Goal: Task Accomplishment & Management: Manage account settings

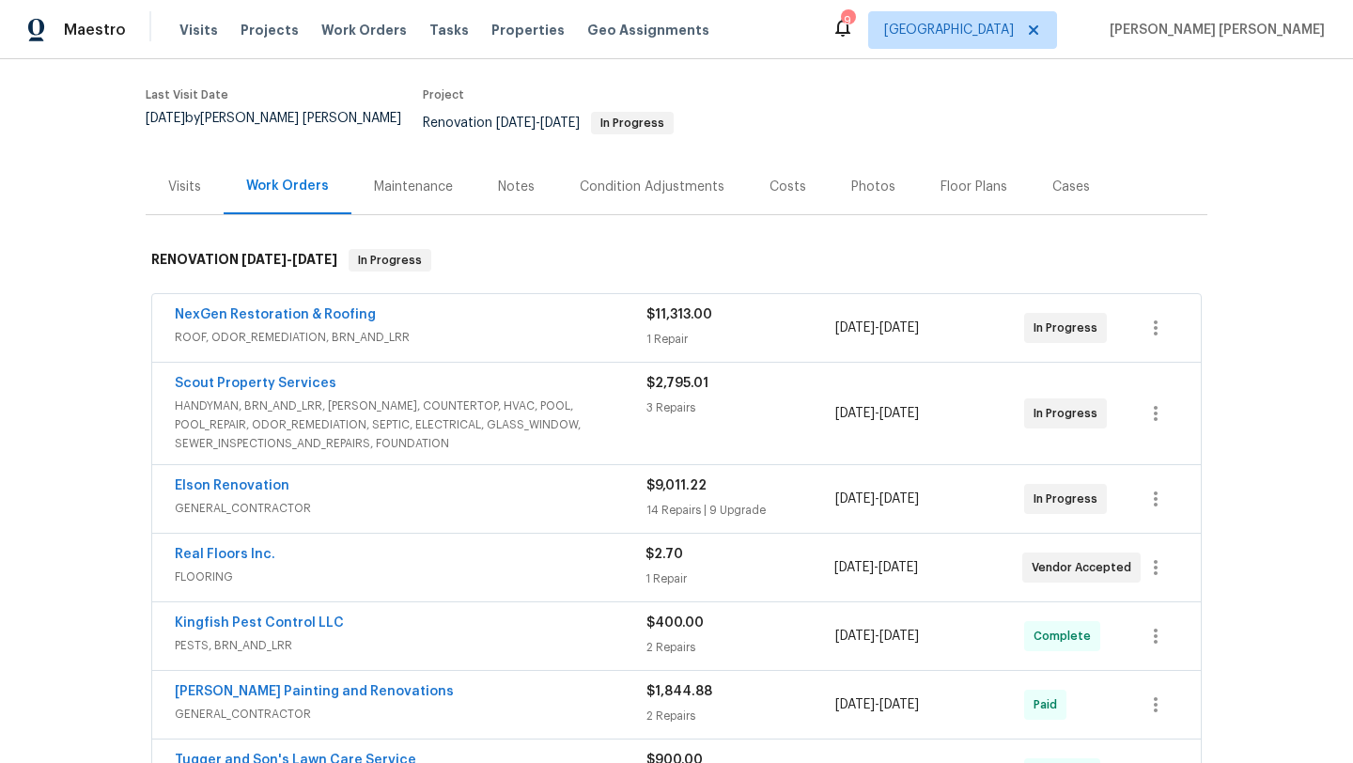
scroll to position [148, 0]
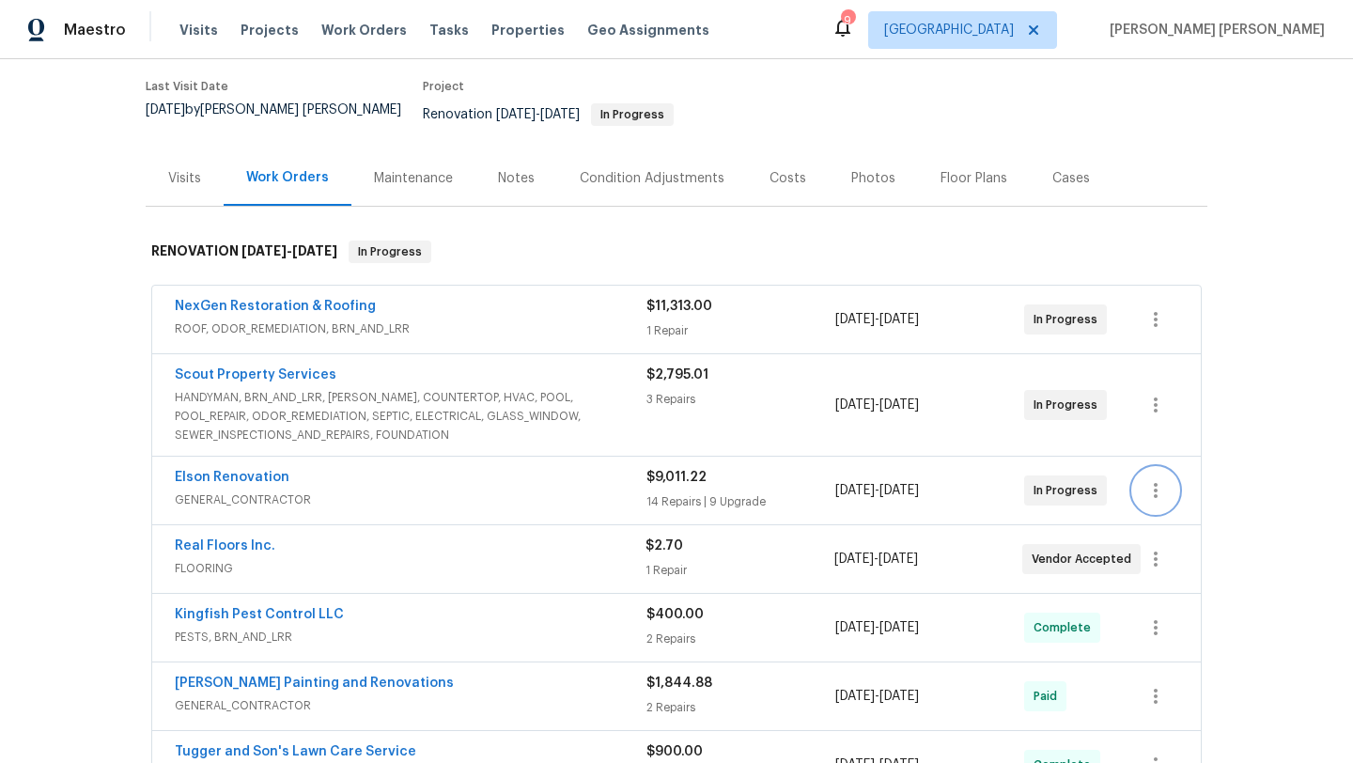
click at [1153, 479] on icon "button" at bounding box center [1155, 490] width 23 height 23
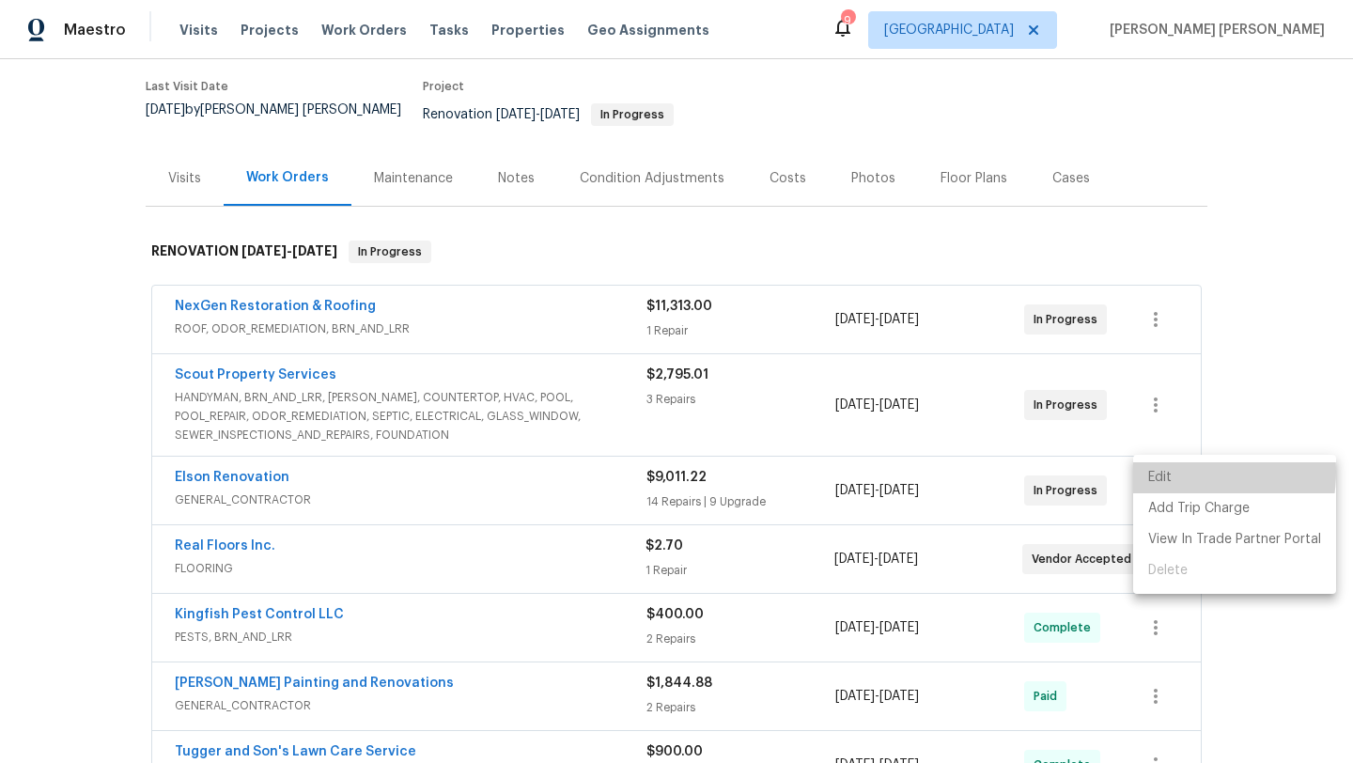
click at [1172, 472] on li "Edit" at bounding box center [1234, 477] width 203 height 31
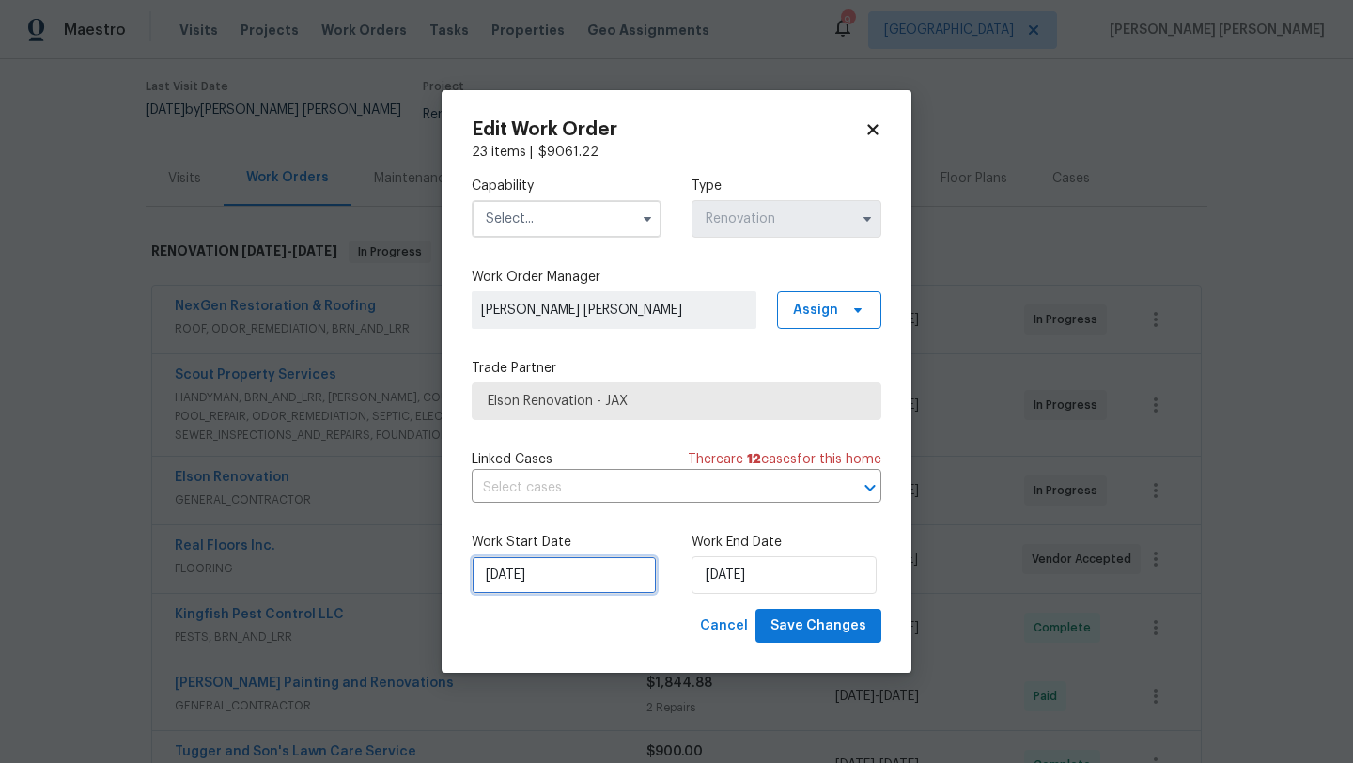
click at [523, 581] on input "9/16/2025" at bounding box center [564, 575] width 185 height 38
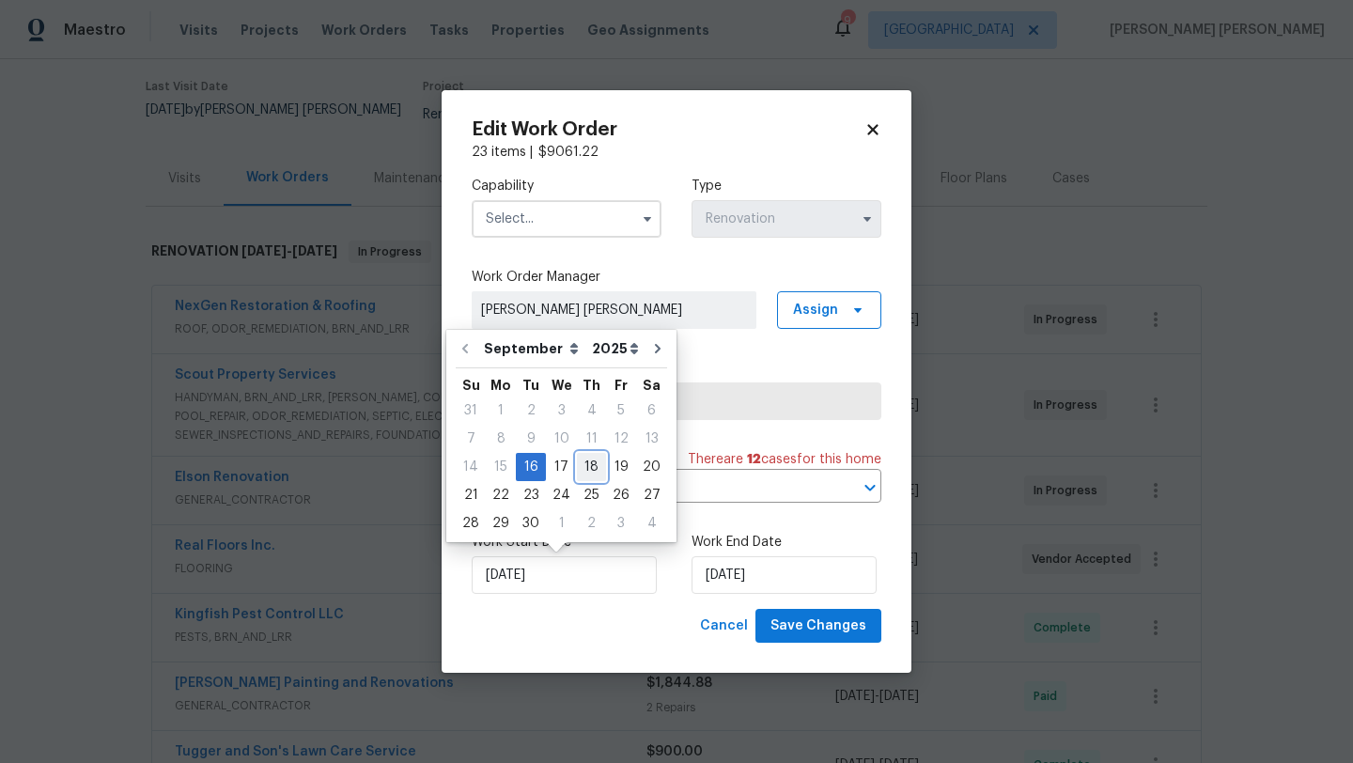
click at [582, 473] on div "18" at bounding box center [591, 467] width 29 height 26
type input "[DATE]"
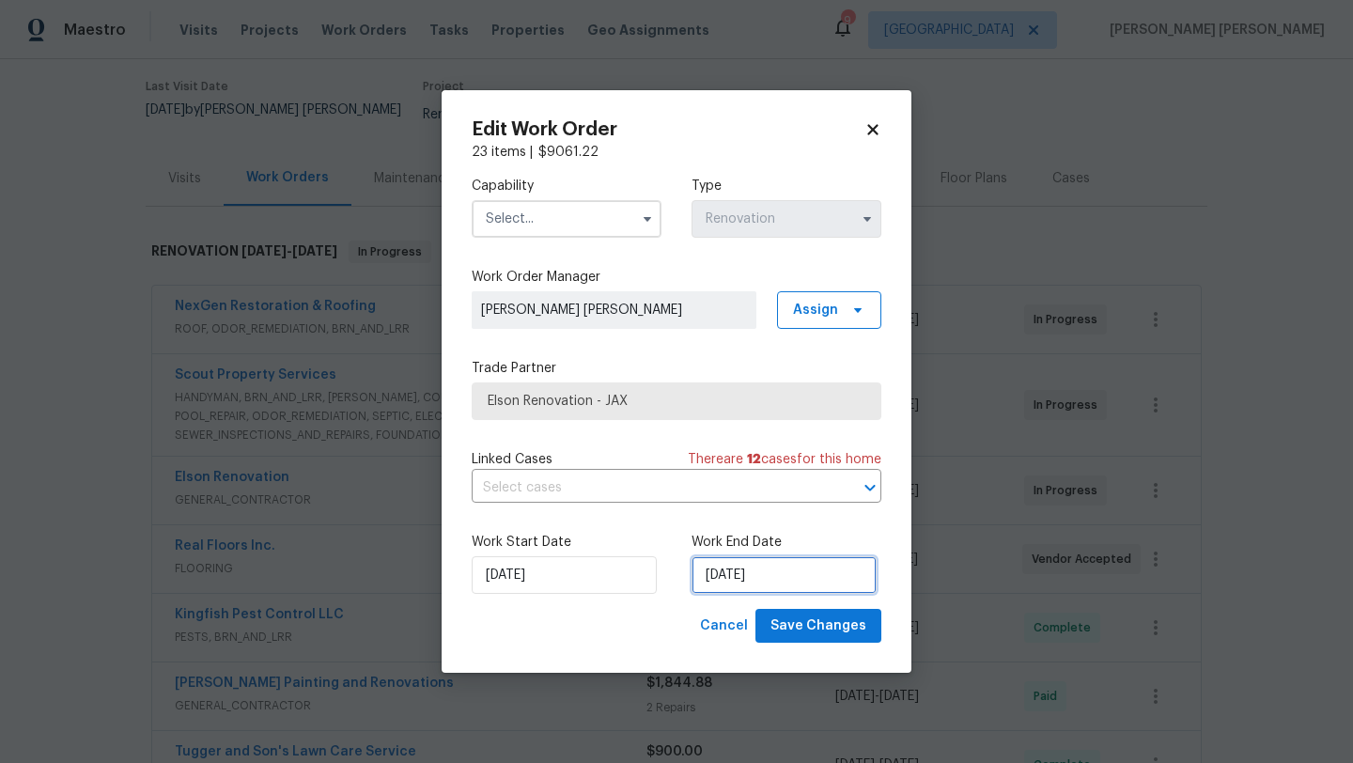
click at [706, 582] on input "9/18/2025" at bounding box center [784, 575] width 185 height 38
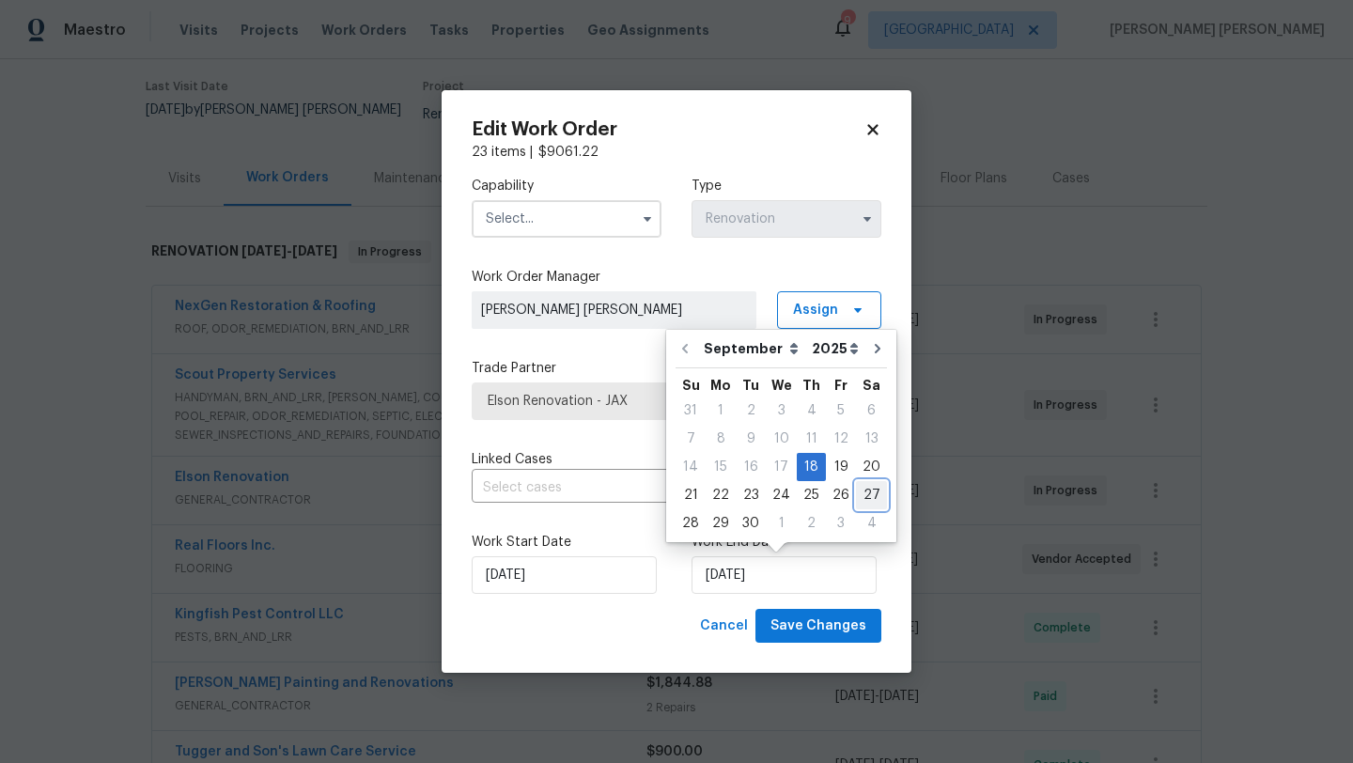
click at [857, 495] on div "27" at bounding box center [871, 495] width 31 height 26
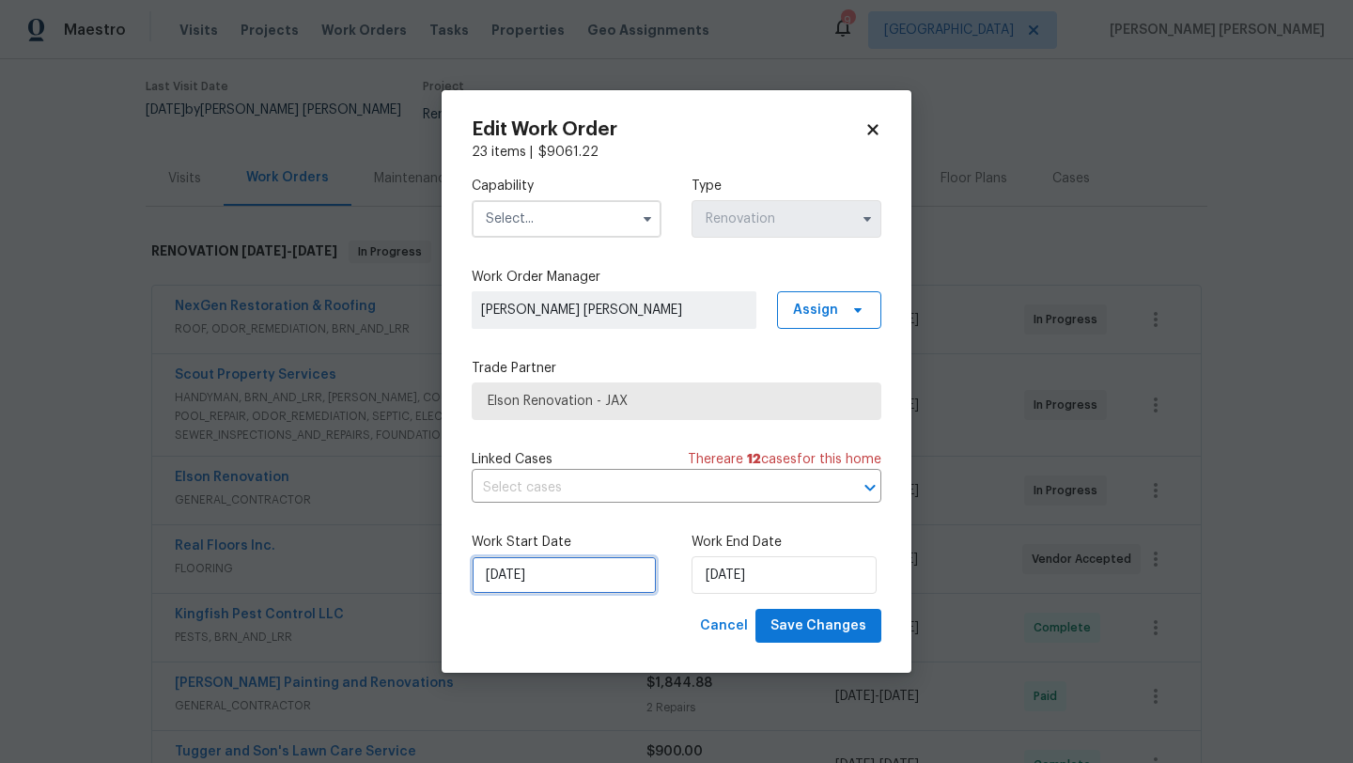
click at [552, 588] on input "9/18/2025" at bounding box center [564, 575] width 185 height 38
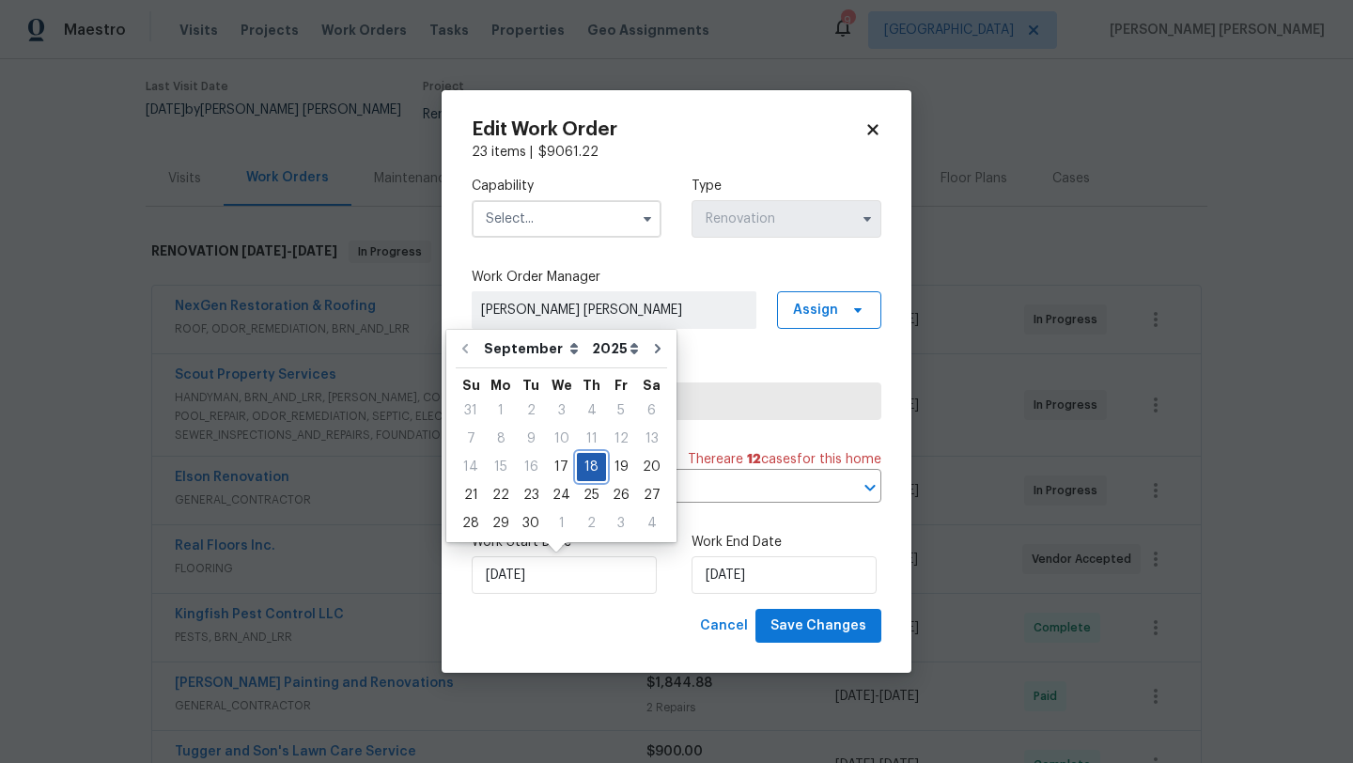
click at [584, 465] on div "18" at bounding box center [591, 467] width 29 height 26
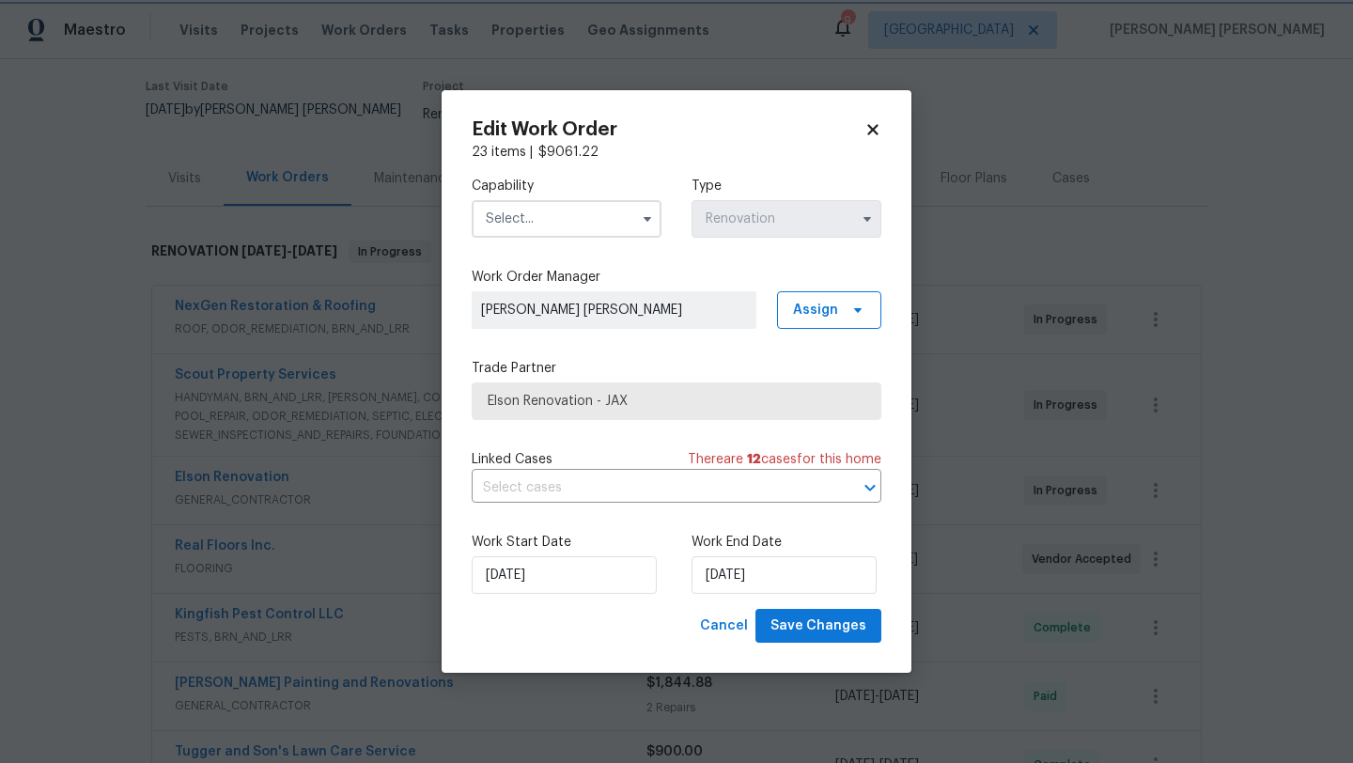
click at [606, 641] on div "Cancel Save Changes" at bounding box center [677, 626] width 410 height 35
click at [717, 579] on input "9/27/2025" at bounding box center [784, 575] width 185 height 38
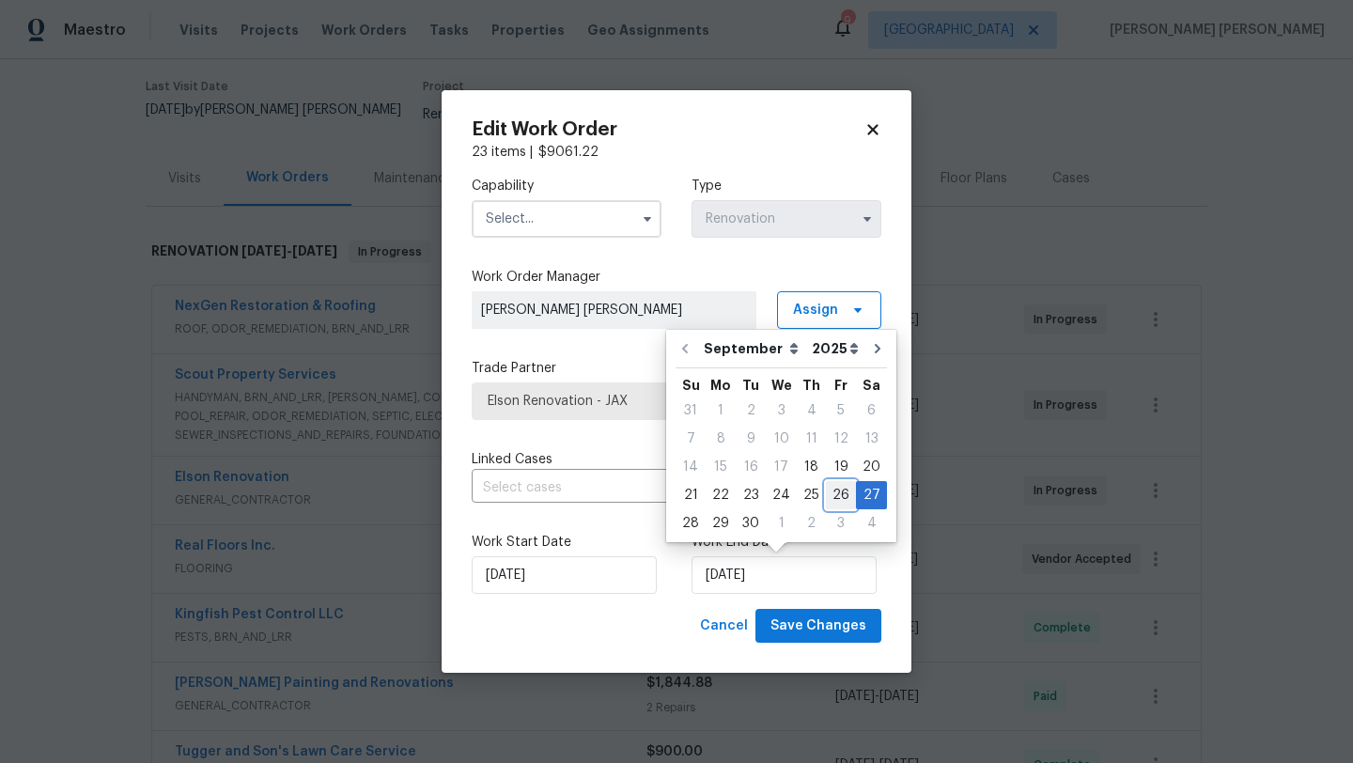
click at [832, 497] on div "26" at bounding box center [841, 495] width 30 height 26
type input "9/26/2025"
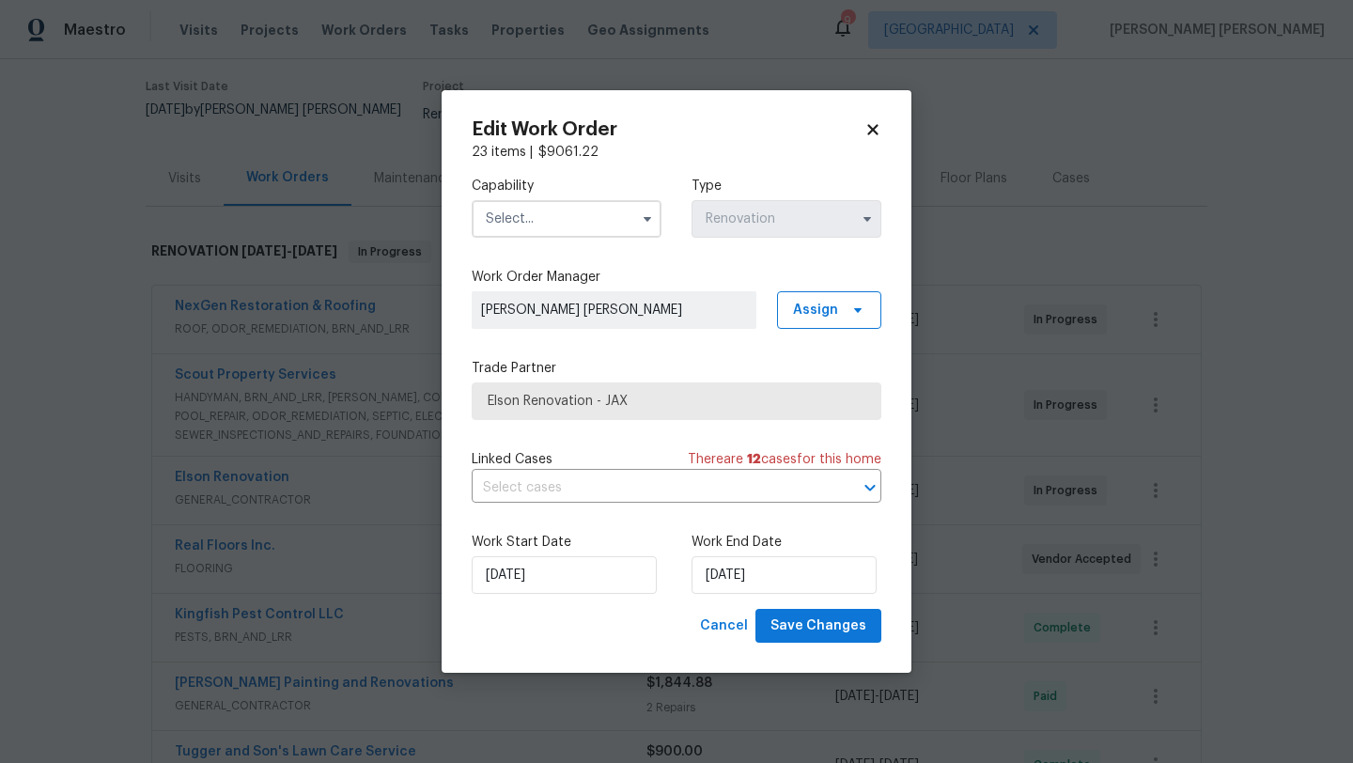
click at [589, 222] on input "text" at bounding box center [567, 219] width 190 height 38
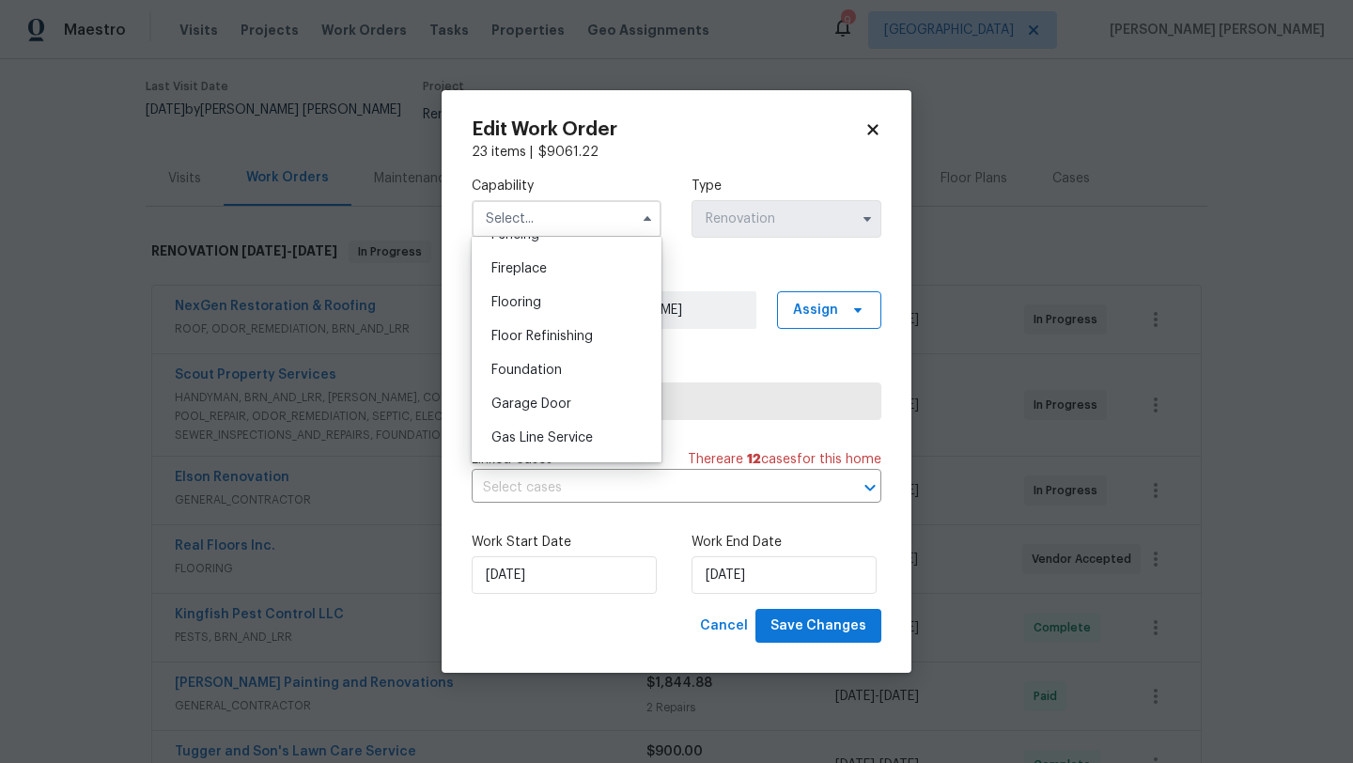
scroll to position [714, 0]
click at [565, 433] on div "General Contractor" at bounding box center [566, 443] width 180 height 34
type input "General Contractor"
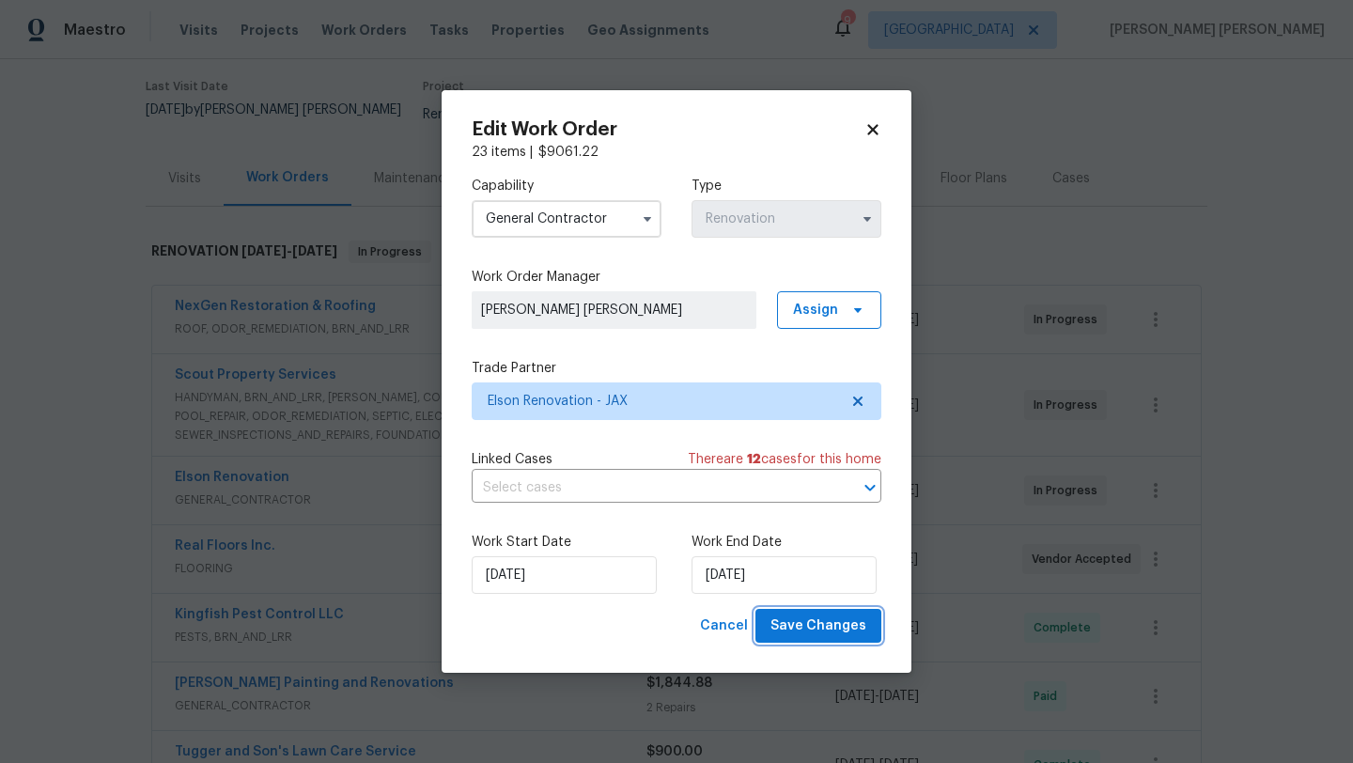
click at [793, 628] on span "Save Changes" at bounding box center [818, 626] width 96 height 23
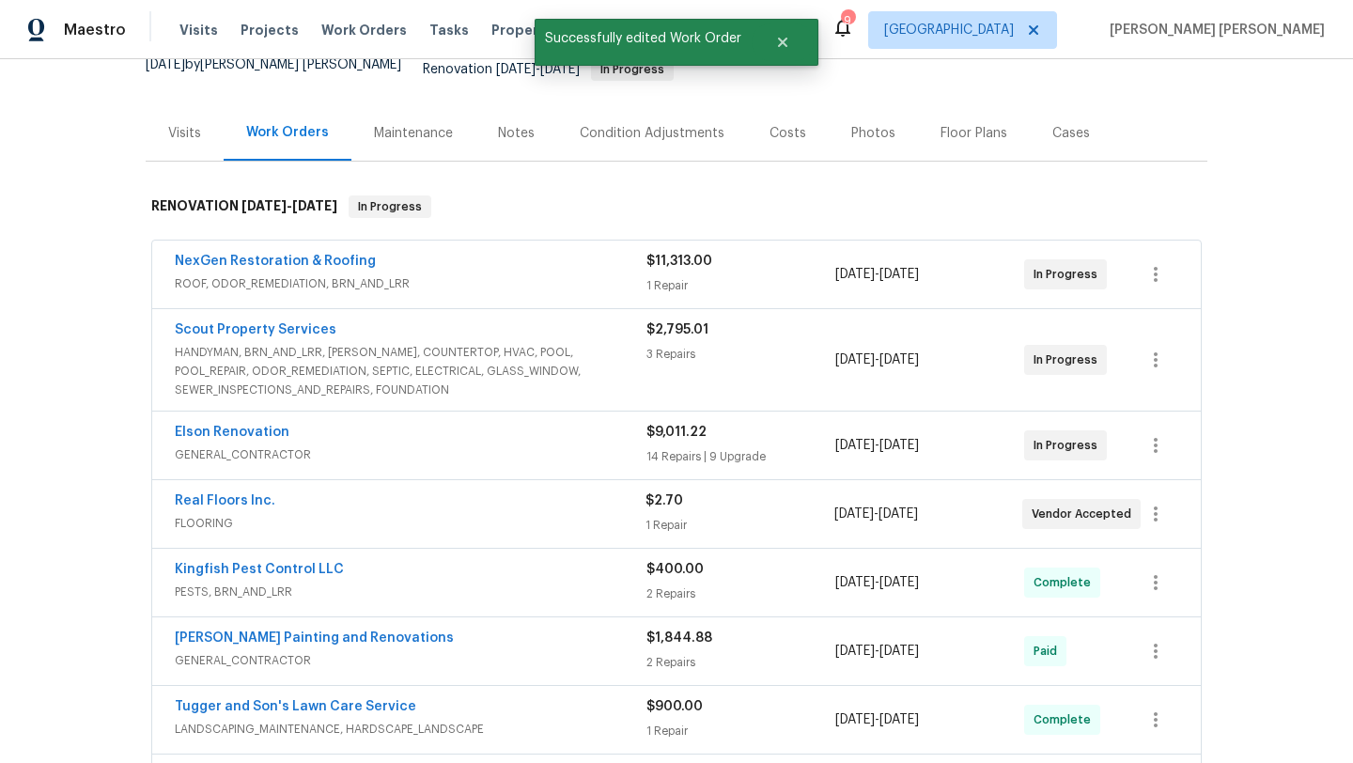
scroll to position [195, 0]
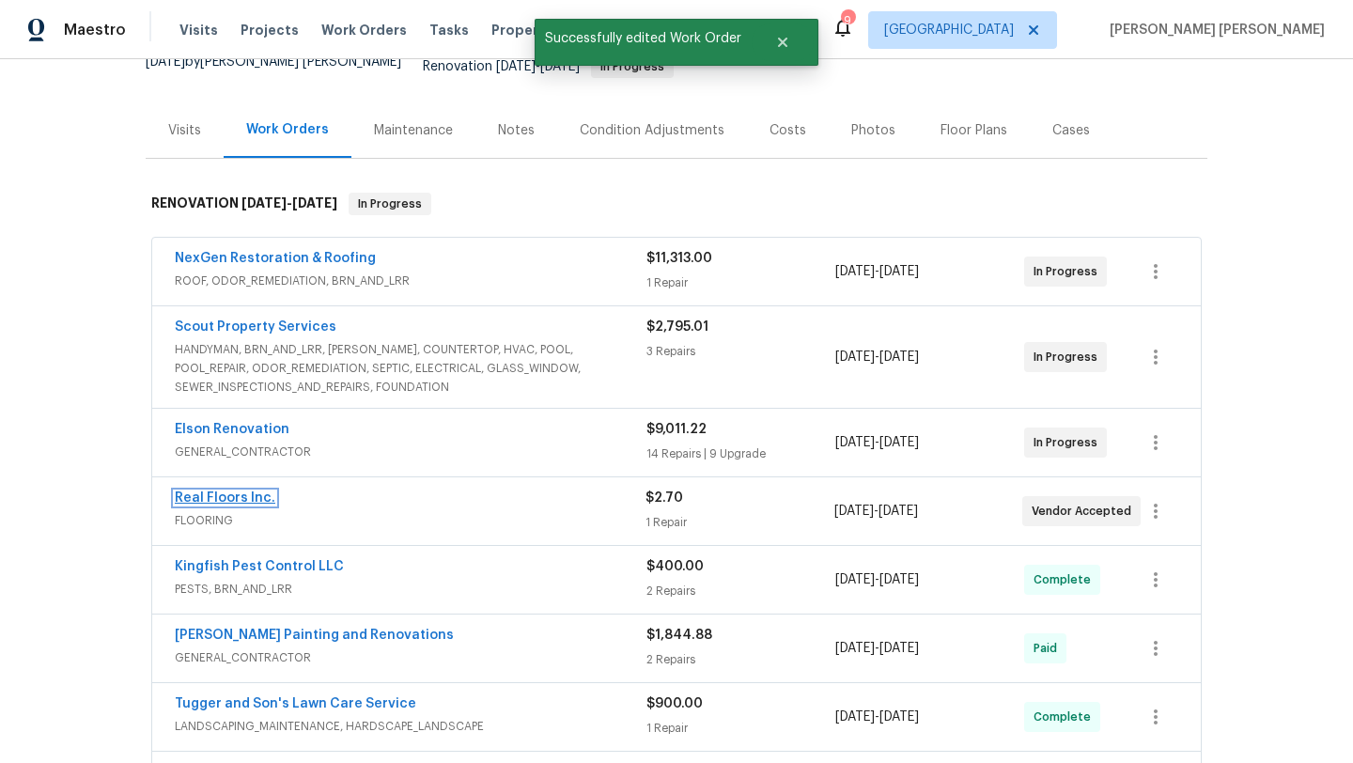
click at [227, 491] on link "Real Floors Inc." at bounding box center [225, 497] width 101 height 13
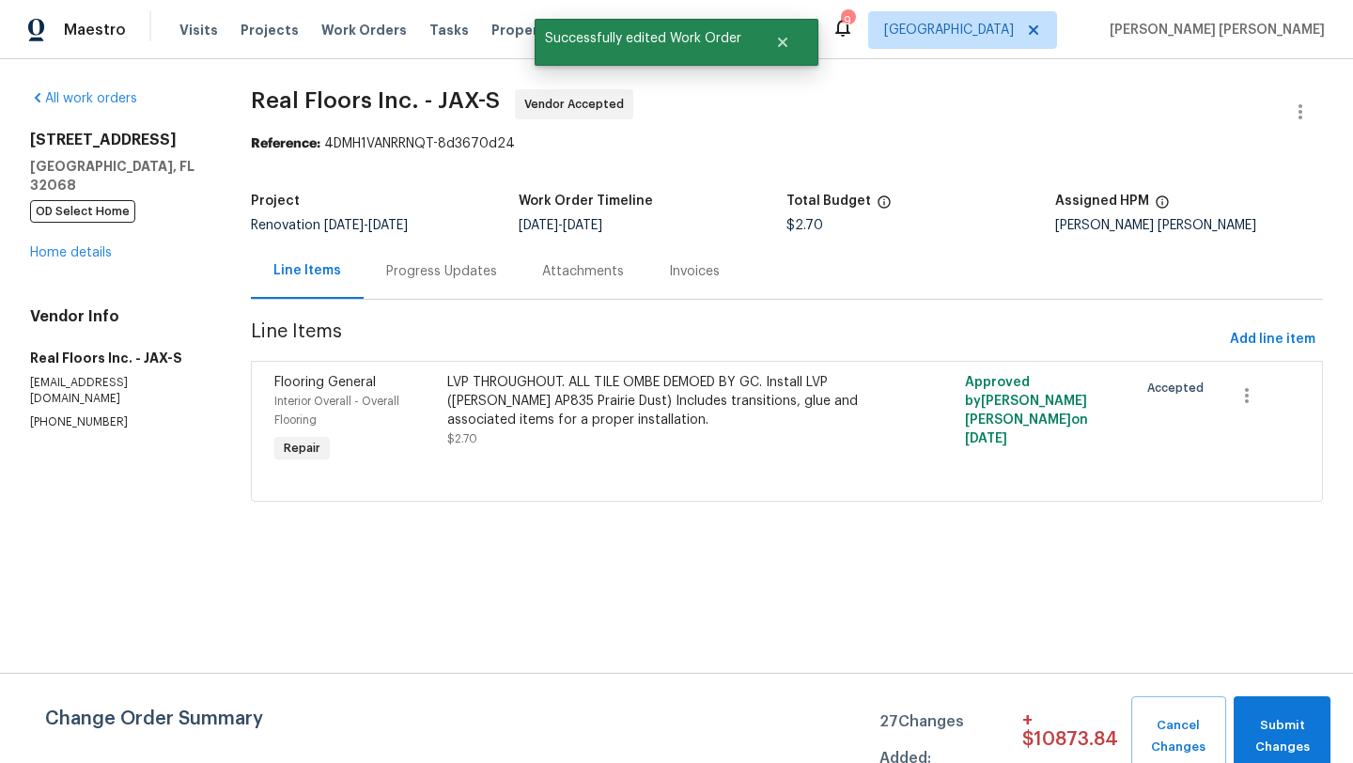
click at [500, 398] on div "LVP THROUGHOUT. ALL TILE OMBE DEMOED BY GC. Install LVP (Knighton AP835 Prairie…" at bounding box center [657, 401] width 421 height 56
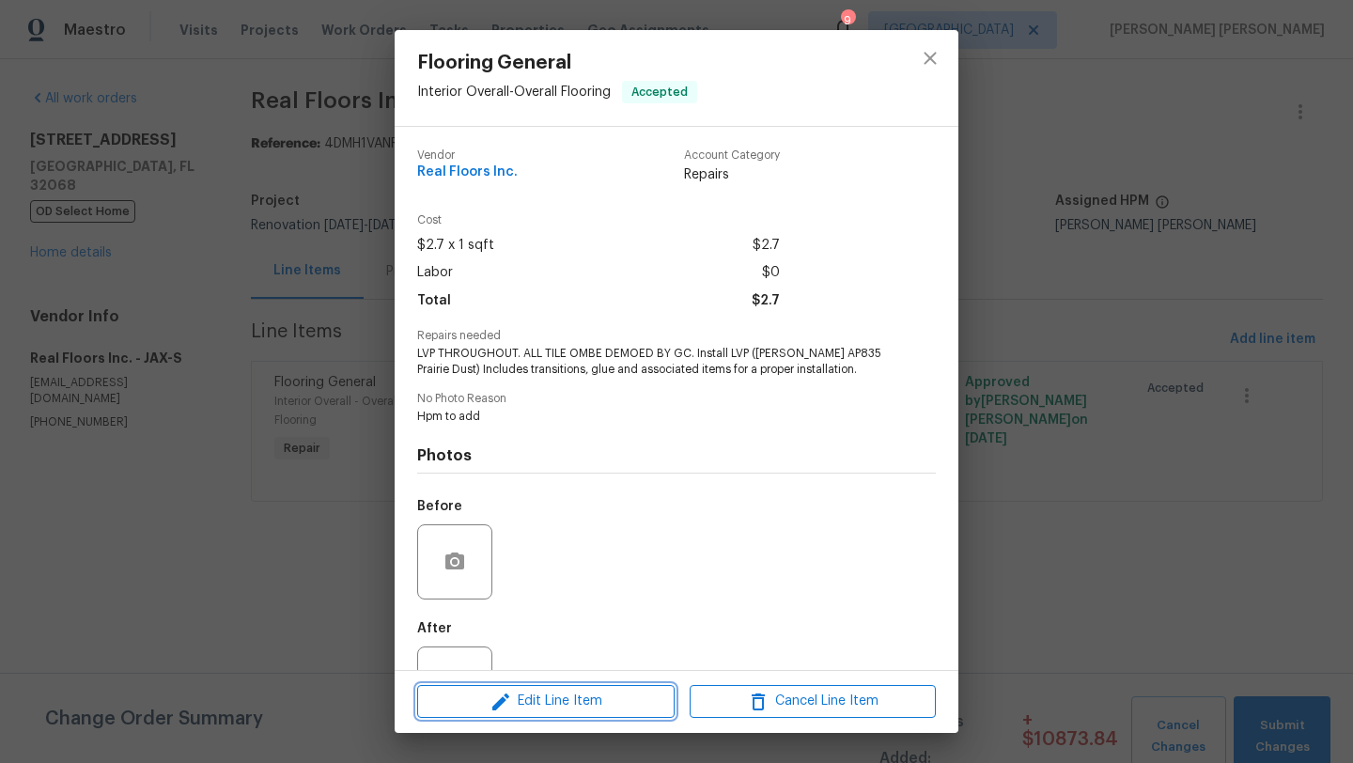
click at [537, 703] on span "Edit Line Item" at bounding box center [546, 701] width 246 height 23
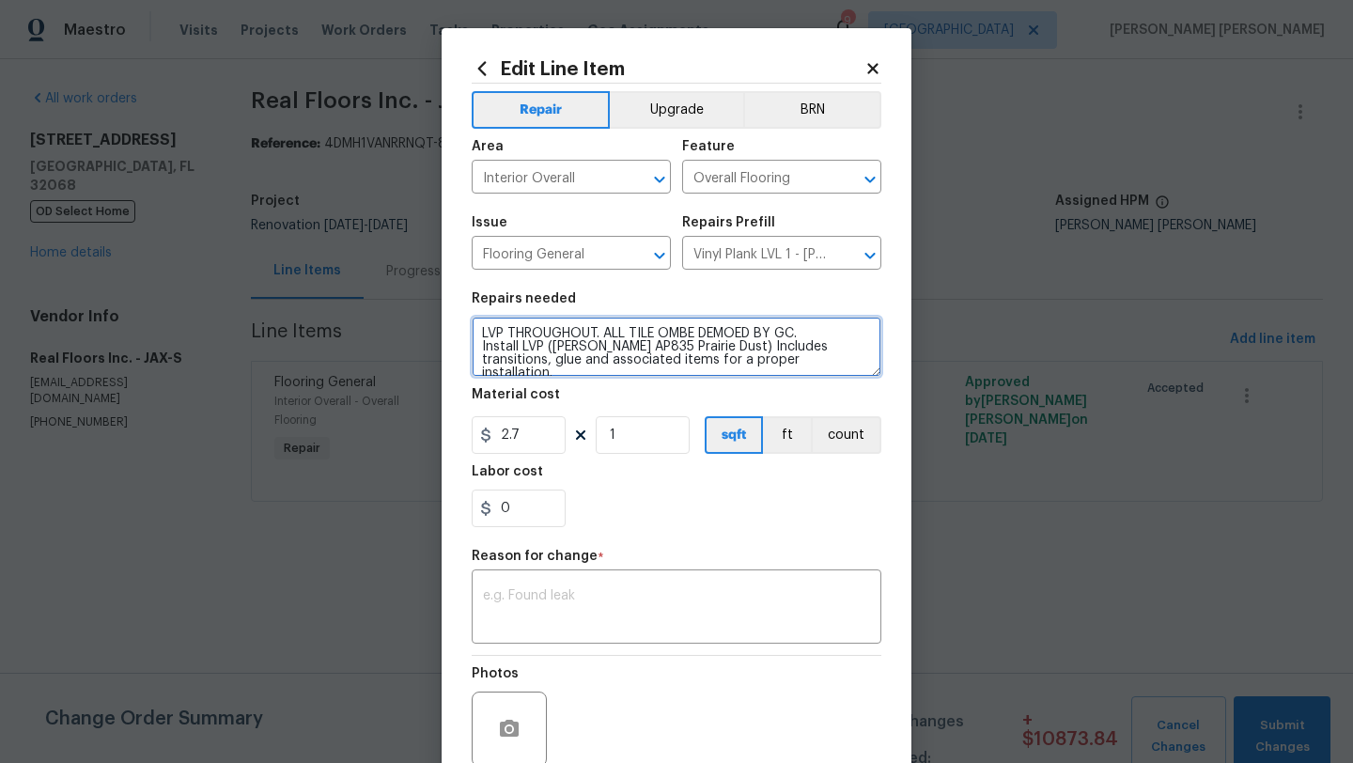
click at [550, 338] on textarea "LVP THROUGHOUT. ALL TILE OMBE DEMOED BY GC. Install LVP (Knighton AP835 Prairie…" at bounding box center [677, 347] width 410 height 60
click at [874, 72] on icon at bounding box center [872, 68] width 17 height 17
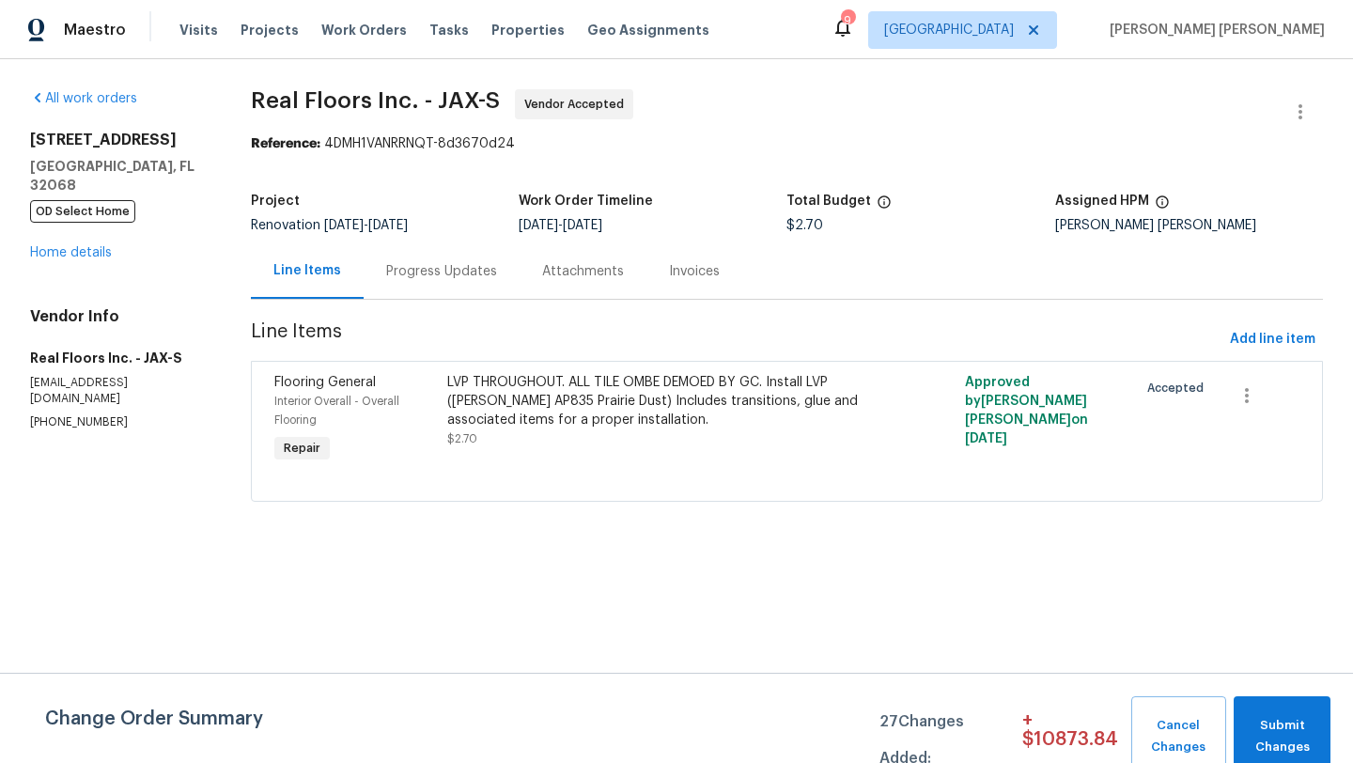
click at [425, 259] on div "Progress Updates" at bounding box center [442, 270] width 156 height 55
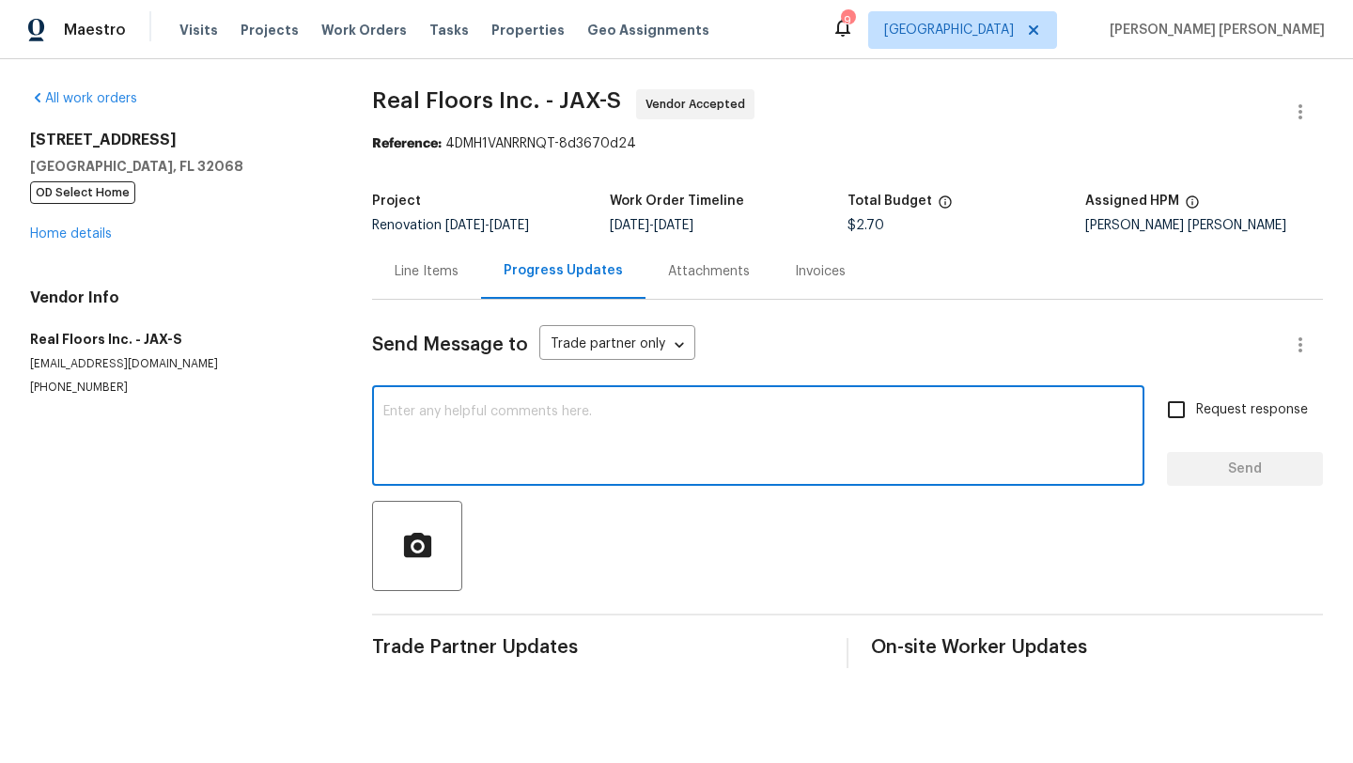
click at [475, 452] on textarea at bounding box center [758, 438] width 750 height 66
click at [550, 428] on textarea "Hello, Please schedule this job for Thursday 9/25." at bounding box center [758, 438] width 750 height 66
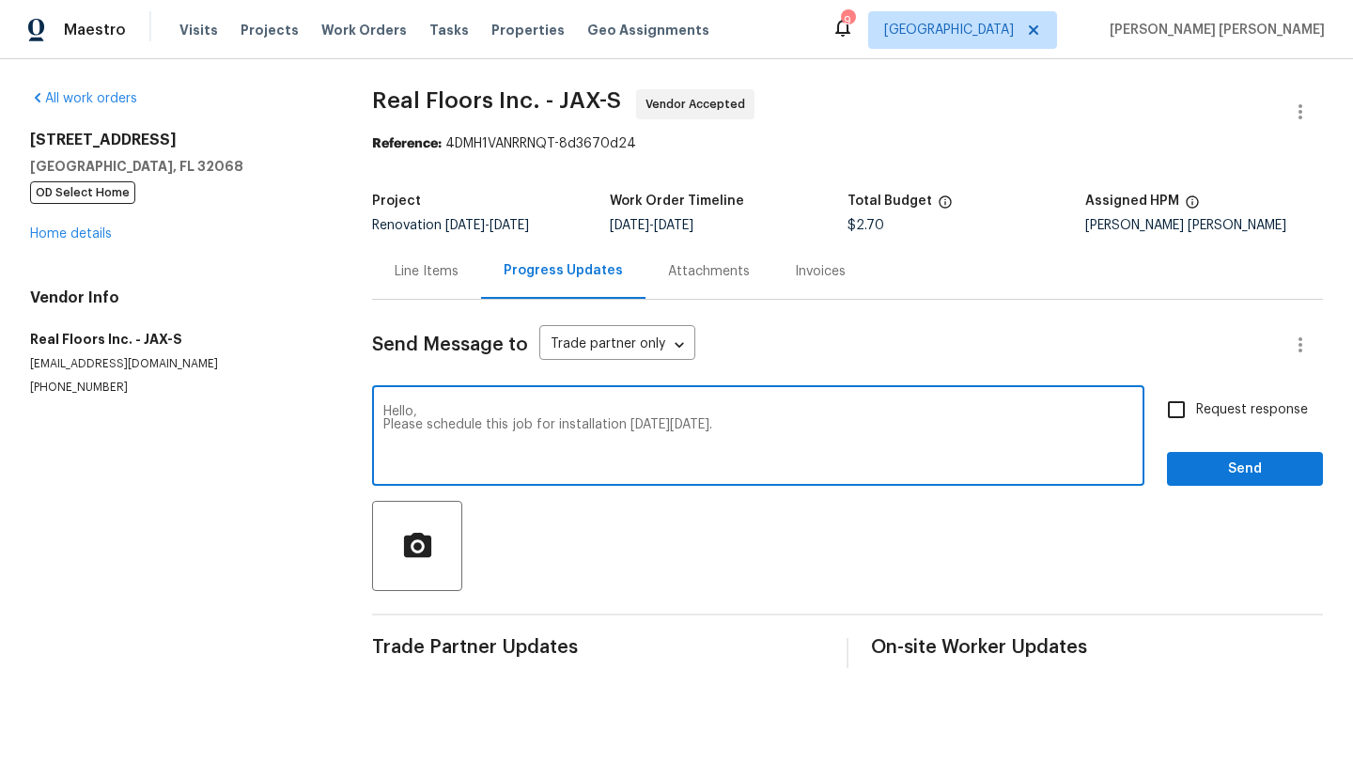
click at [758, 428] on textarea "Hello, Please schedule this job for installation on Thursday 9/25." at bounding box center [758, 438] width 750 height 66
type textarea "Hello, Please schedule this job for installation on Thursday 9/25. Thank you"
click at [1178, 412] on input "Request response" at bounding box center [1176, 409] width 39 height 39
checkbox input "true"
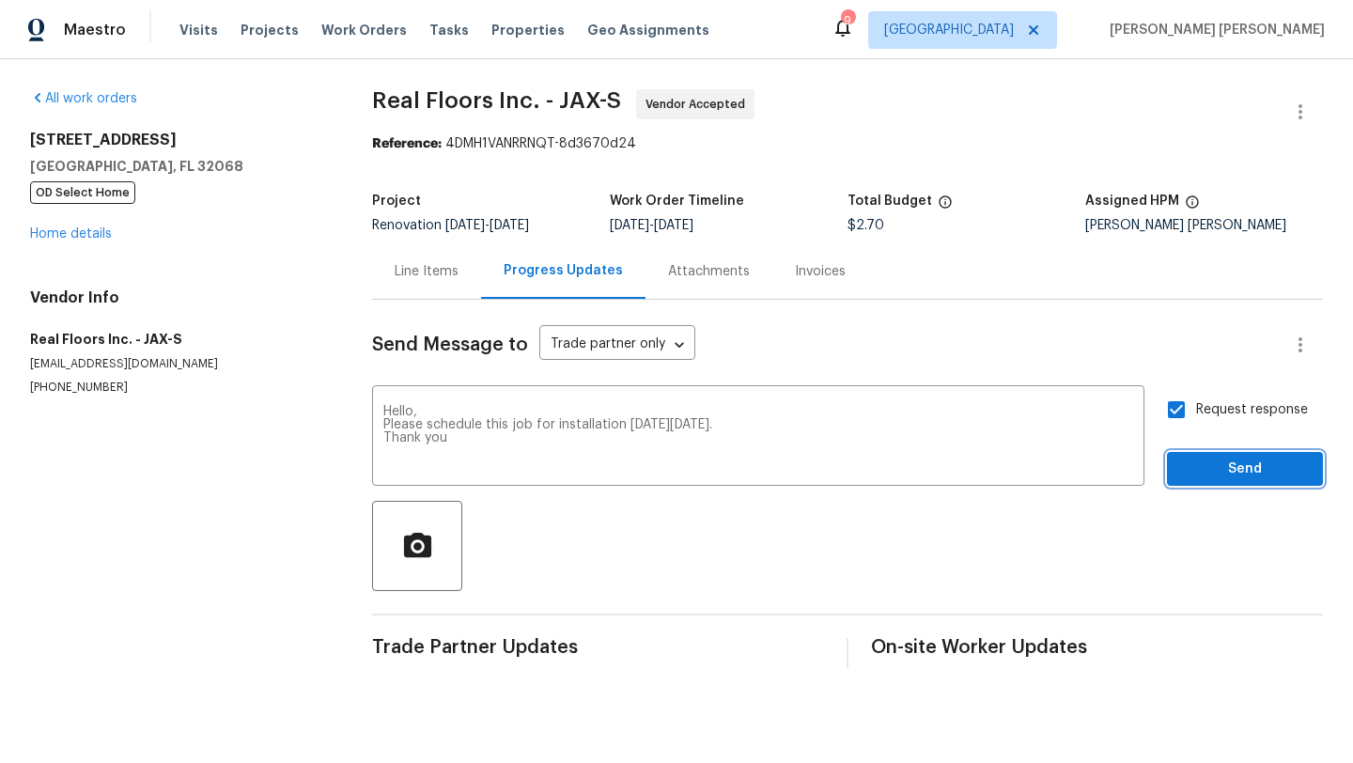
click at [1234, 479] on span "Send" at bounding box center [1245, 469] width 126 height 23
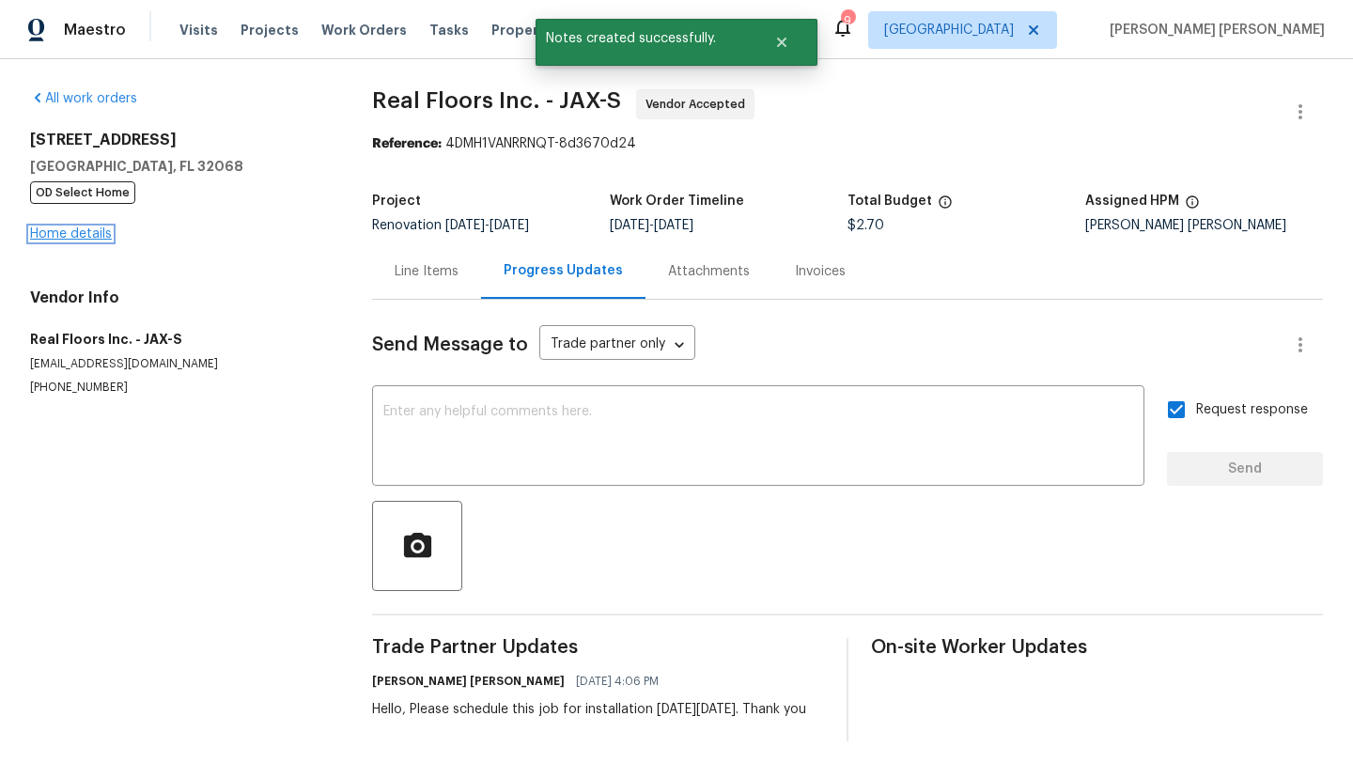
click at [97, 233] on link "Home details" at bounding box center [71, 233] width 82 height 13
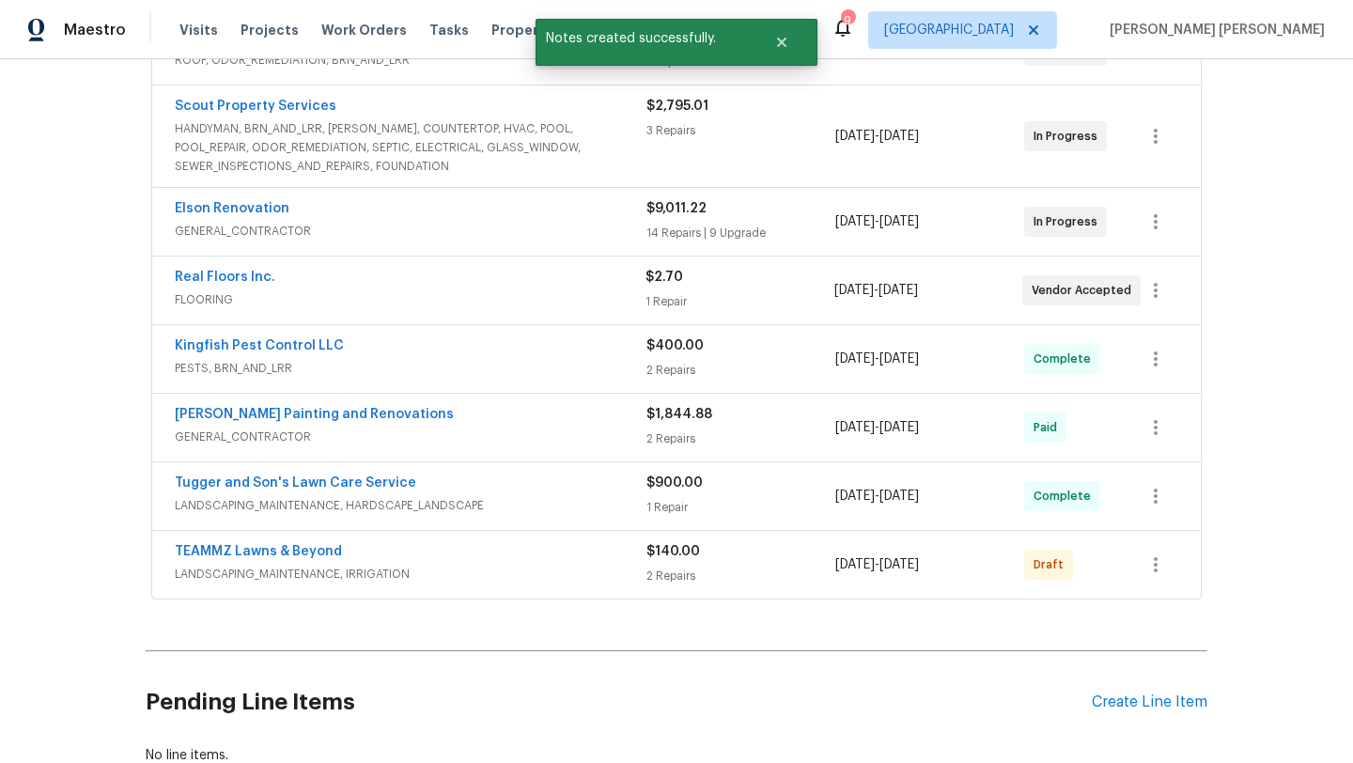
scroll to position [417, 0]
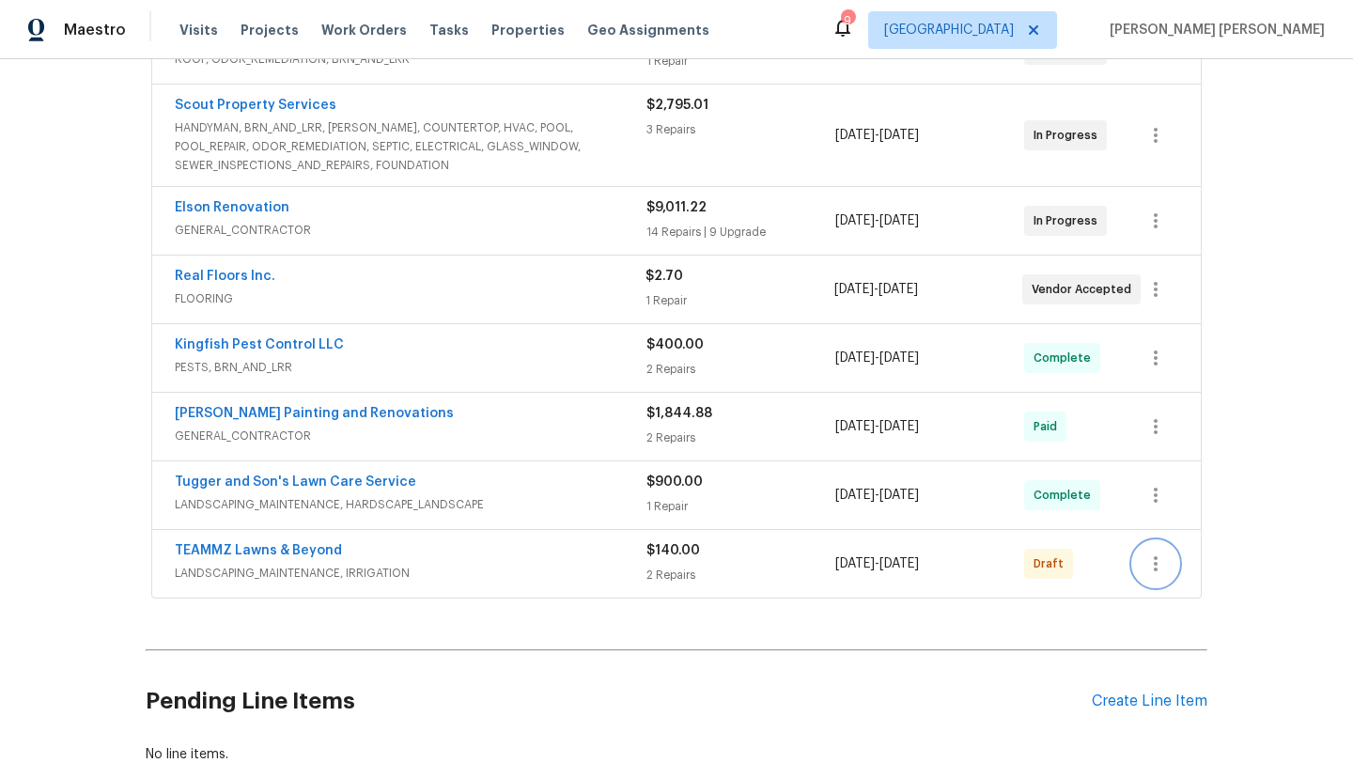
click at [1162, 552] on icon "button" at bounding box center [1155, 563] width 23 height 23
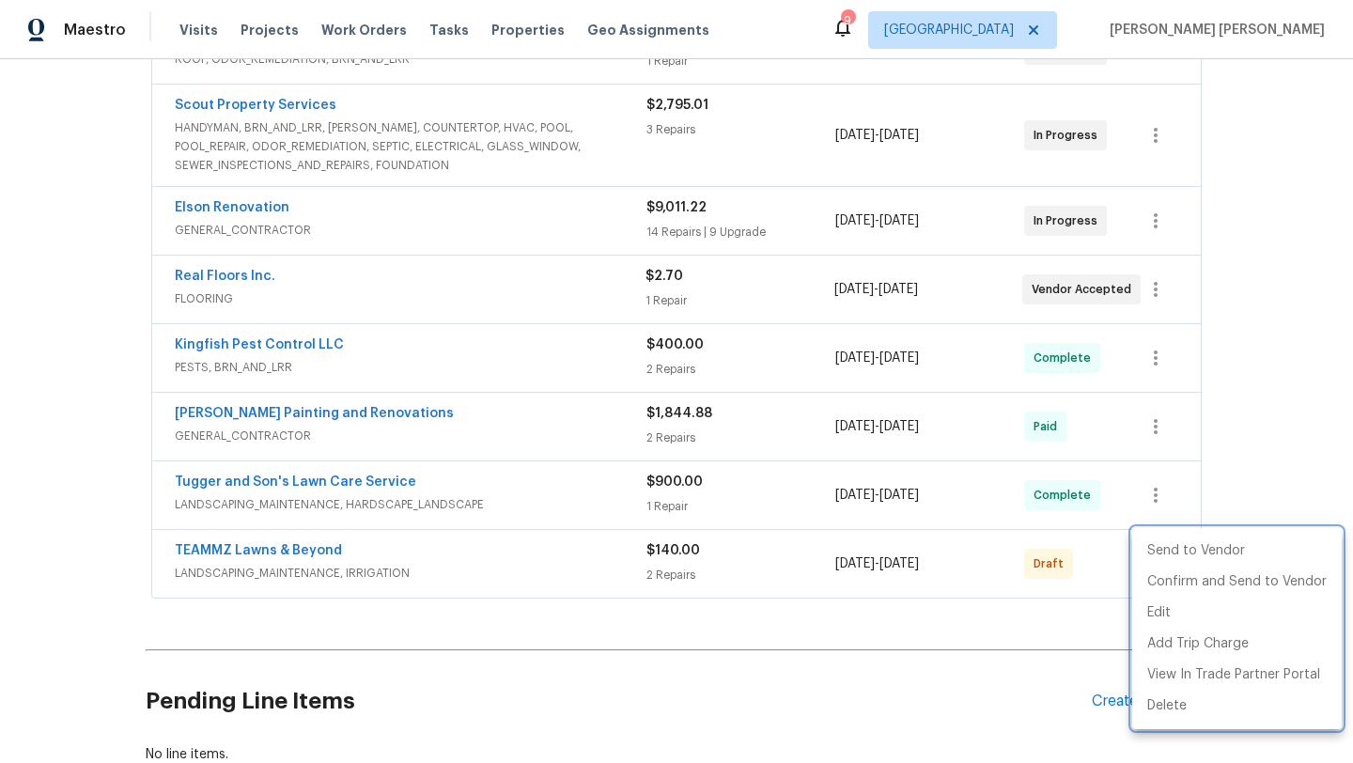
click at [902, 586] on div at bounding box center [676, 381] width 1353 height 763
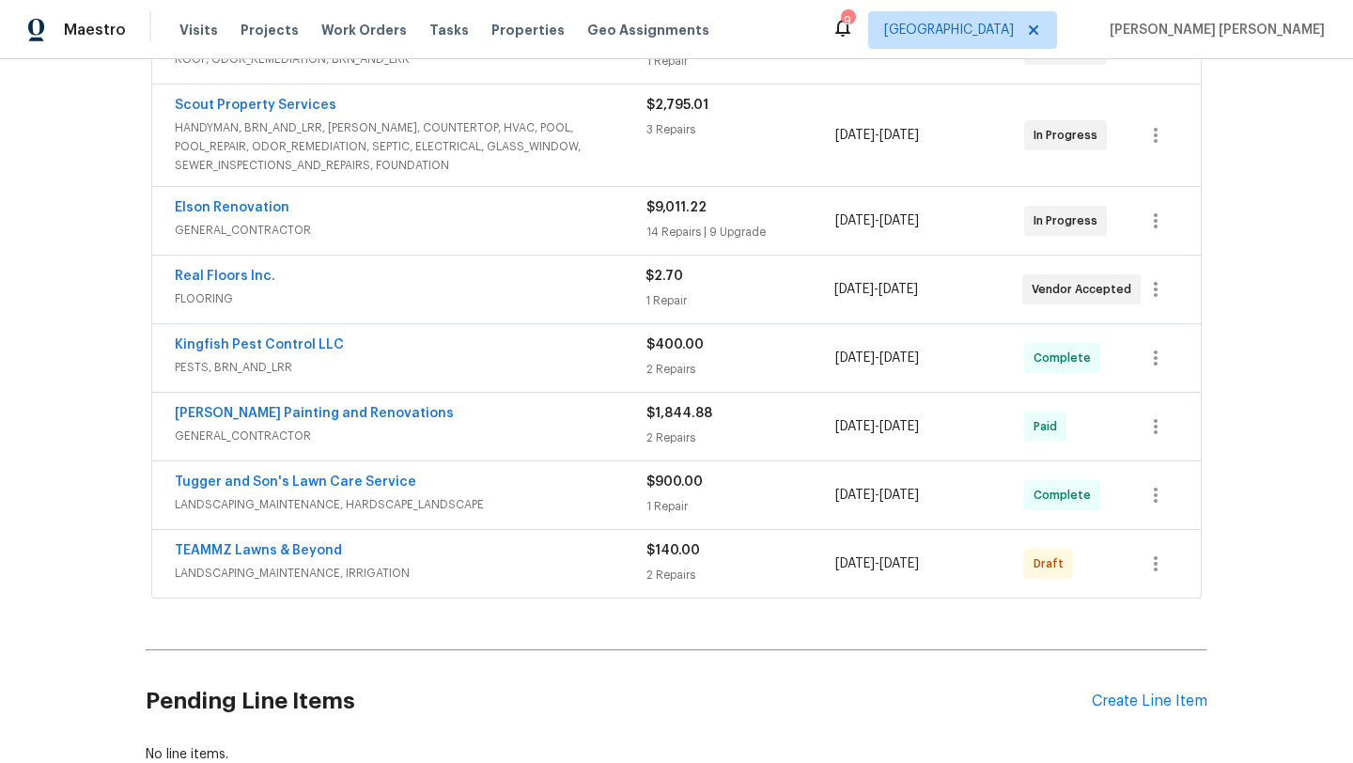
click at [253, 546] on span "TEAMMZ Lawns & Beyond" at bounding box center [258, 550] width 167 height 19
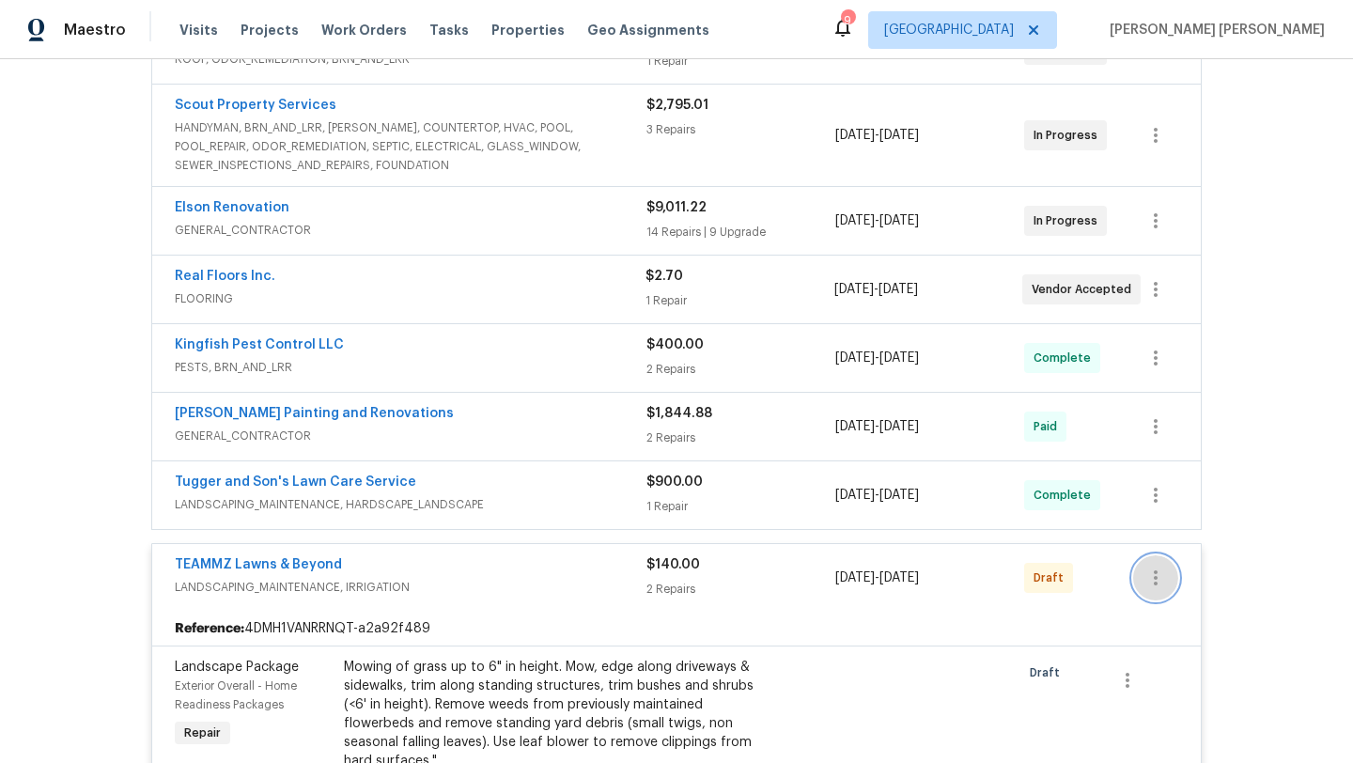
click at [1158, 578] on button "button" at bounding box center [1155, 577] width 45 height 45
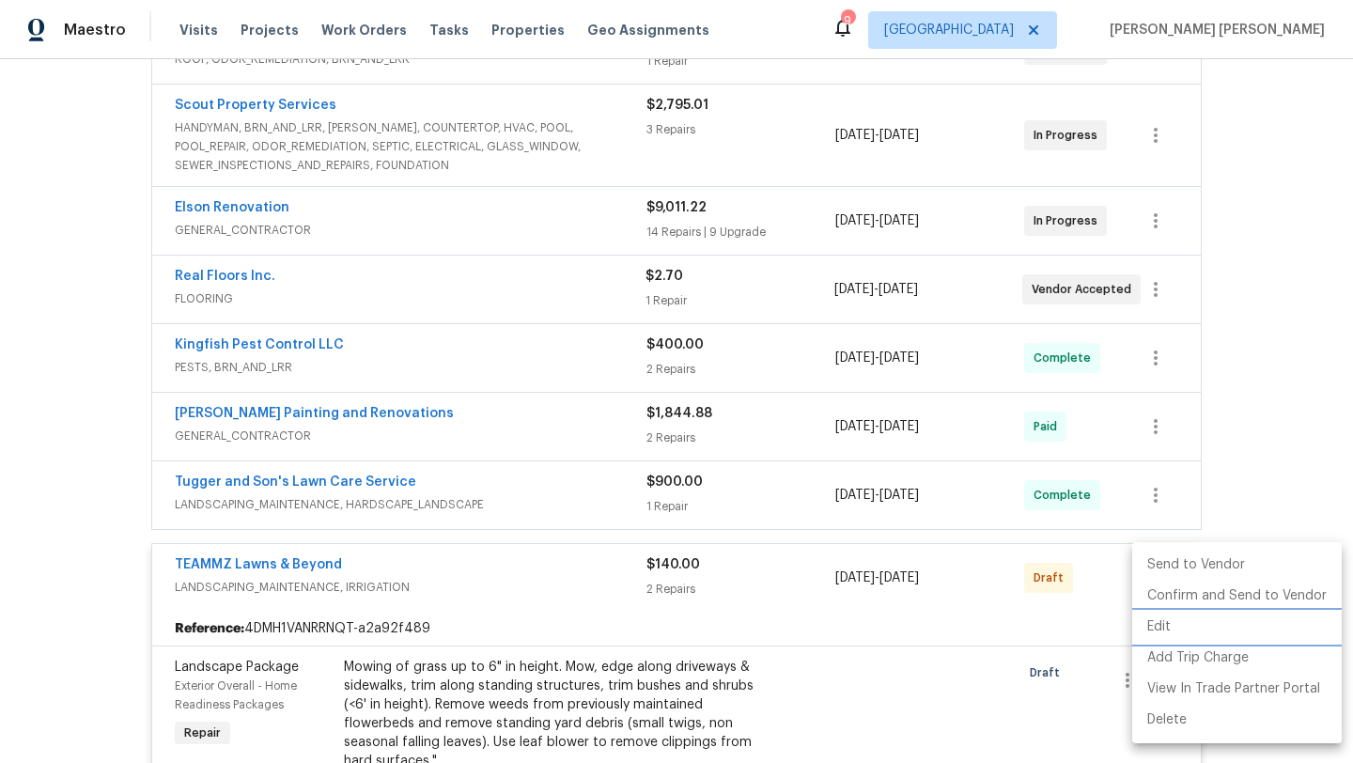
click at [1162, 626] on li "Edit" at bounding box center [1237, 627] width 210 height 31
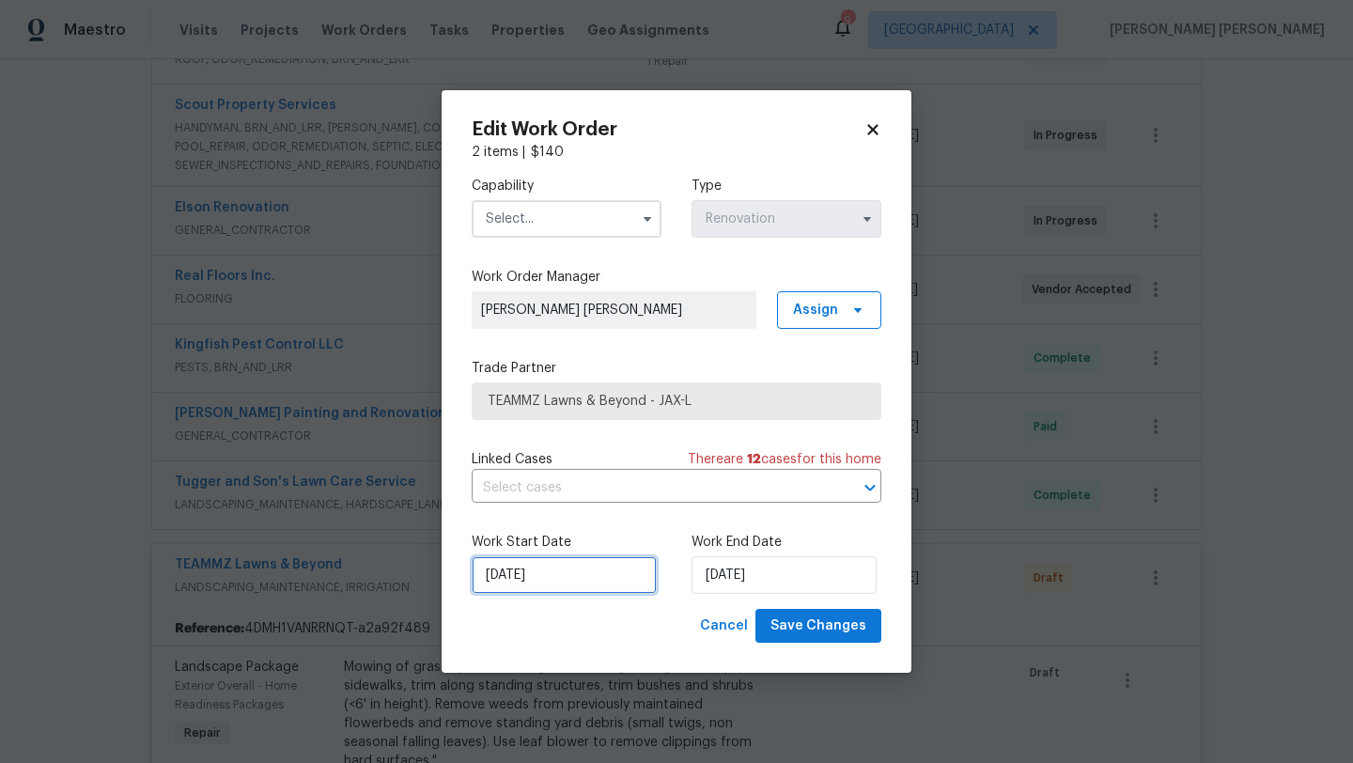
click at [535, 590] on input "9/17/2025" at bounding box center [564, 575] width 185 height 38
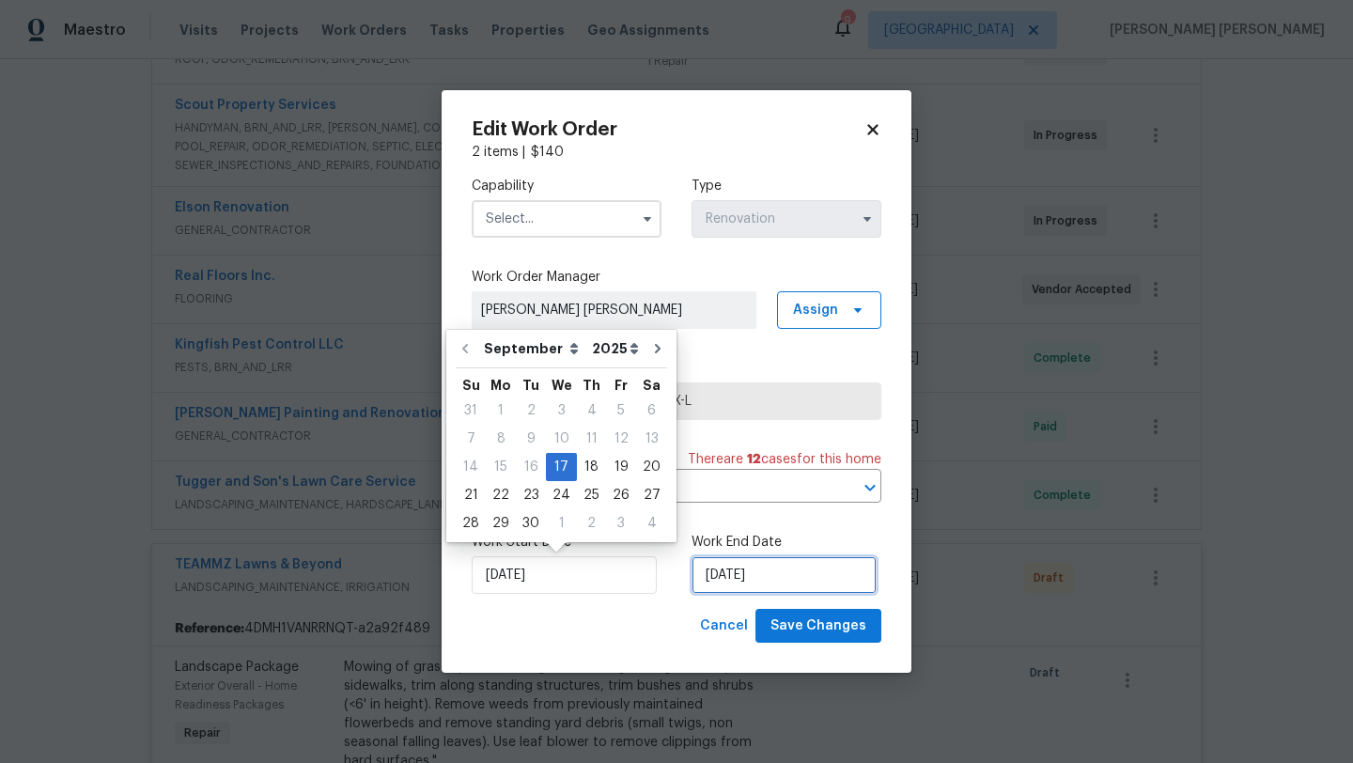
click at [767, 574] on input "9/17/2025" at bounding box center [784, 575] width 185 height 38
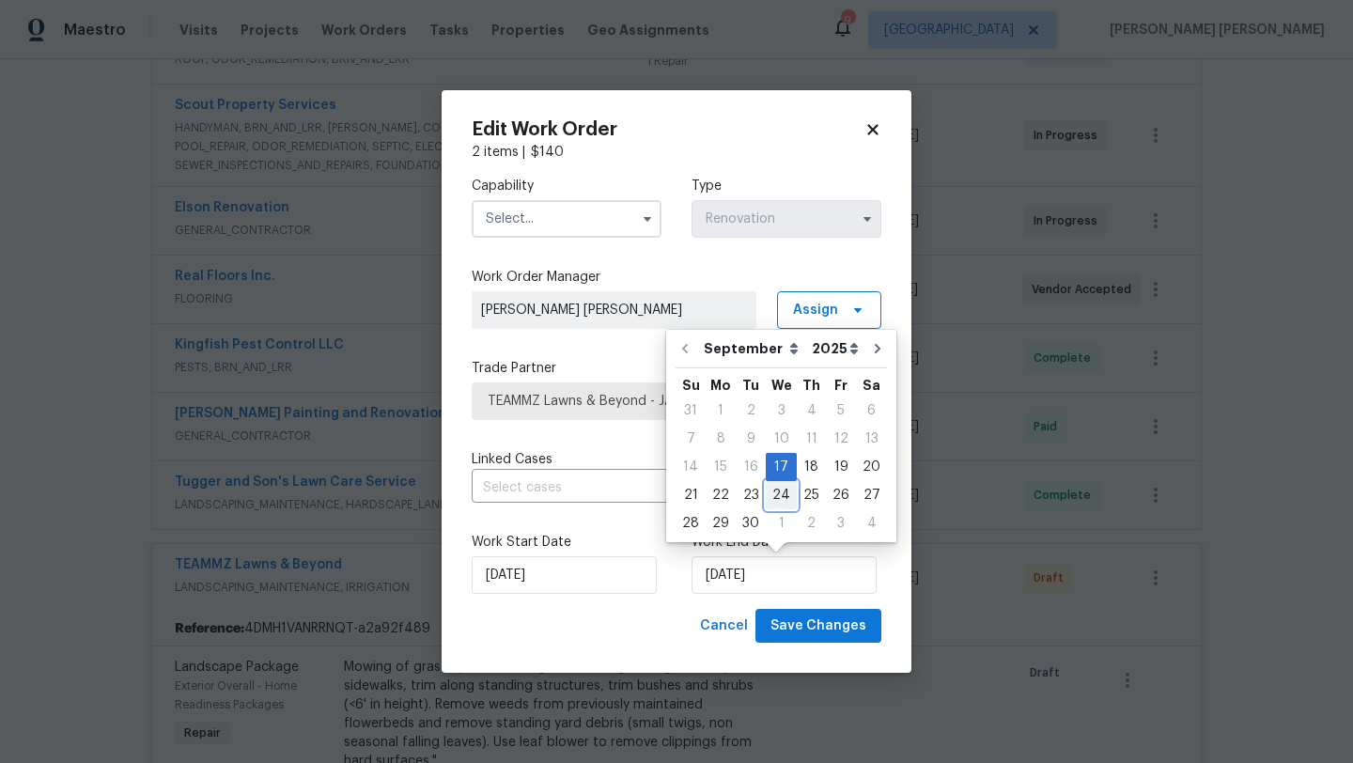
click at [766, 498] on div "24" at bounding box center [781, 495] width 31 height 26
click at [747, 569] on input "9/24/2025" at bounding box center [784, 575] width 185 height 38
click at [755, 499] on div "23" at bounding box center [751, 495] width 30 height 26
type input "9/23/2025"
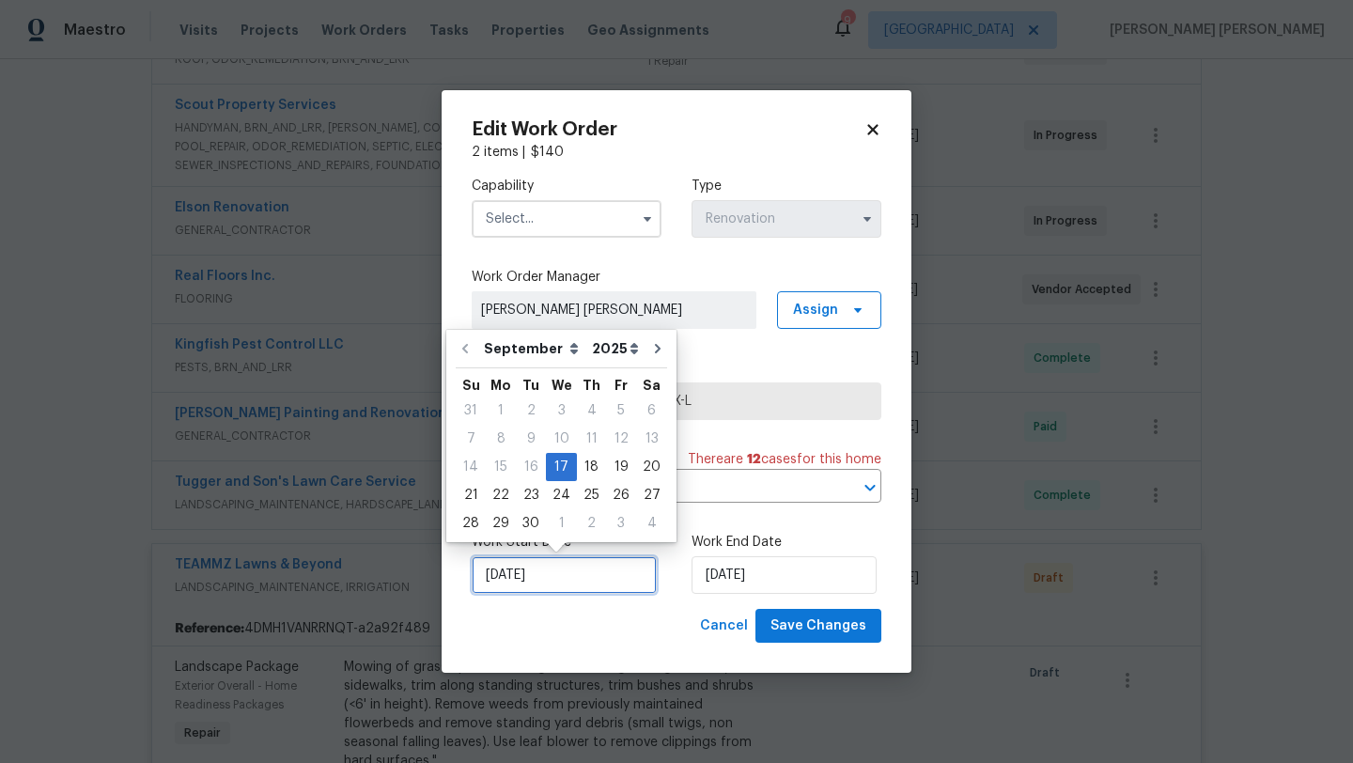
click at [536, 559] on input "9/17/2025" at bounding box center [564, 575] width 185 height 38
click at [621, 468] on div "19" at bounding box center [621, 467] width 30 height 26
type input "9/19/2025"
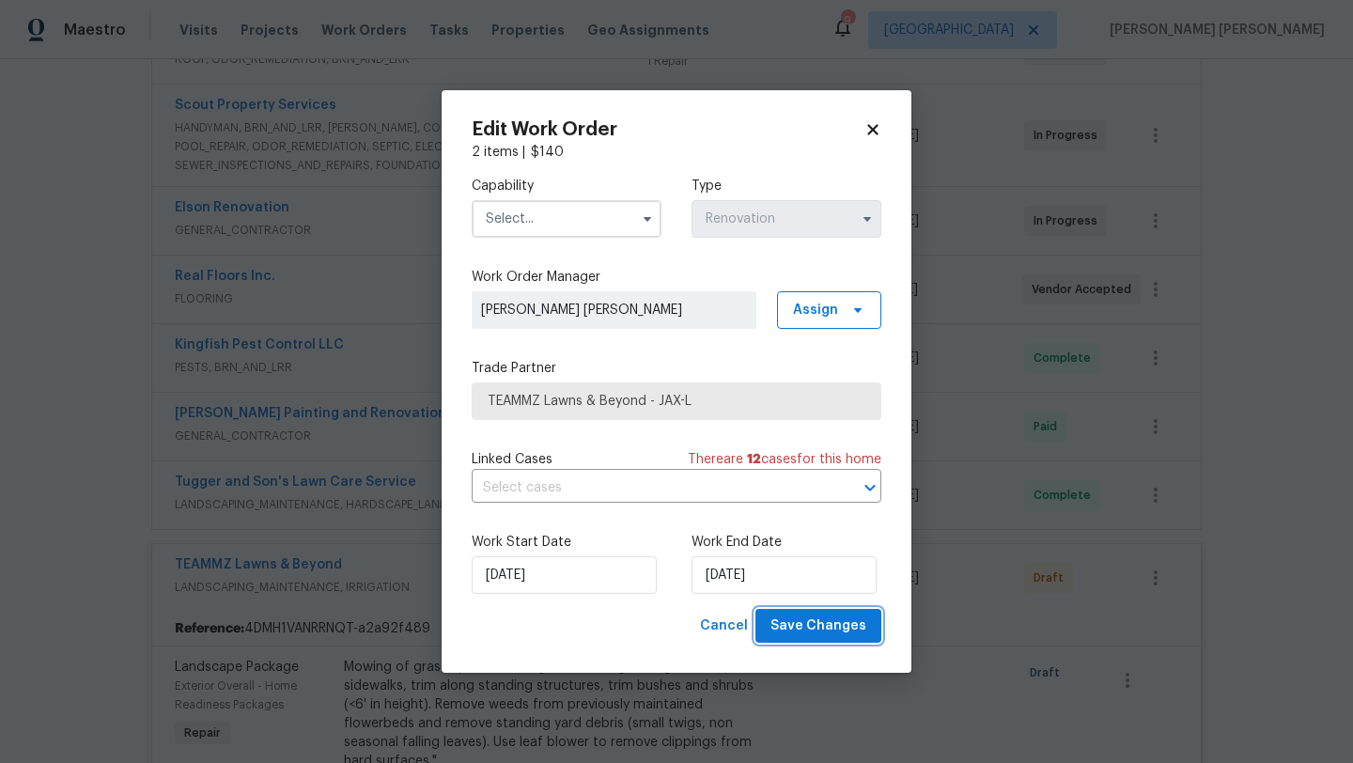
click at [811, 635] on span "Save Changes" at bounding box center [818, 626] width 96 height 23
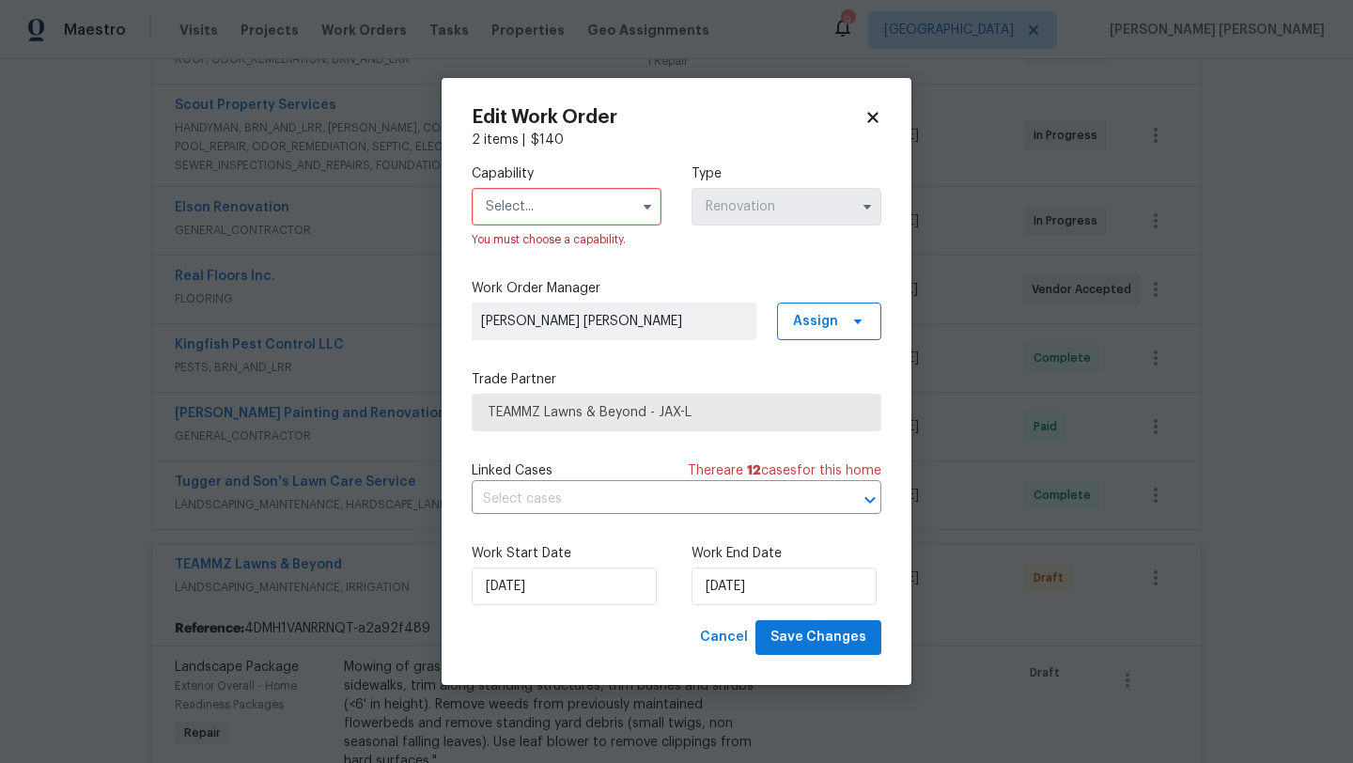
click at [527, 210] on input "text" at bounding box center [567, 207] width 190 height 38
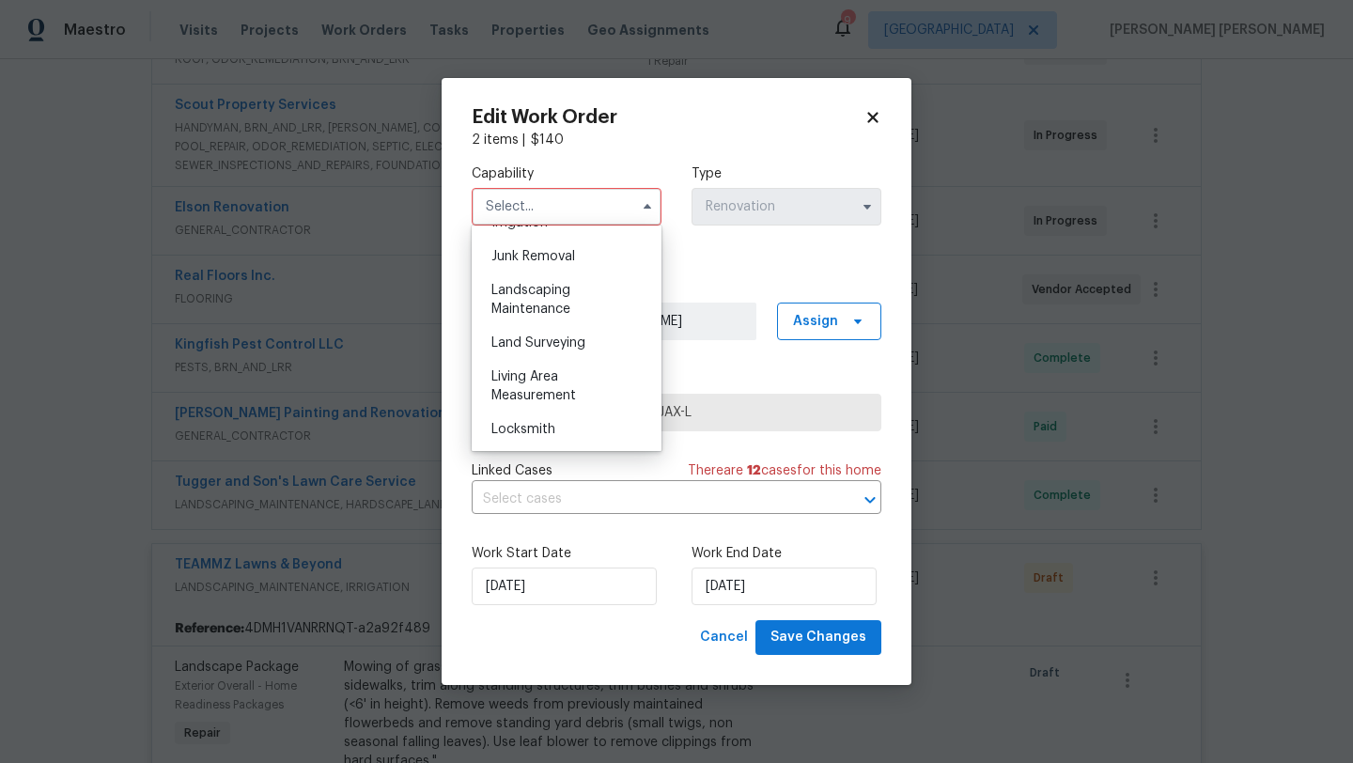
scroll to position [1190, 0]
click at [542, 300] on div "Landscaping Maintenance" at bounding box center [566, 302] width 180 height 53
type input "Landscaping Maintenance"
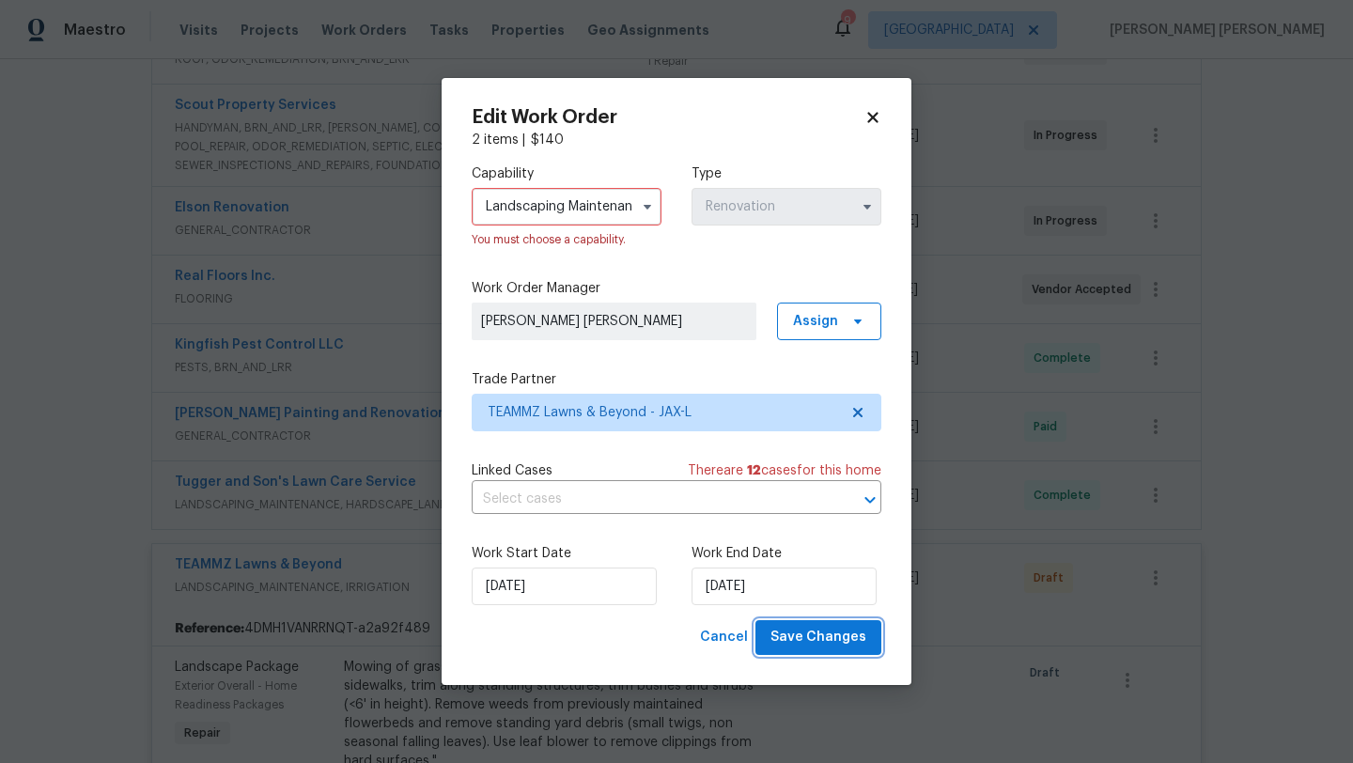
click at [792, 645] on span "Save Changes" at bounding box center [818, 637] width 96 height 23
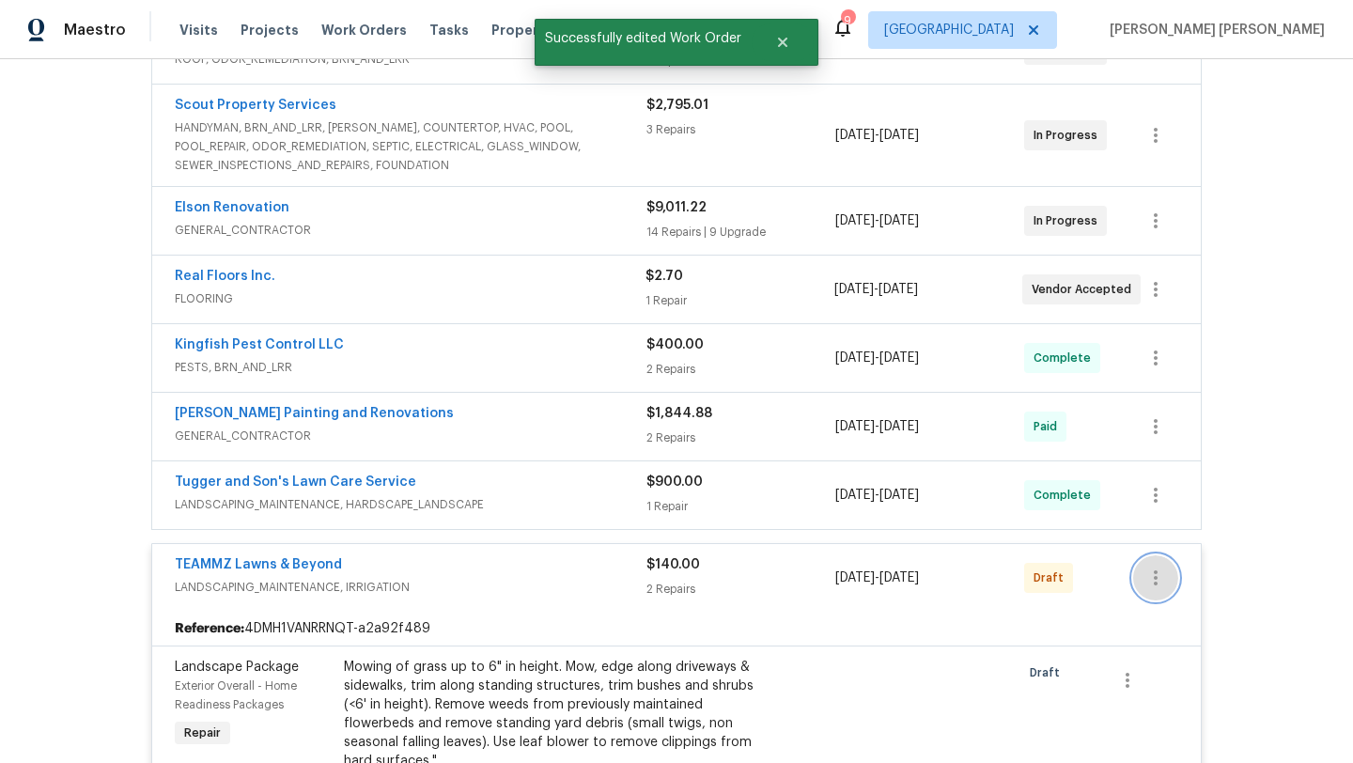
click at [1147, 574] on icon "button" at bounding box center [1155, 578] width 23 height 23
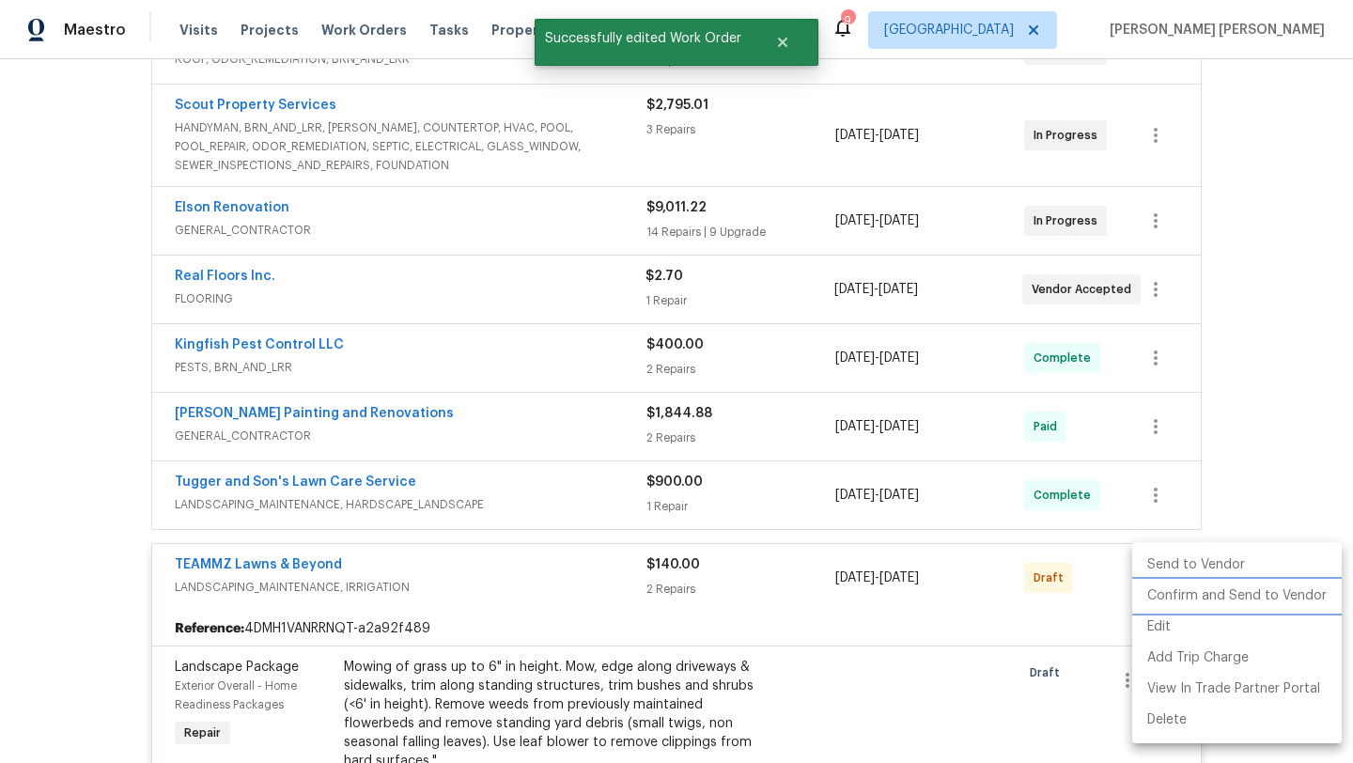
click at [1190, 591] on li "Confirm and Send to Vendor" at bounding box center [1237, 596] width 210 height 31
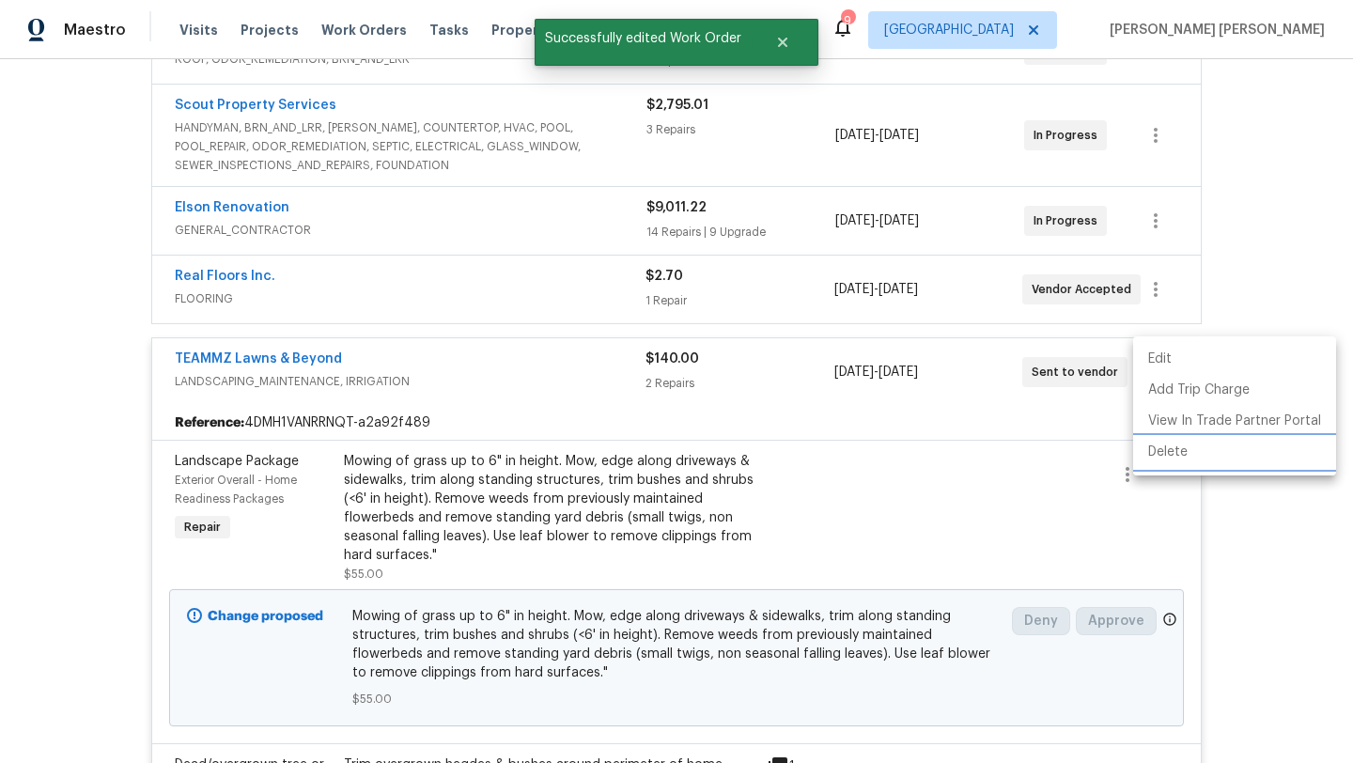
click at [1284, 467] on li "Delete" at bounding box center [1234, 452] width 203 height 31
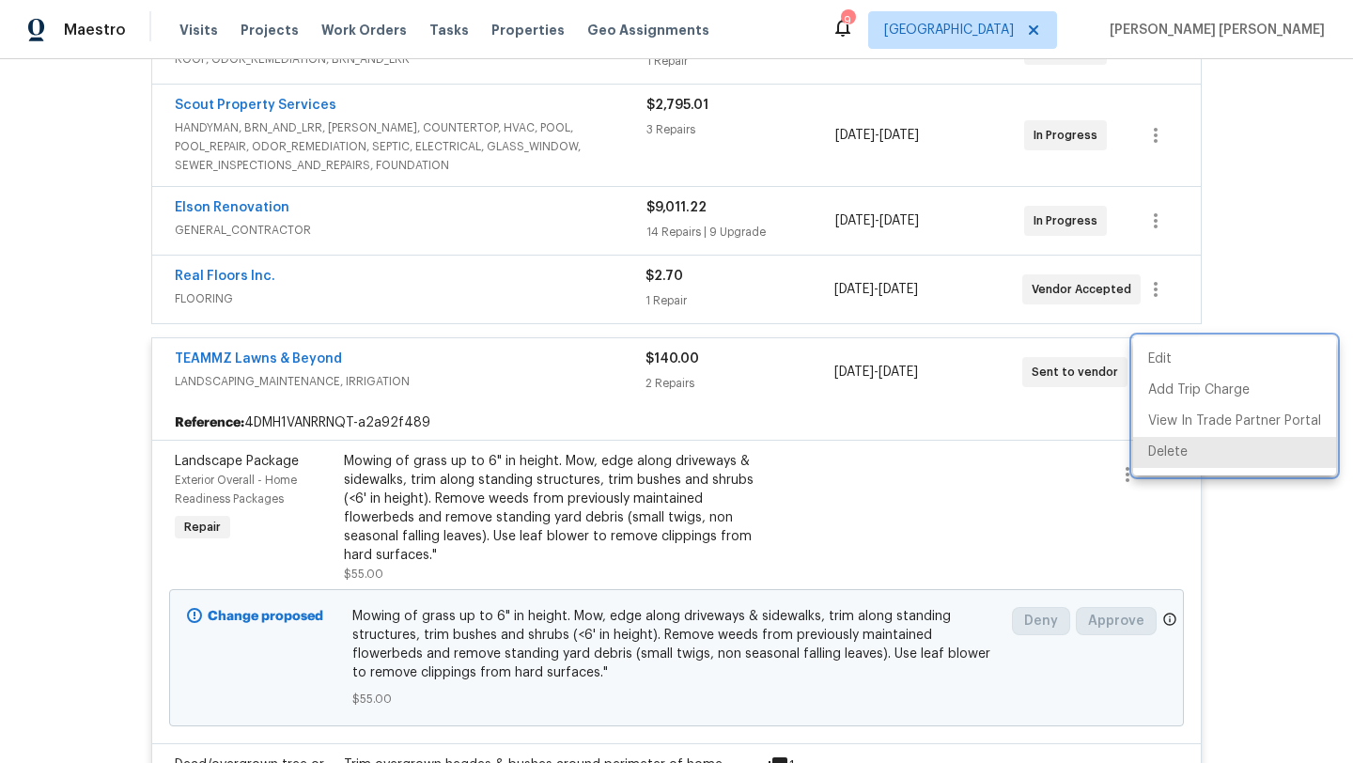
click at [1244, 614] on div at bounding box center [676, 381] width 1353 height 763
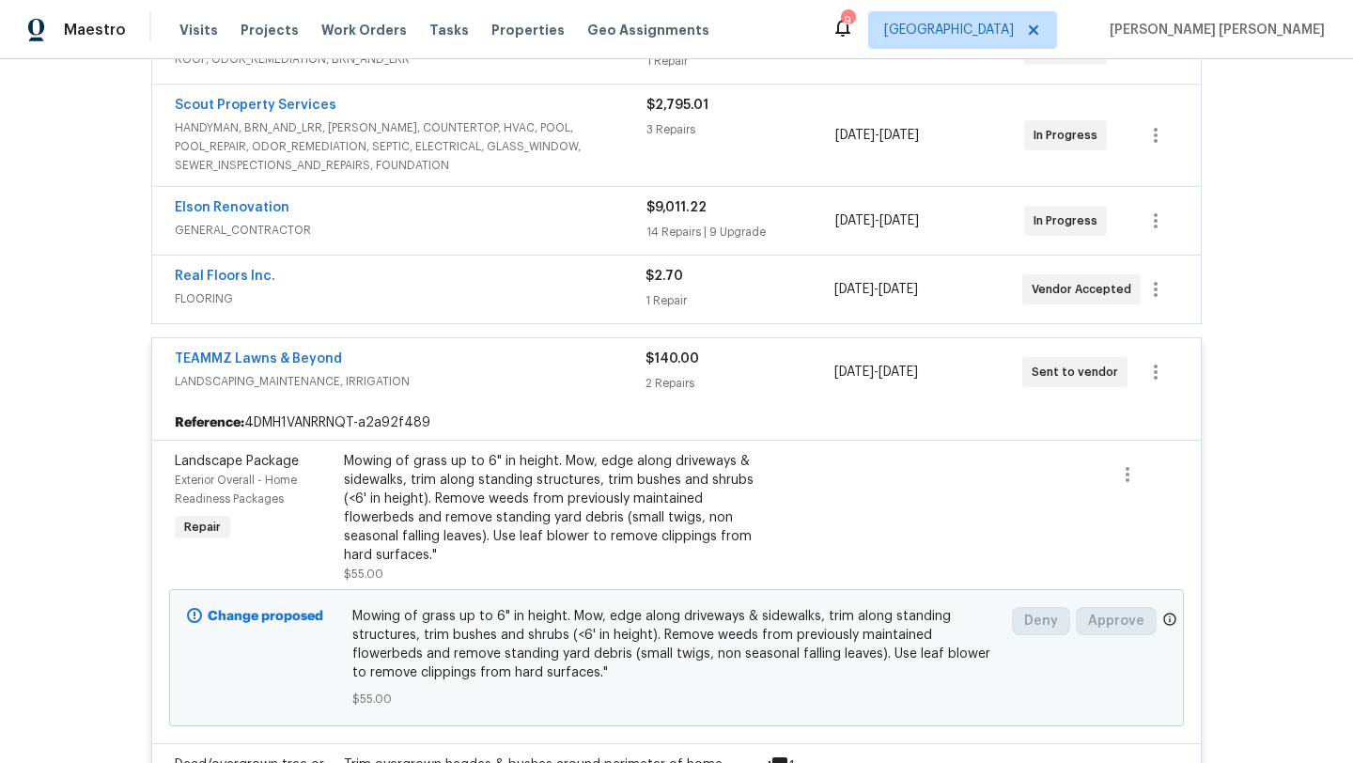
click at [520, 375] on span "LANDSCAPING_MAINTENANCE, IRRIGATION" at bounding box center [410, 381] width 471 height 19
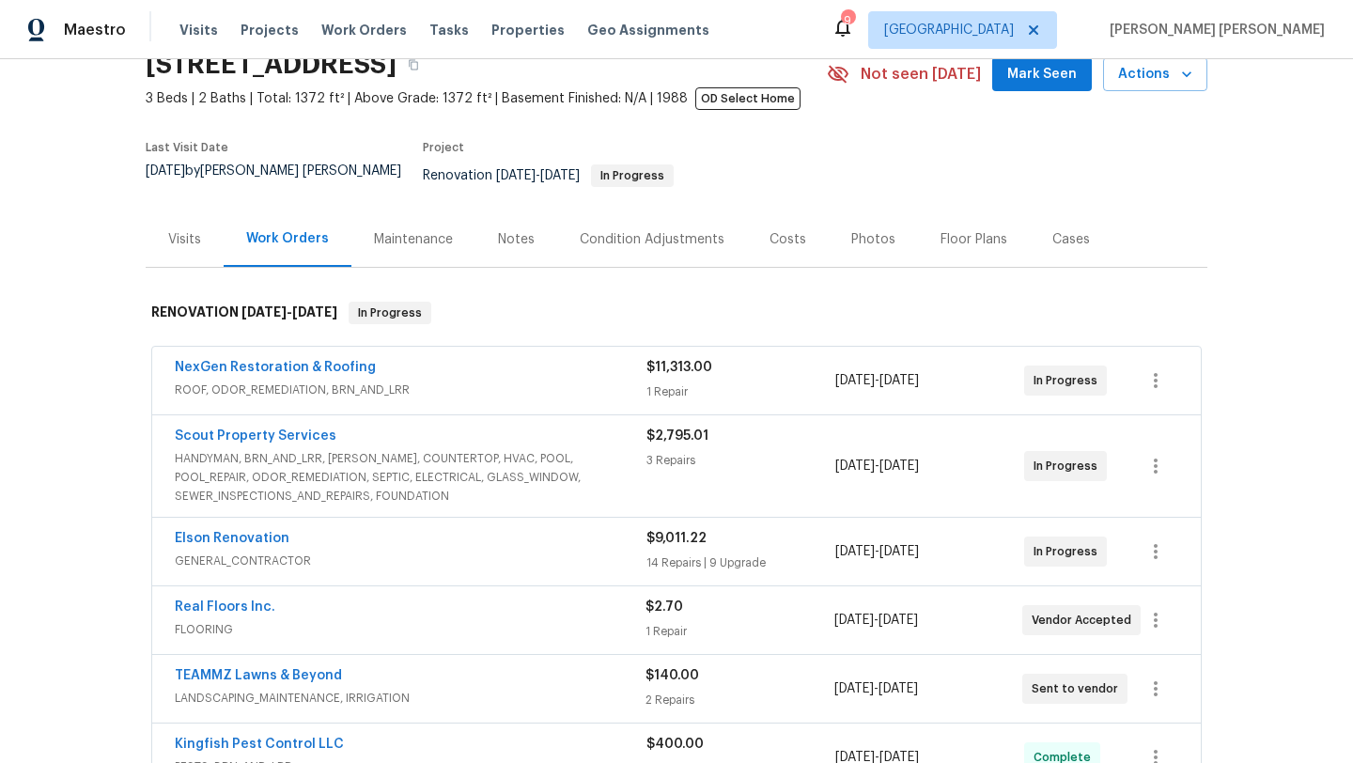
scroll to position [70, 0]
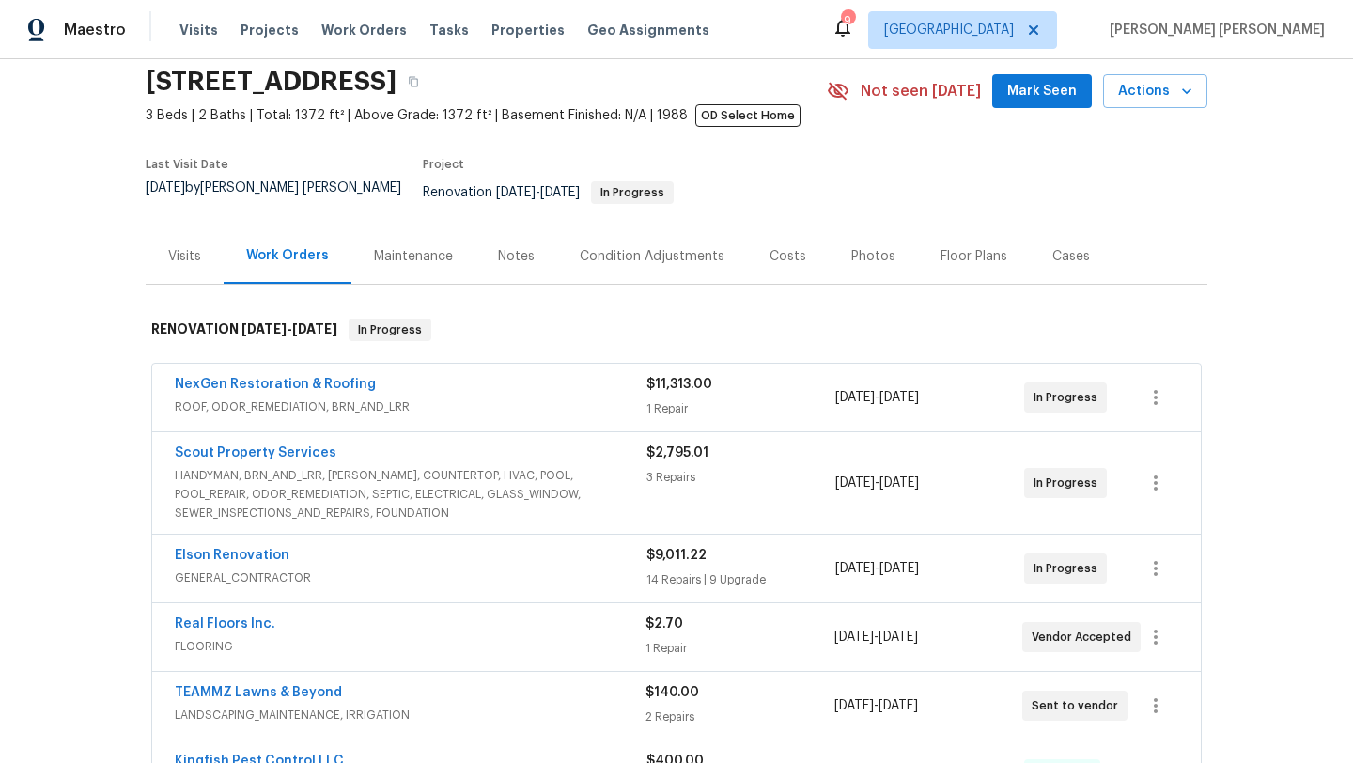
click at [792, 232] on div "Costs" at bounding box center [788, 255] width 82 height 55
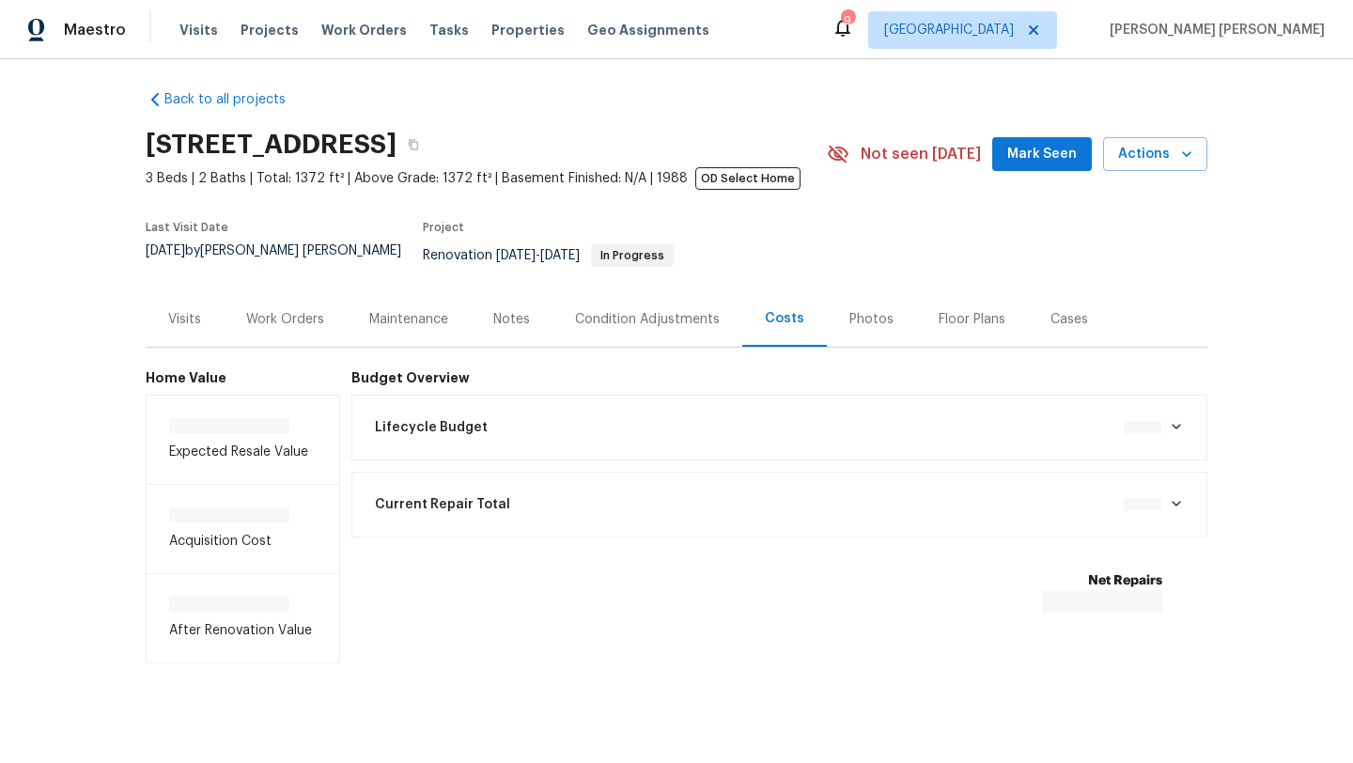
scroll to position [10, 0]
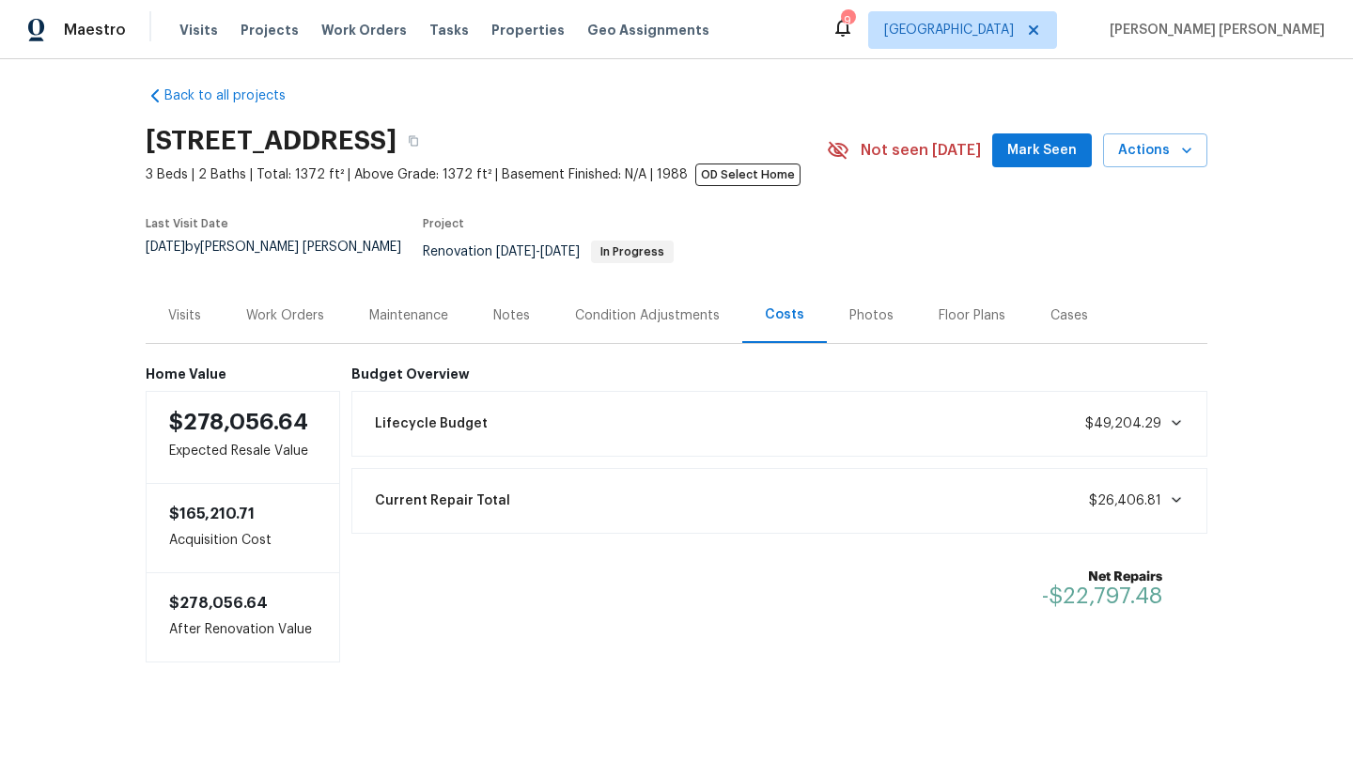
click at [283, 306] on div "Work Orders" at bounding box center [285, 315] width 78 height 19
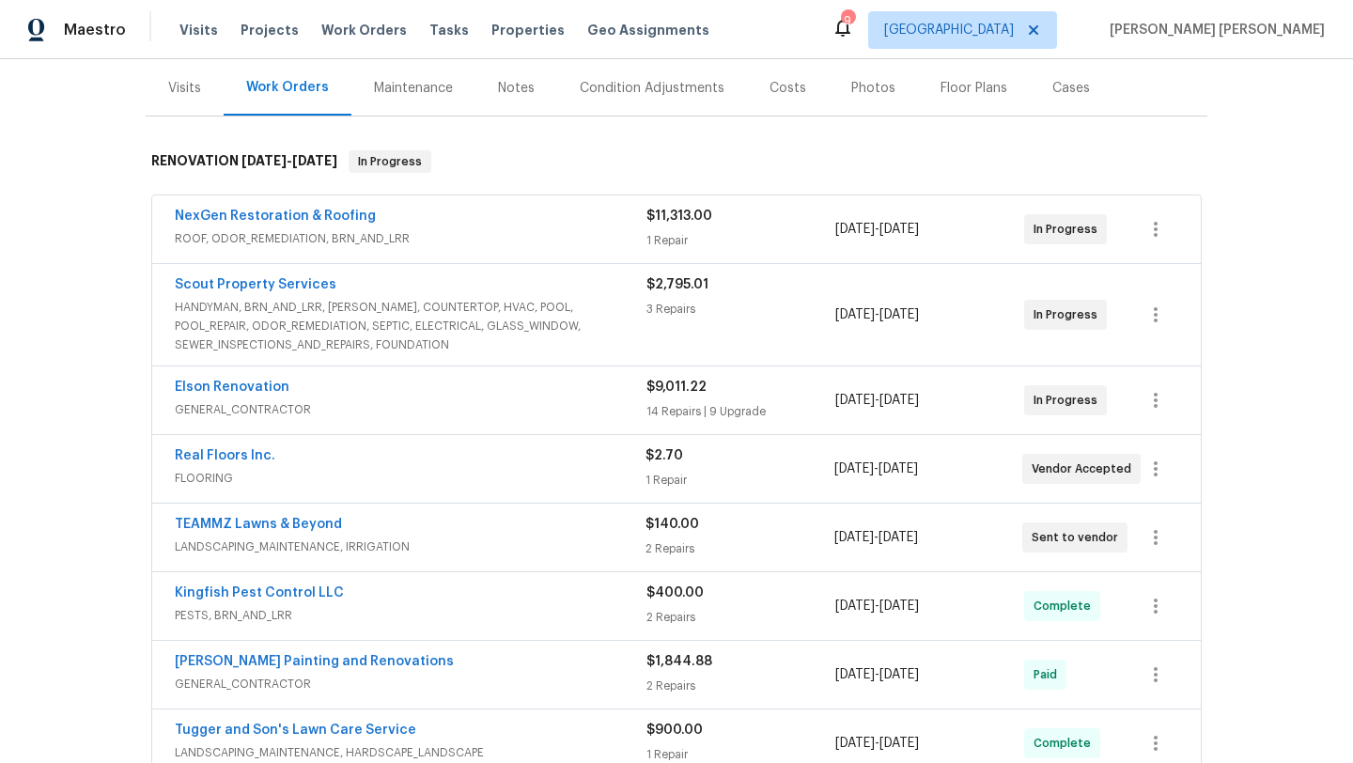
scroll to position [240, 0]
click at [276, 296] on span "HANDYMAN, BRN_AND_LRR, [PERSON_NAME], COUNTERTOP, HVAC, POOL, POOL_REPAIR, ODOR…" at bounding box center [411, 324] width 472 height 56
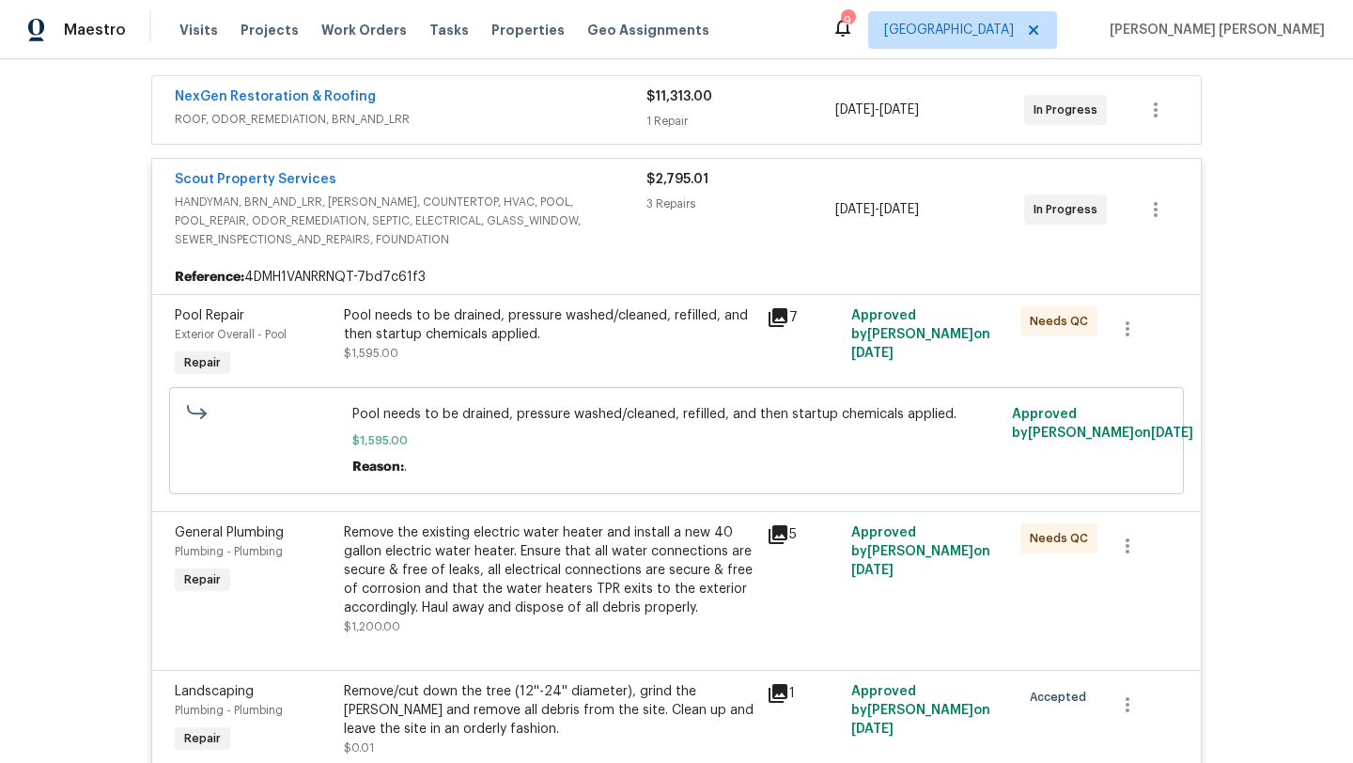
scroll to position [350, 0]
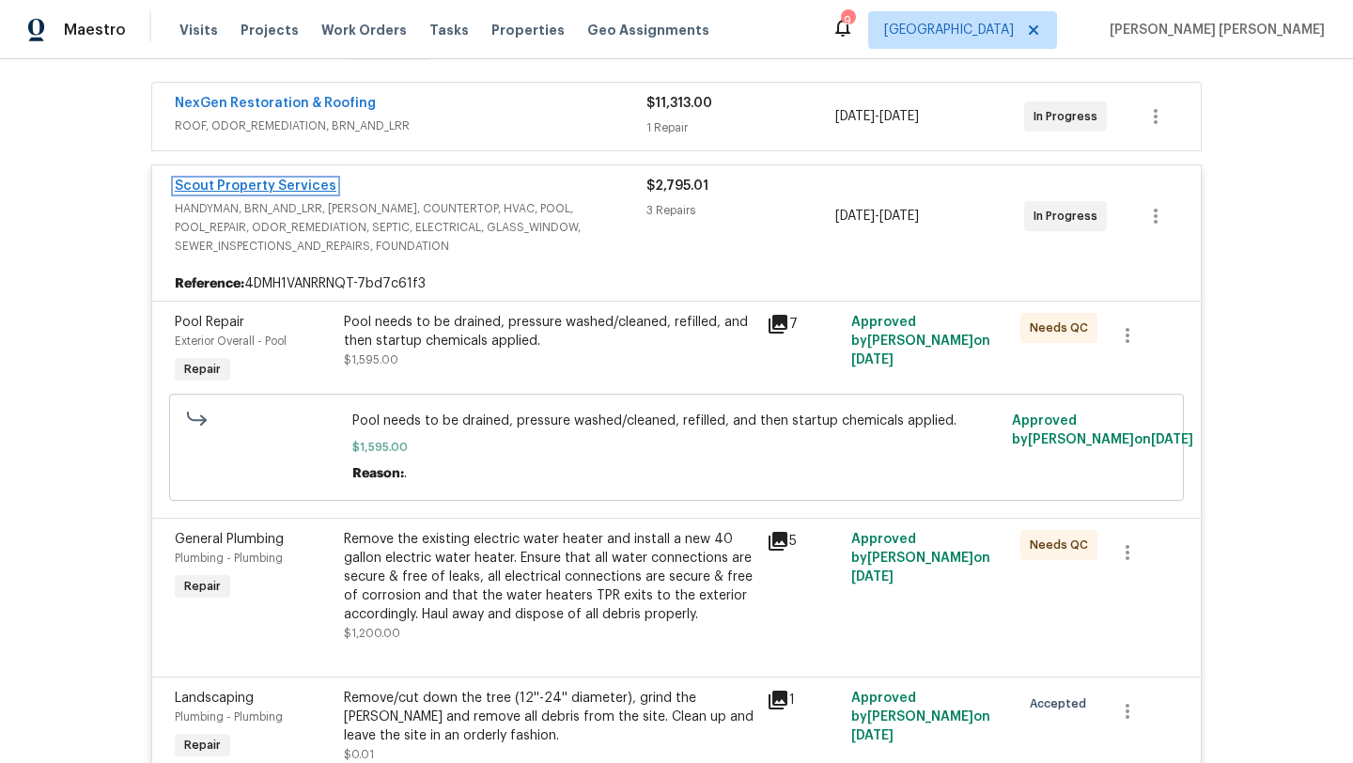
click at [281, 179] on link "Scout Property Services" at bounding box center [256, 185] width 162 height 13
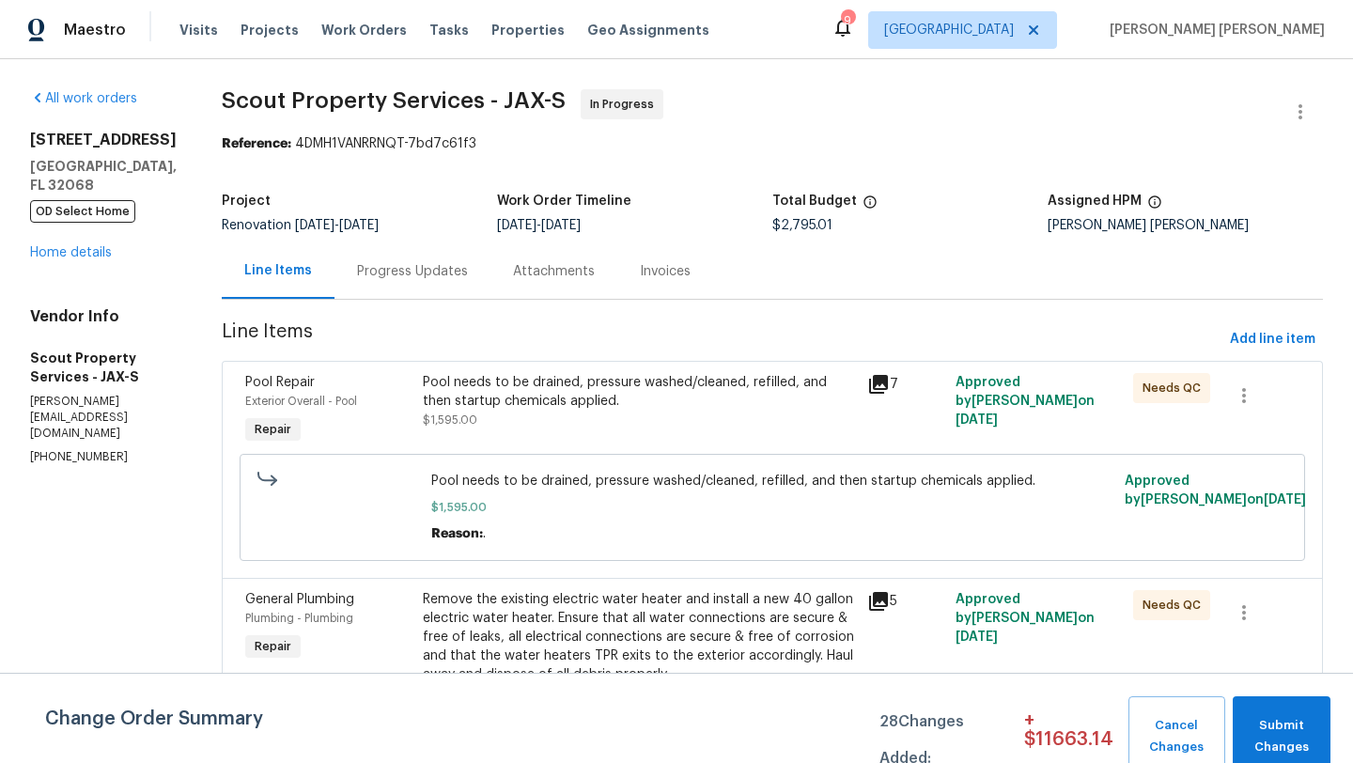
click at [407, 257] on div "Progress Updates" at bounding box center [413, 270] width 156 height 55
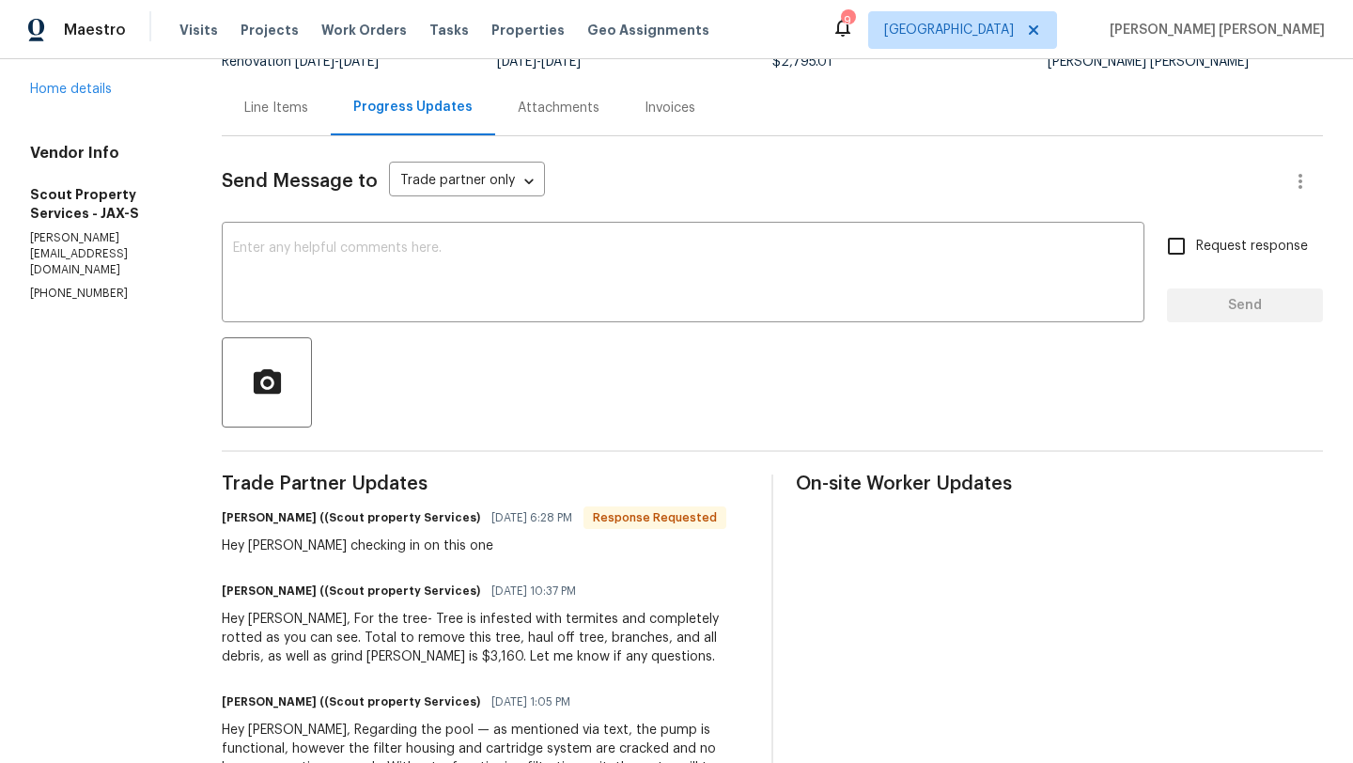
scroll to position [162, 0]
click at [86, 98] on link "Home details" at bounding box center [71, 91] width 82 height 13
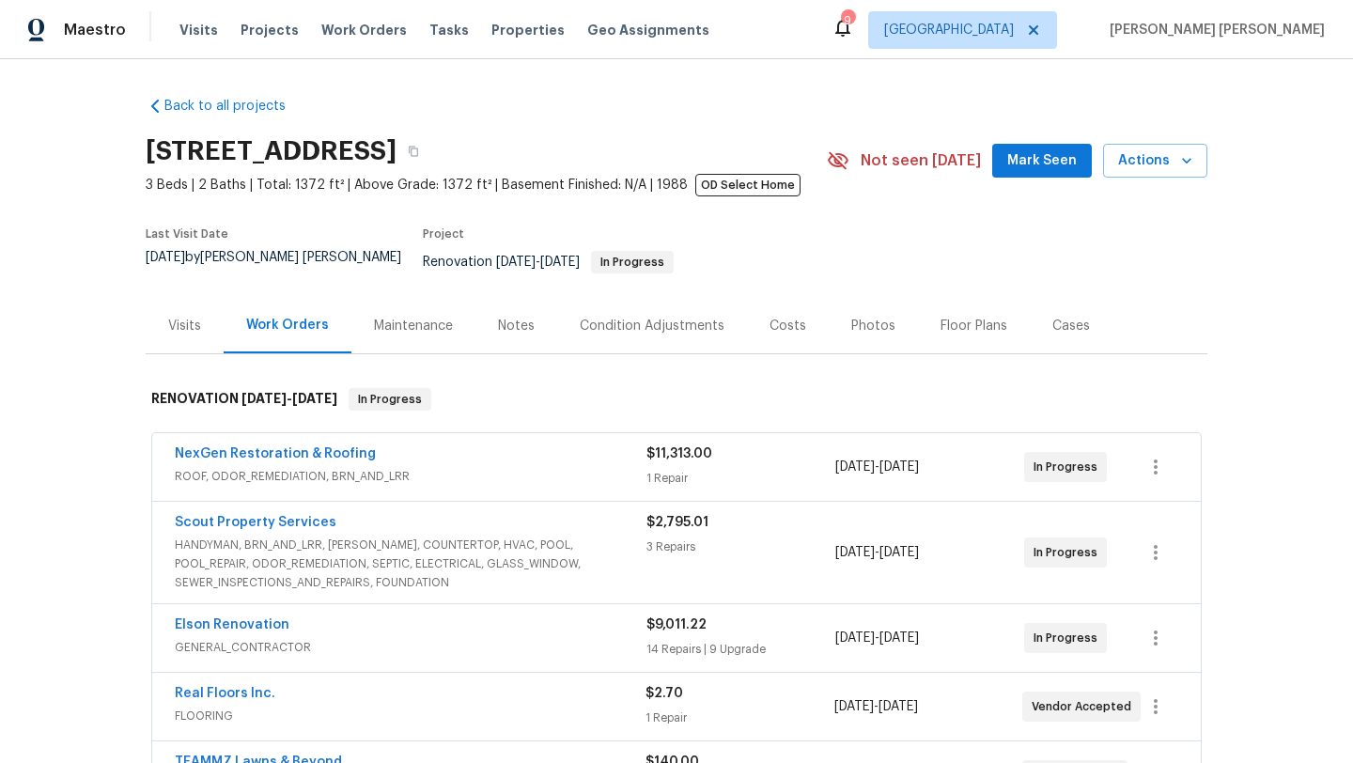
click at [232, 517] on span "Scout Property Services" at bounding box center [256, 522] width 162 height 19
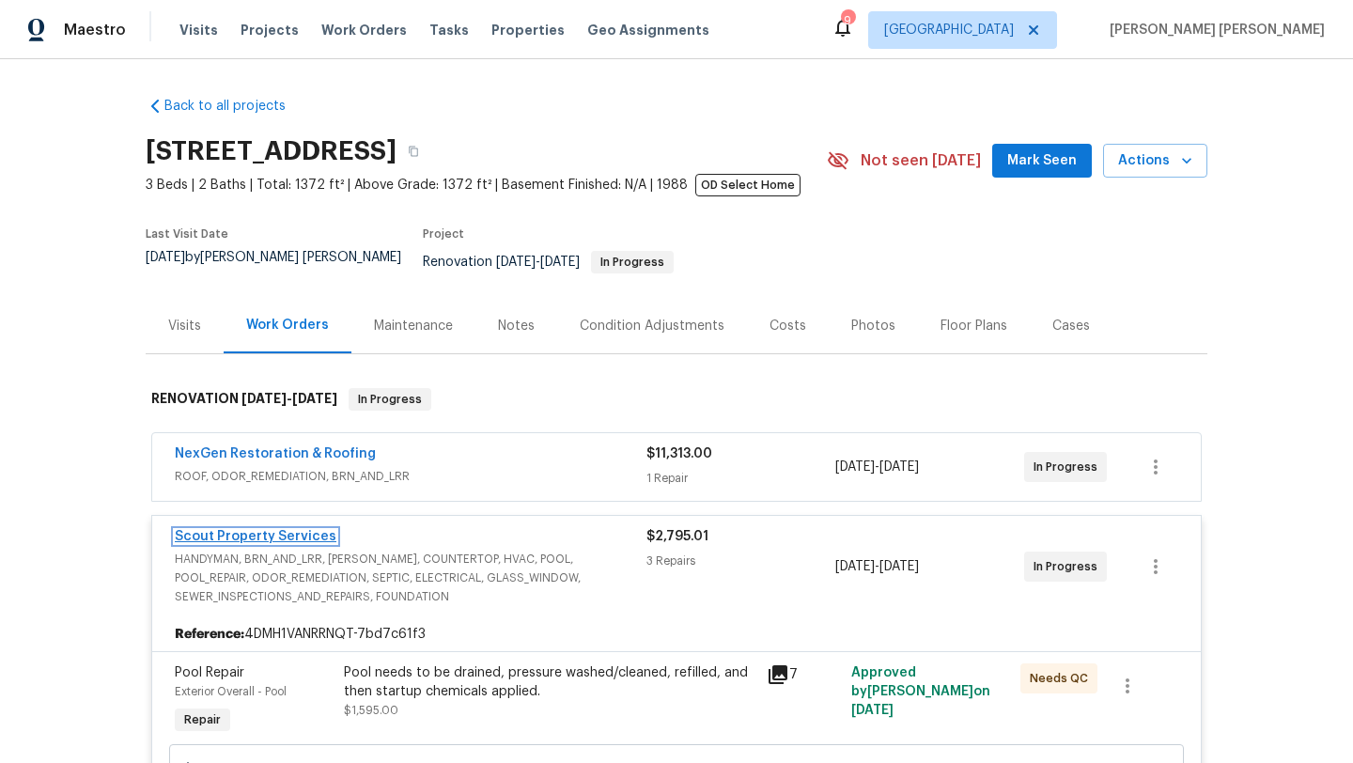
click at [242, 530] on link "Scout Property Services" at bounding box center [256, 536] width 162 height 13
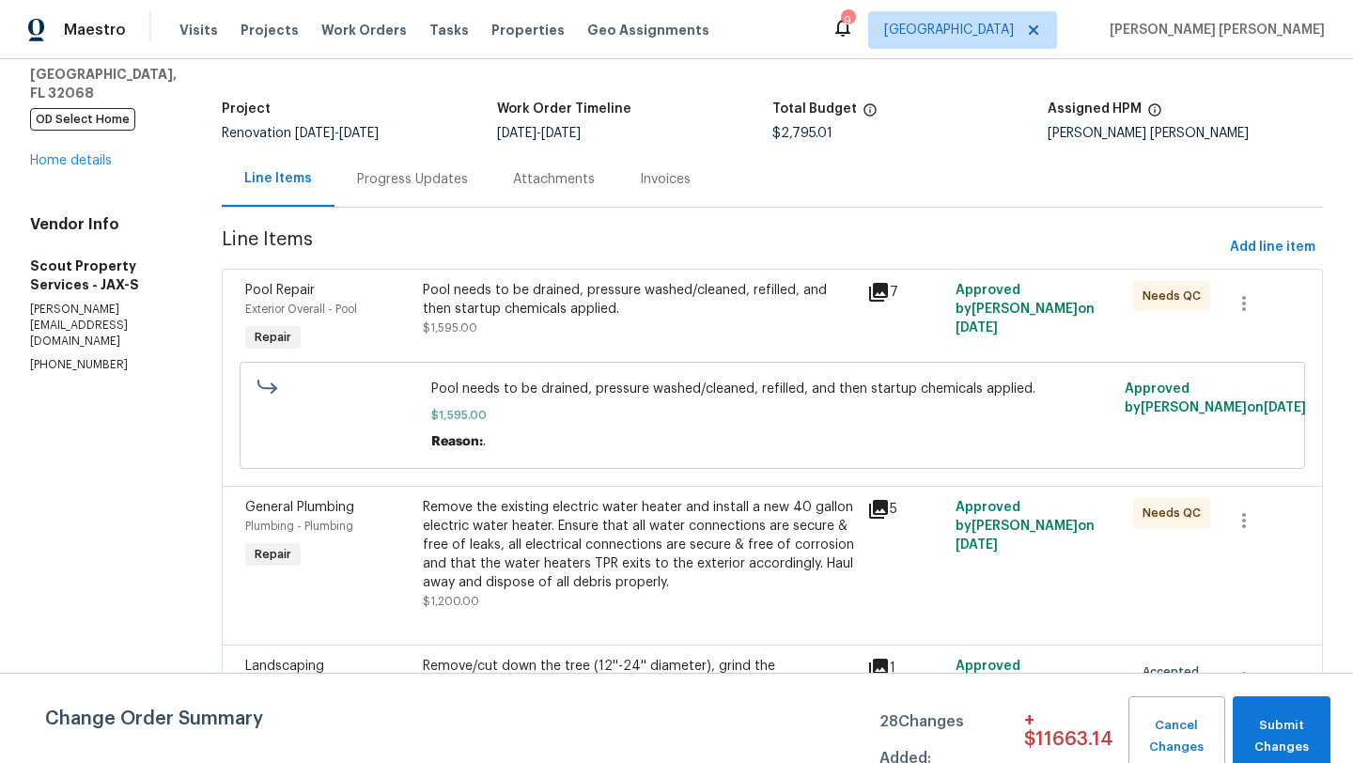
scroll to position [122, 0]
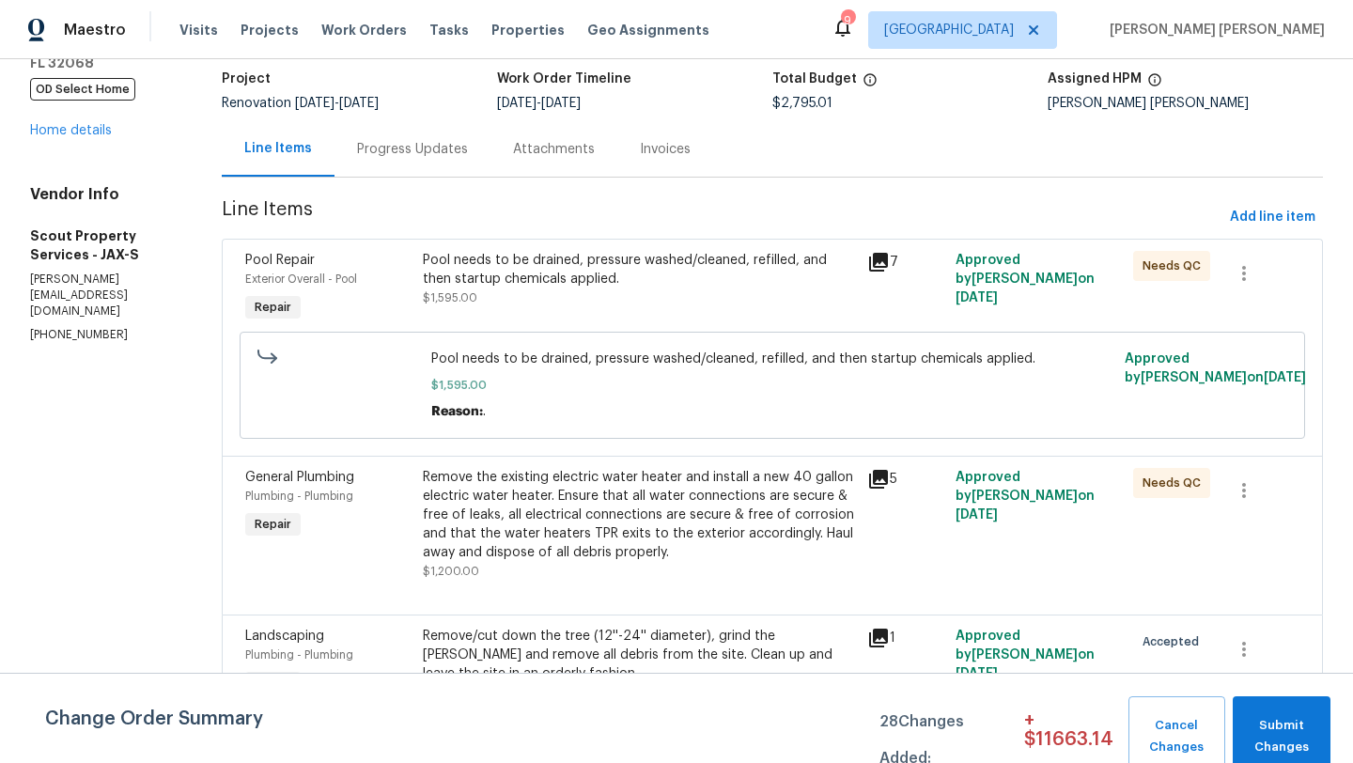
click at [410, 157] on div "Progress Updates" at bounding box center [412, 149] width 111 height 19
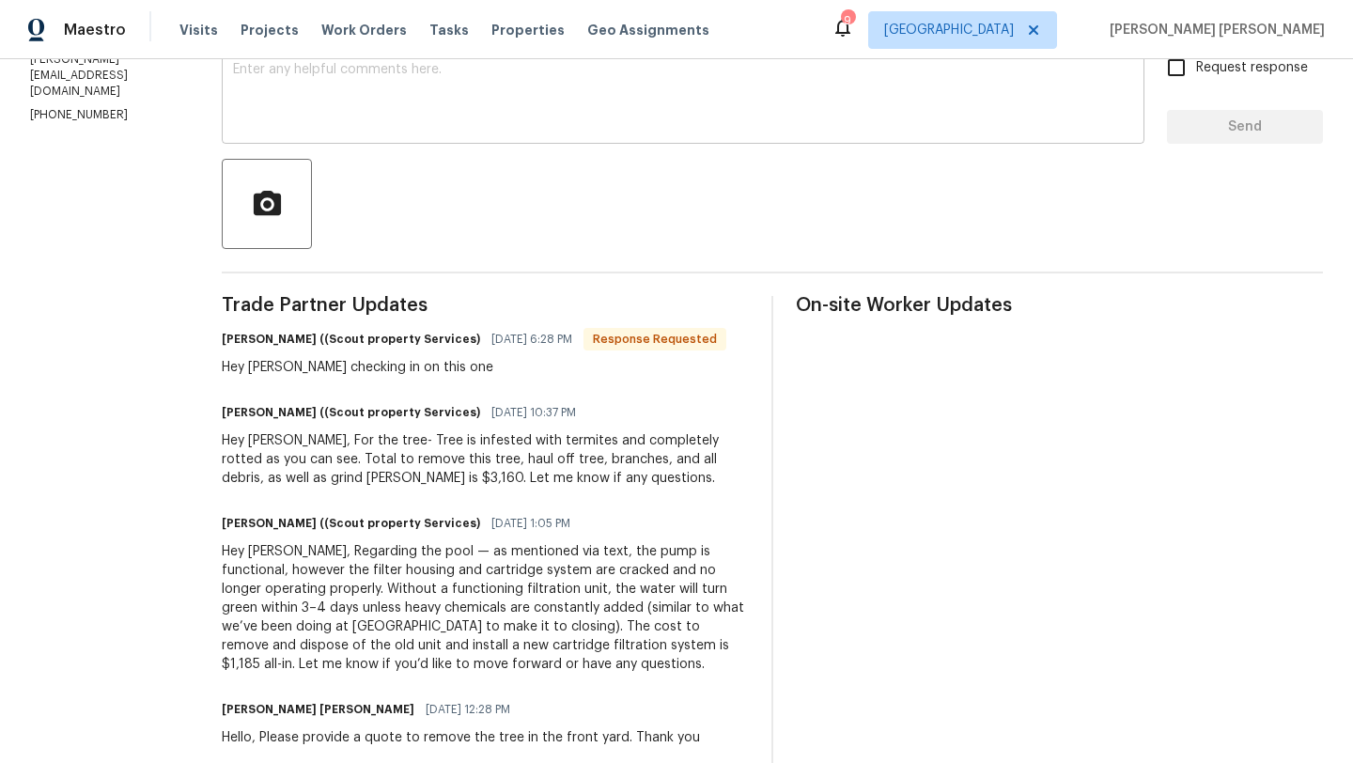
scroll to position [358, 0]
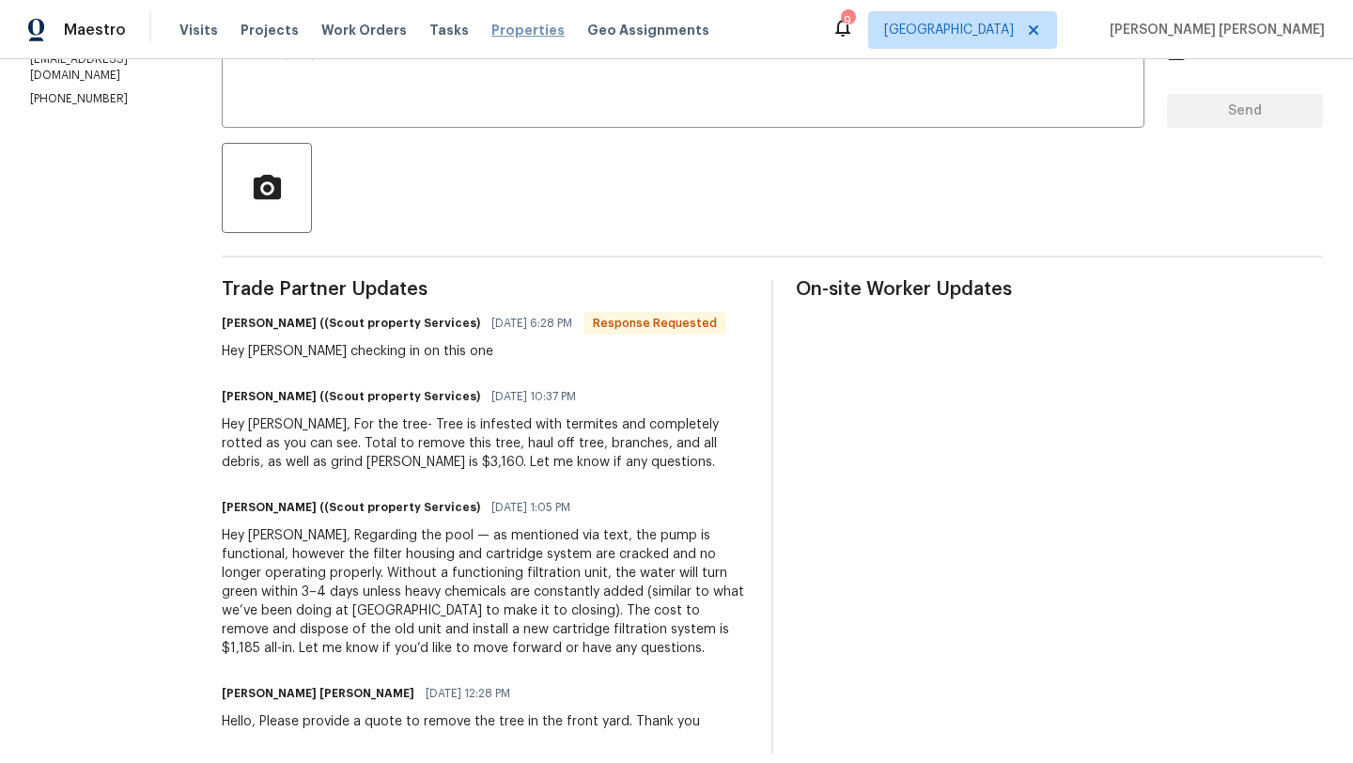
click at [503, 28] on span "Properties" at bounding box center [527, 30] width 73 height 19
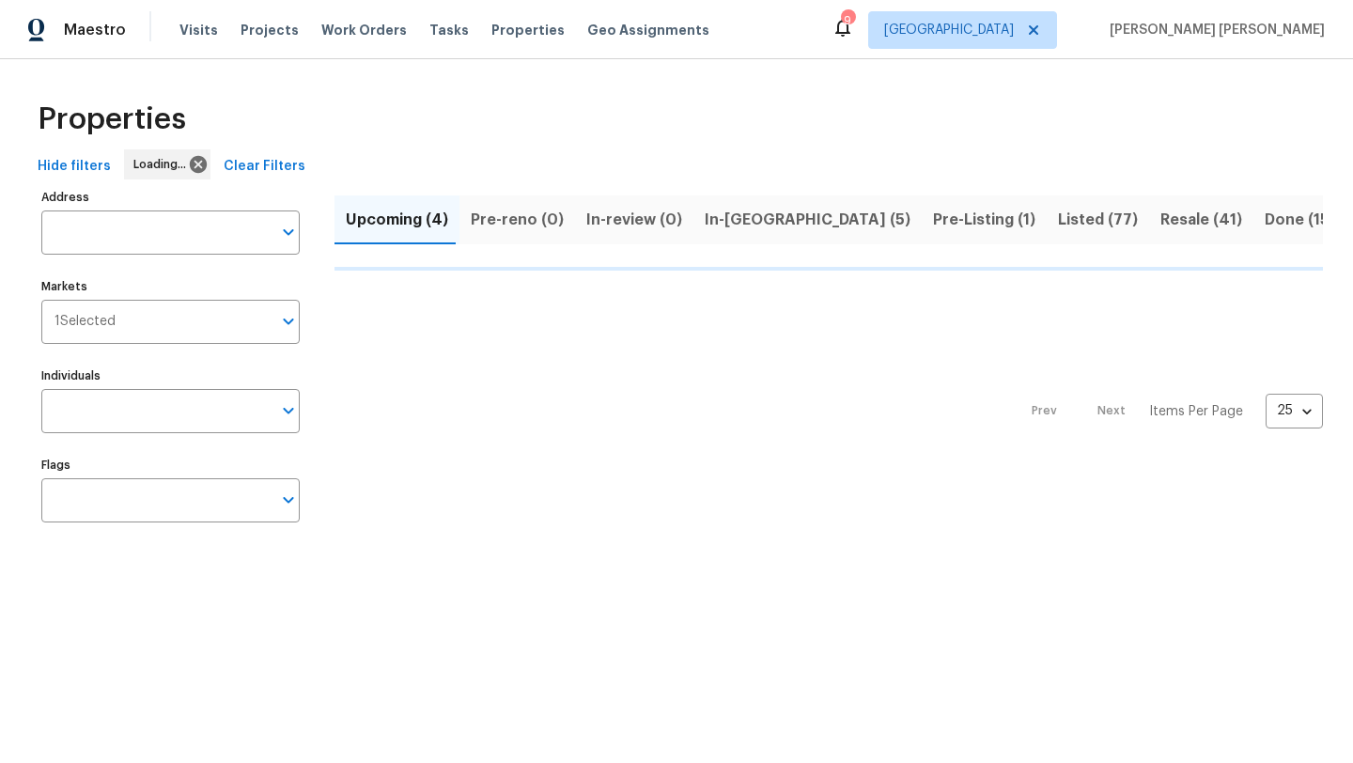
click at [744, 223] on span "In-reno (5)" at bounding box center [808, 220] width 206 height 26
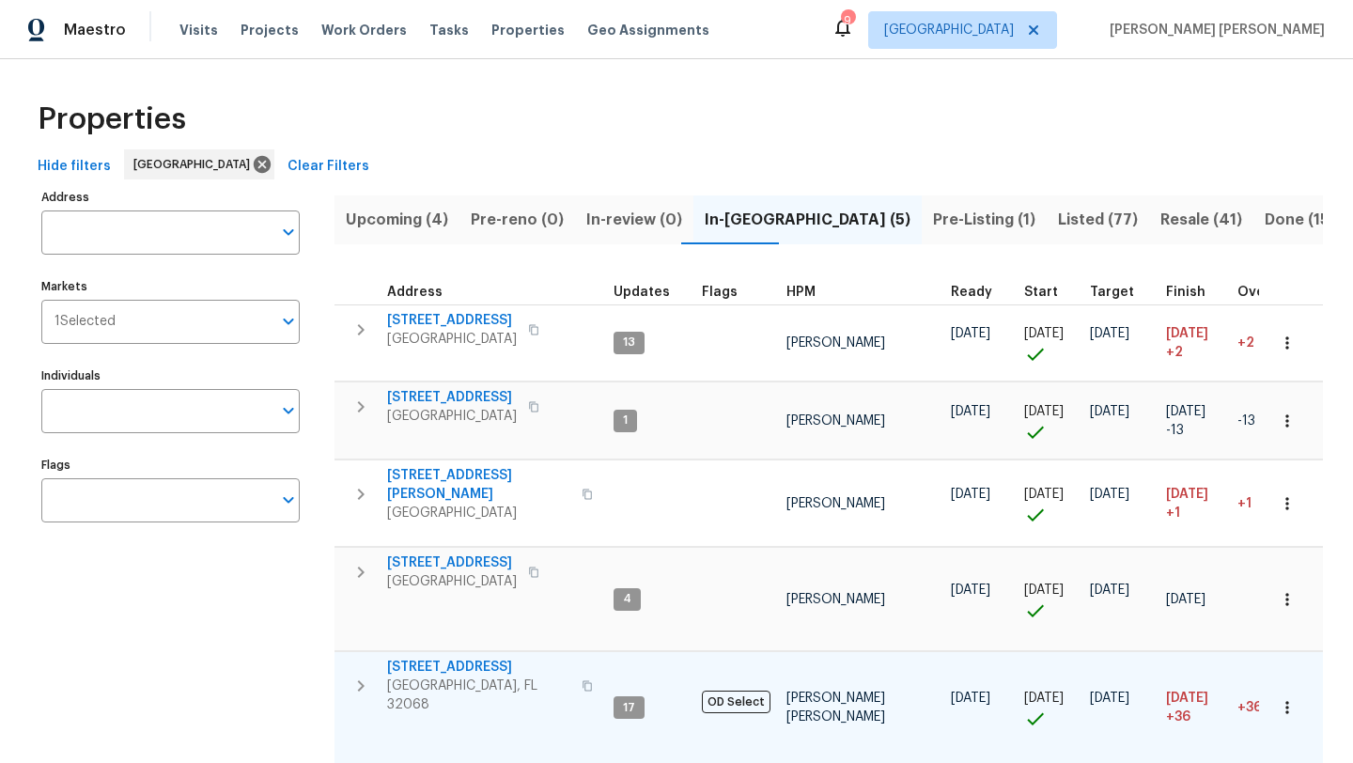
click at [467, 658] on span "2070 Tickford St" at bounding box center [478, 667] width 183 height 19
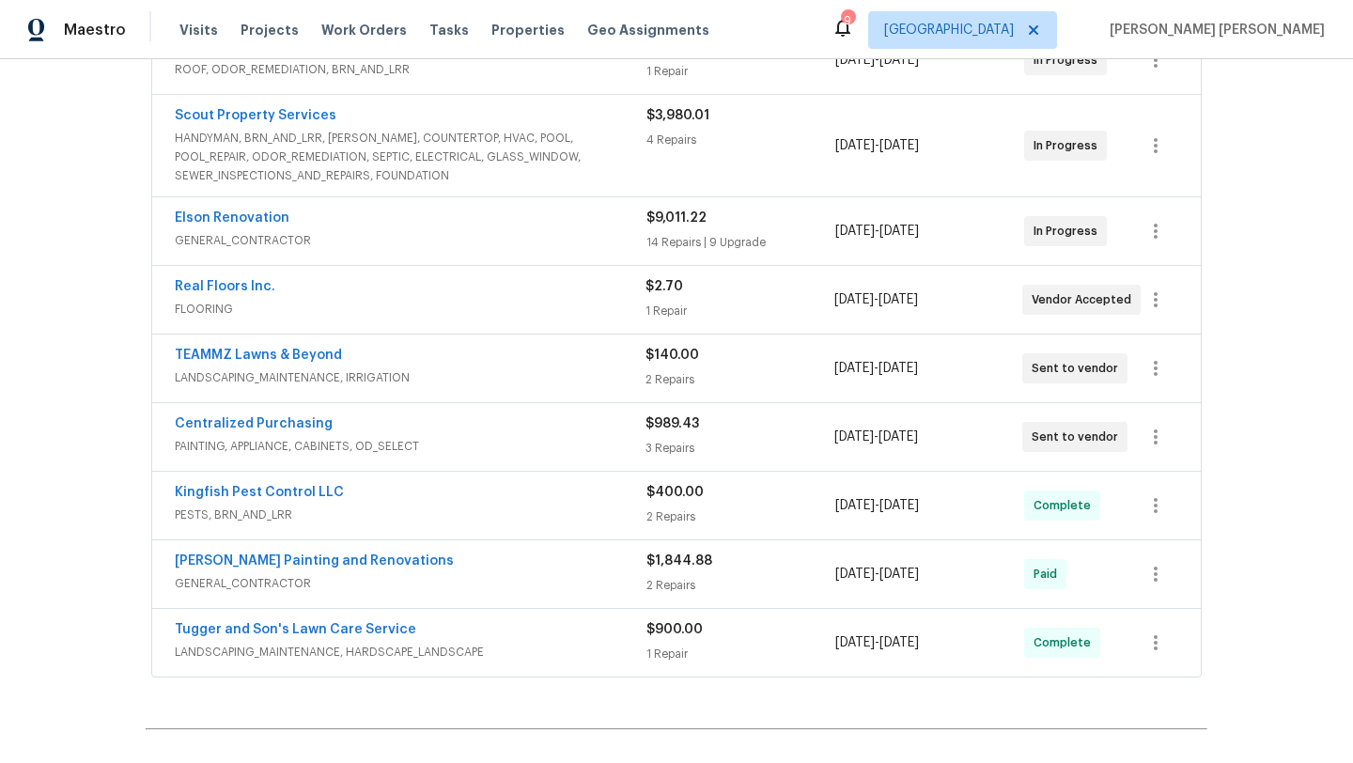
scroll to position [422, 0]
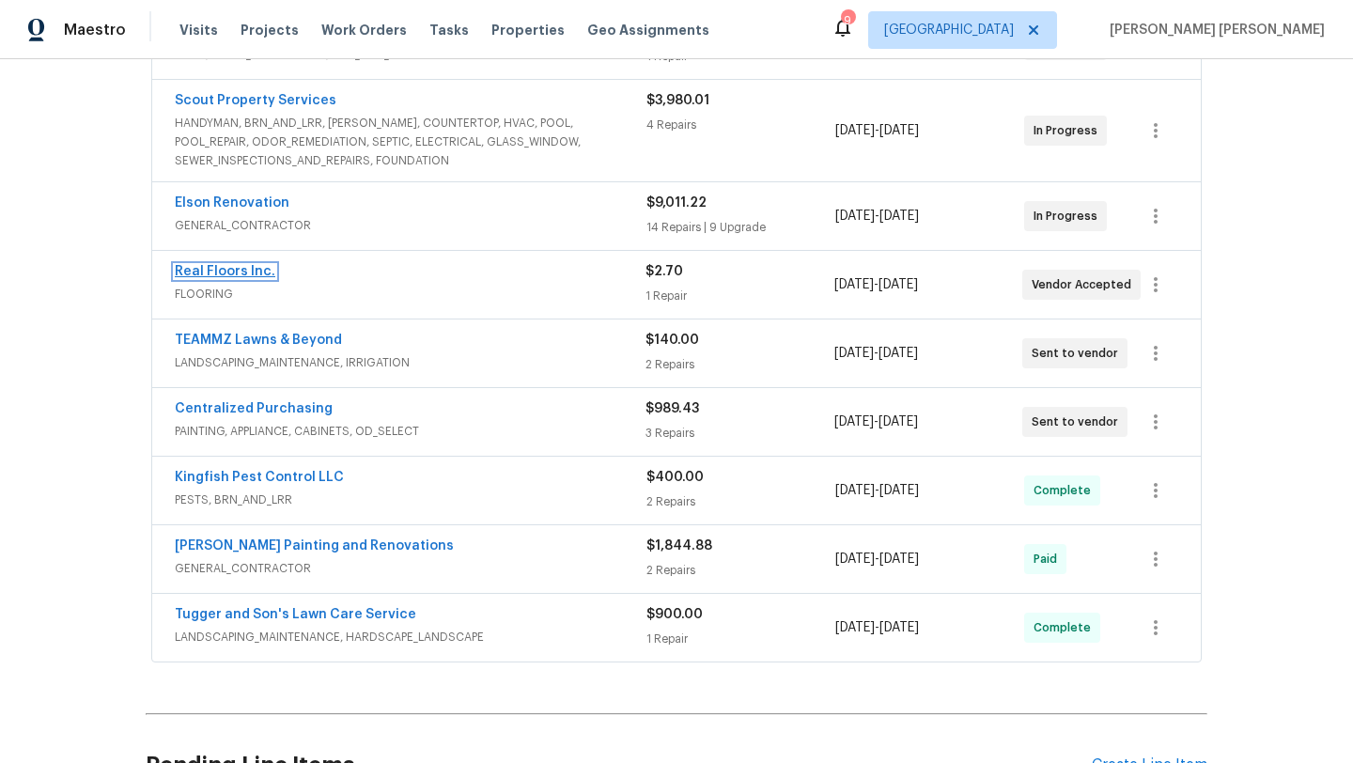
click at [235, 265] on link "Real Floors Inc." at bounding box center [225, 271] width 101 height 13
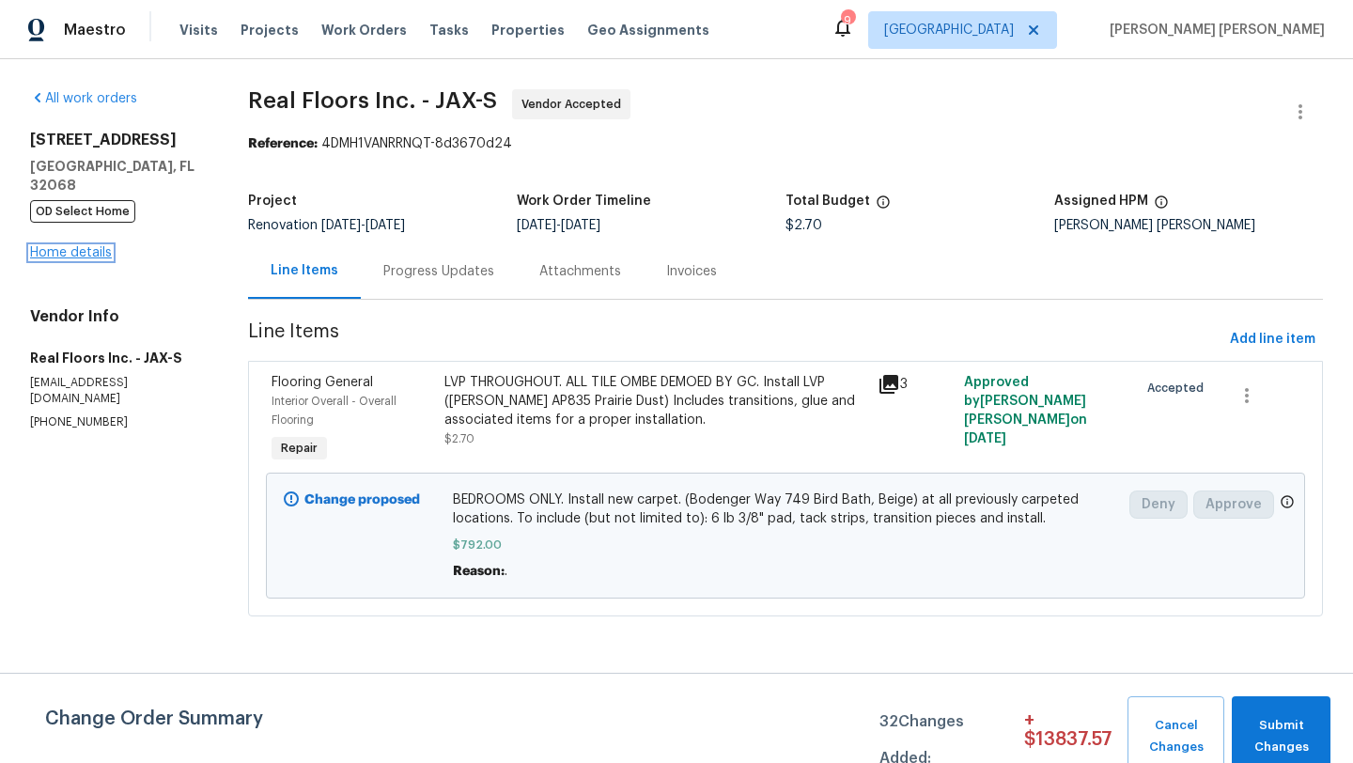
click at [52, 246] on link "Home details" at bounding box center [71, 252] width 82 height 13
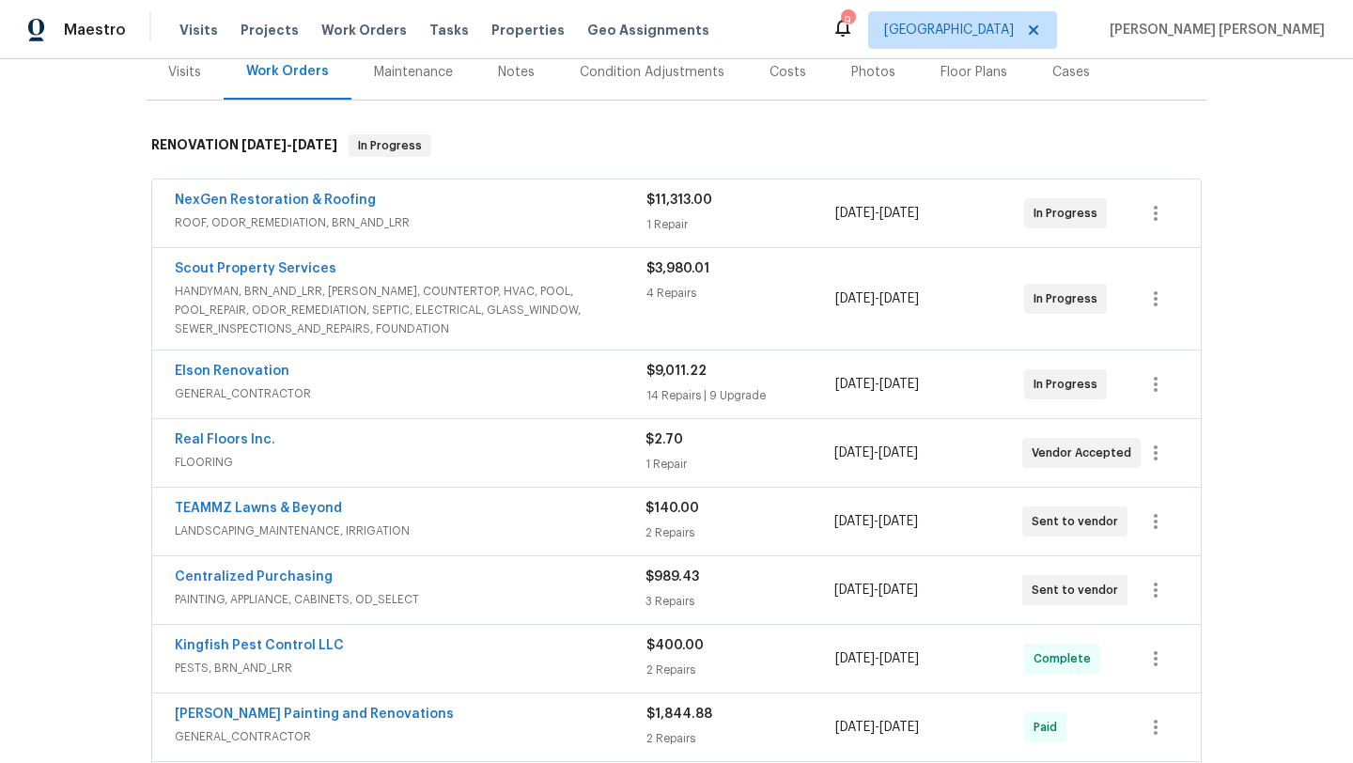
scroll to position [258, 0]
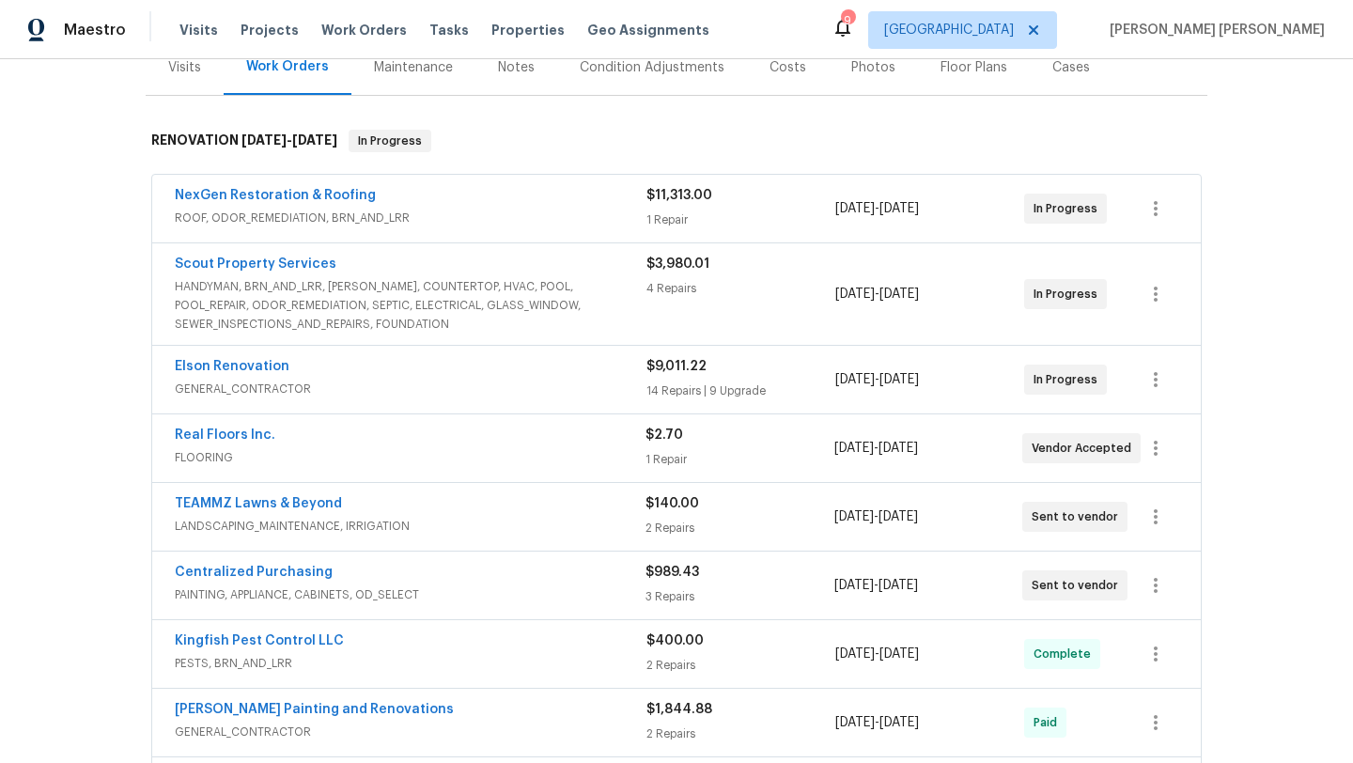
click at [26, 269] on div "Back to all projects 2070 Tickford St, Middleburg, FL 32068 3 Beds | 2 Baths | …" at bounding box center [676, 411] width 1353 height 704
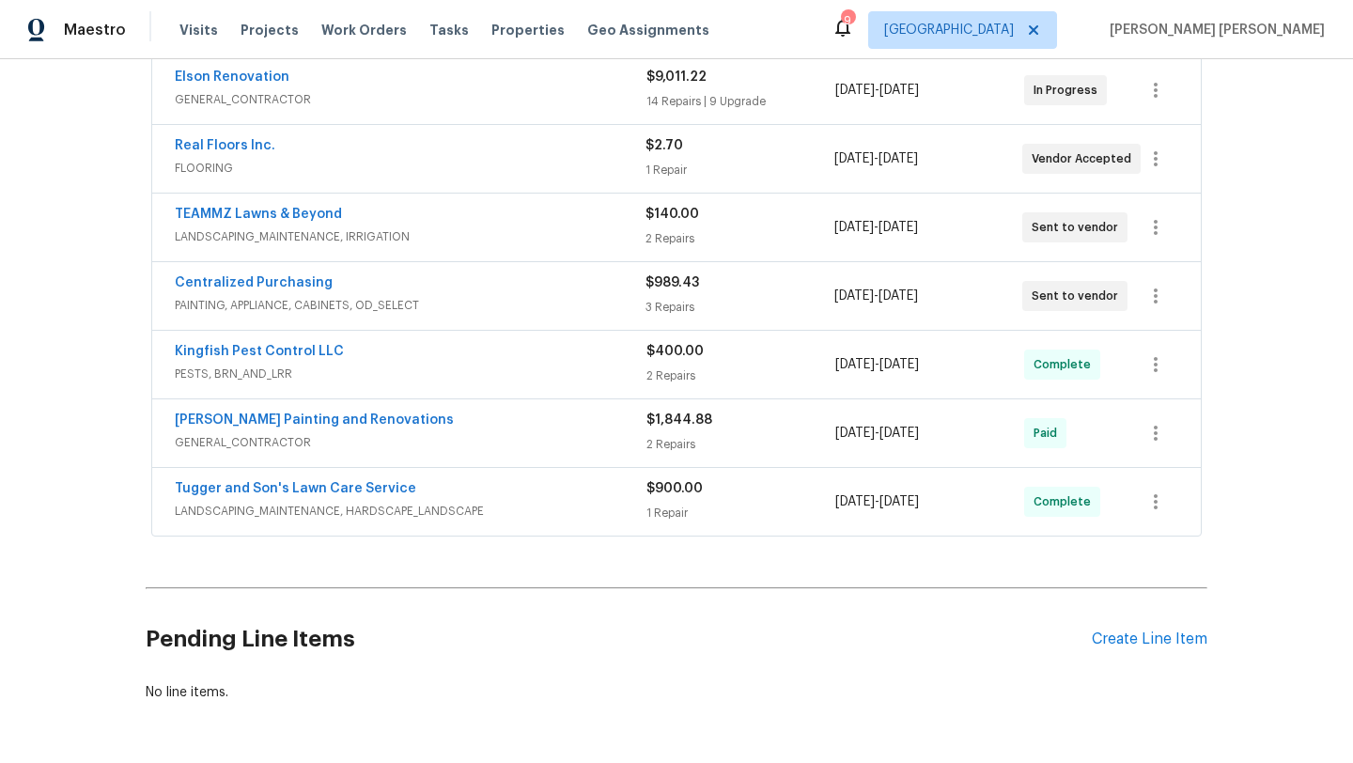
scroll to position [527, 0]
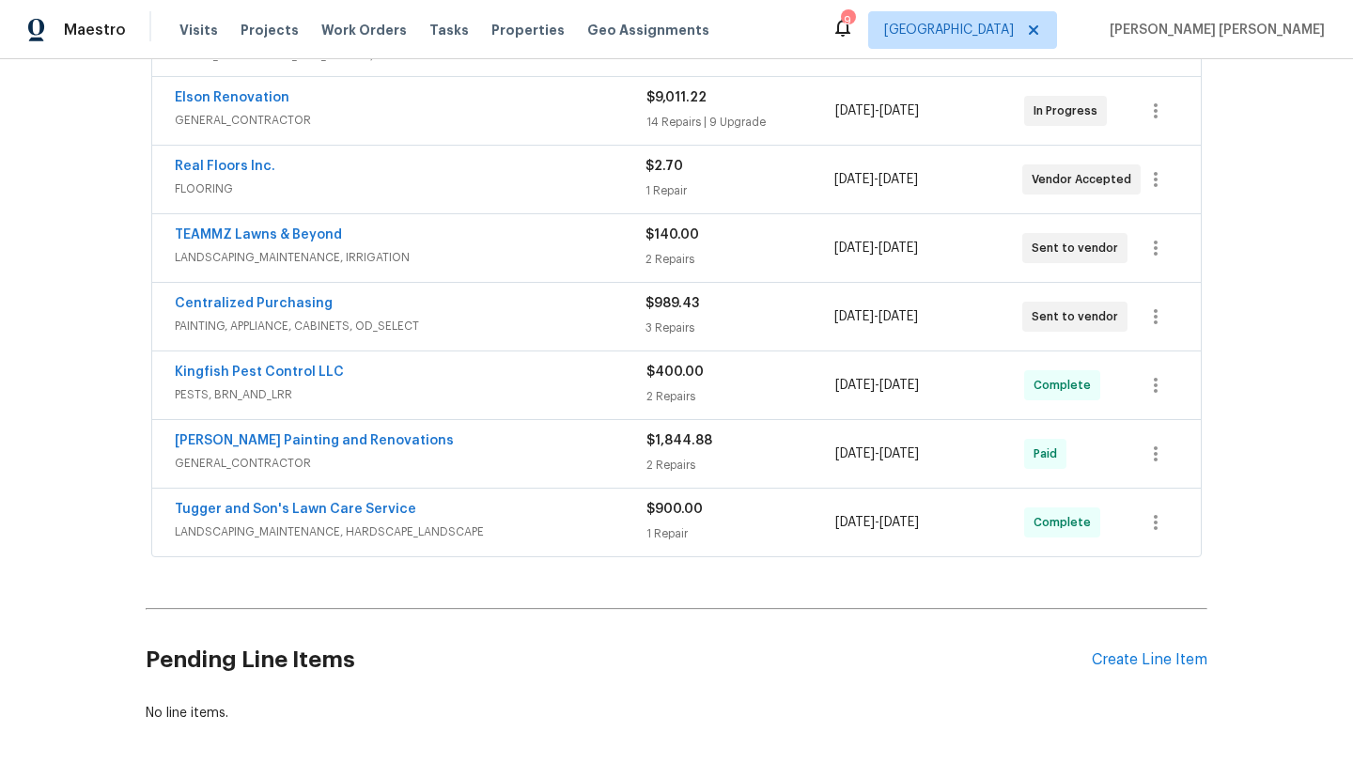
click at [254, 438] on div "[PERSON_NAME] Painting and Renovations" at bounding box center [411, 442] width 472 height 23
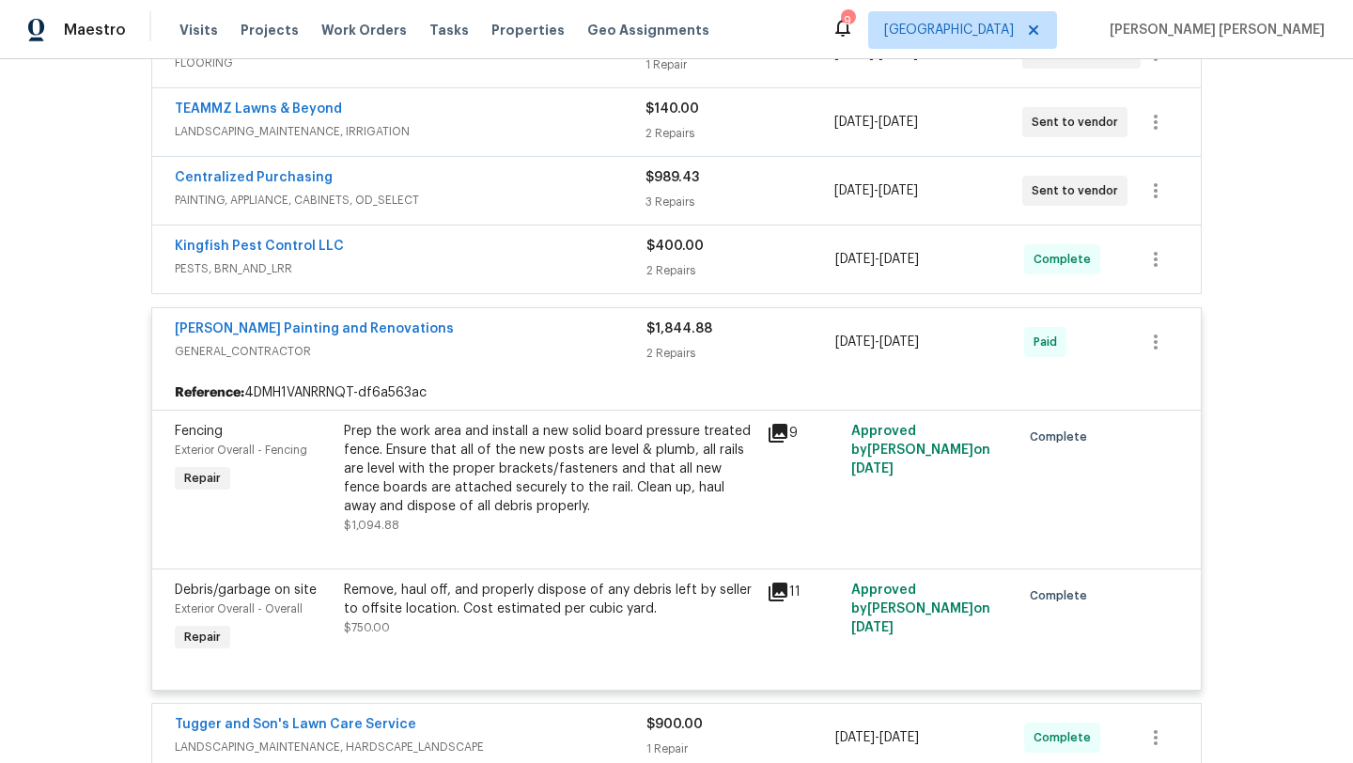
scroll to position [660, 0]
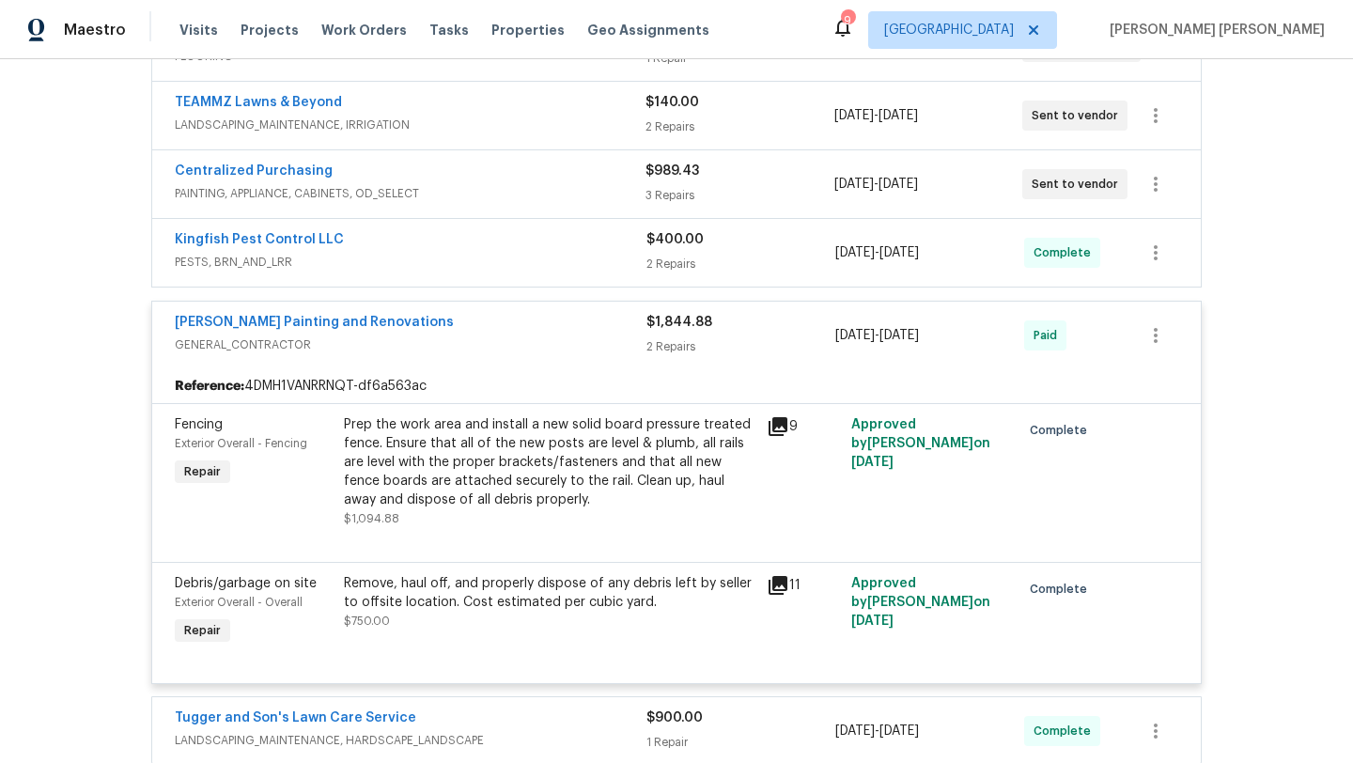
click at [776, 576] on icon at bounding box center [778, 585] width 23 height 23
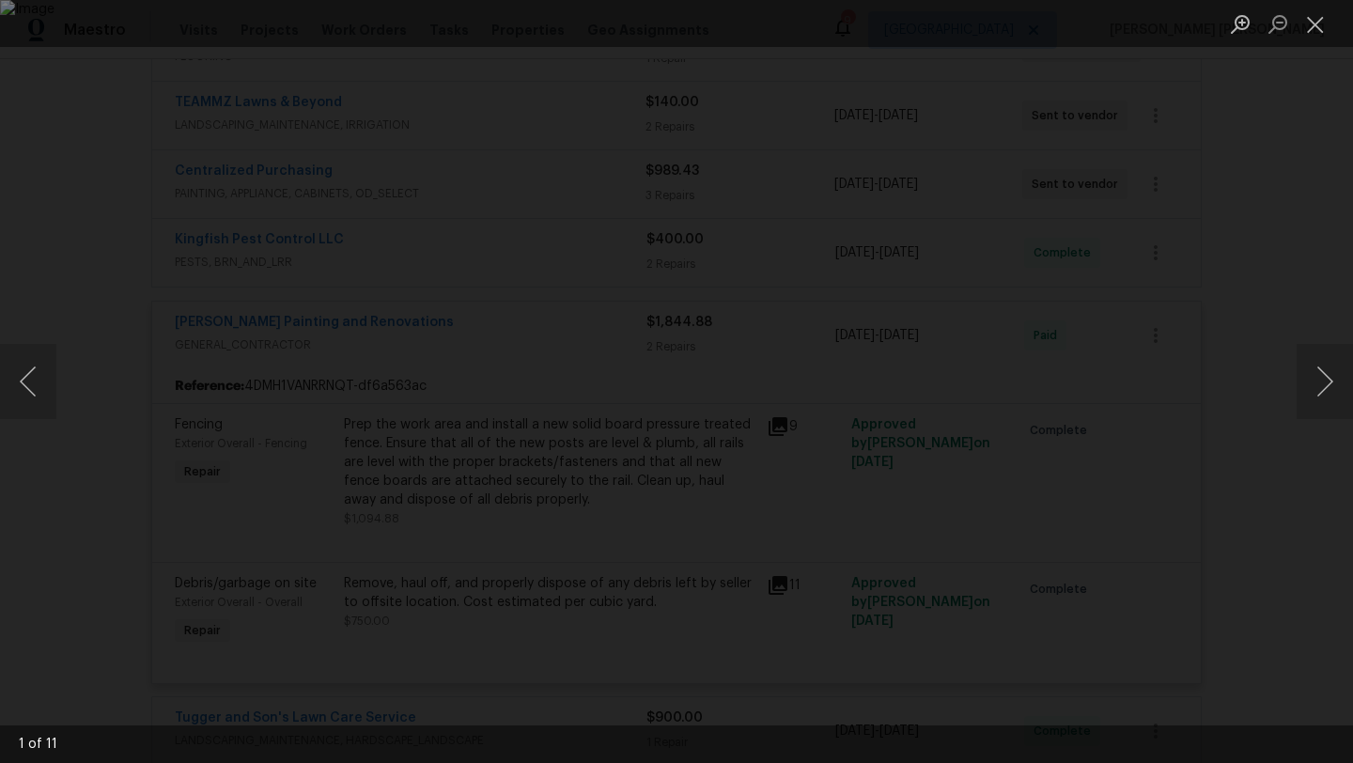
click at [1278, 140] on div "Lightbox" at bounding box center [676, 381] width 1353 height 763
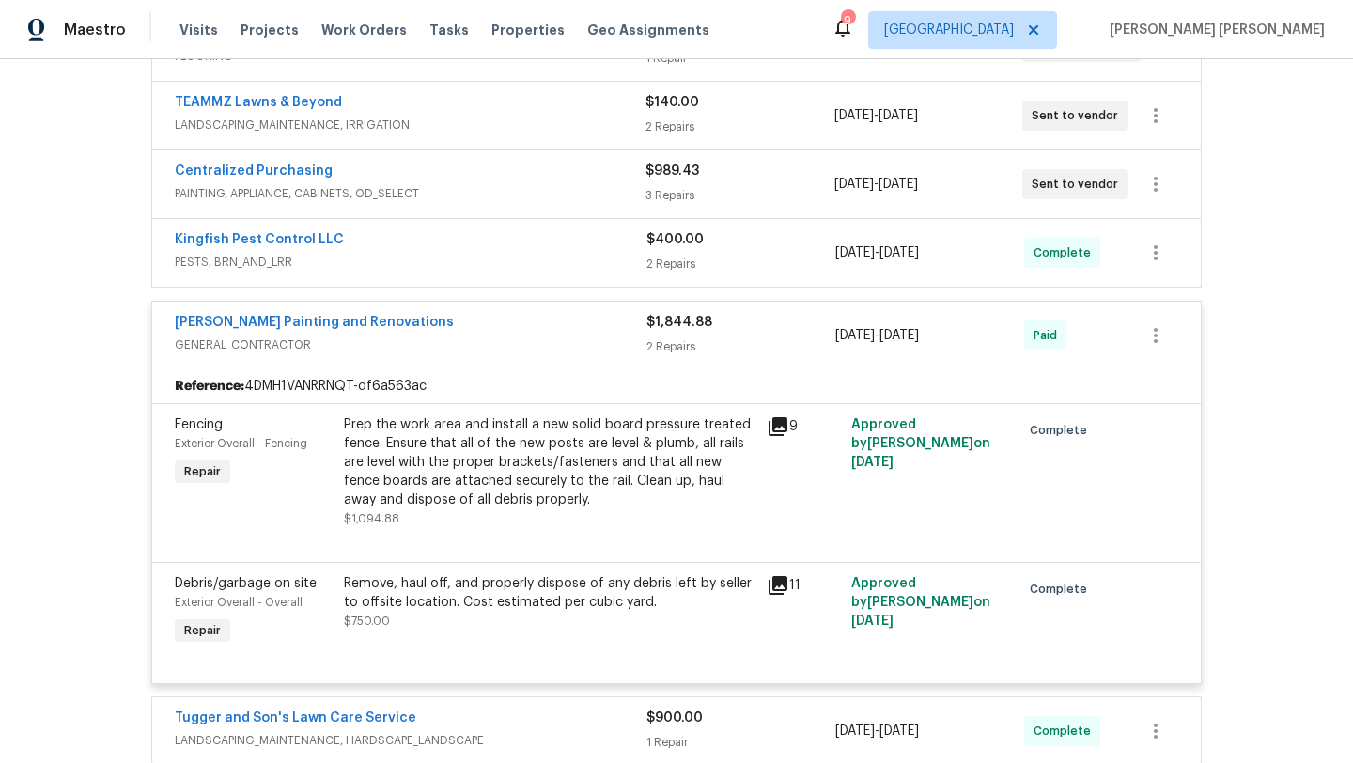
scroll to position [0, 0]
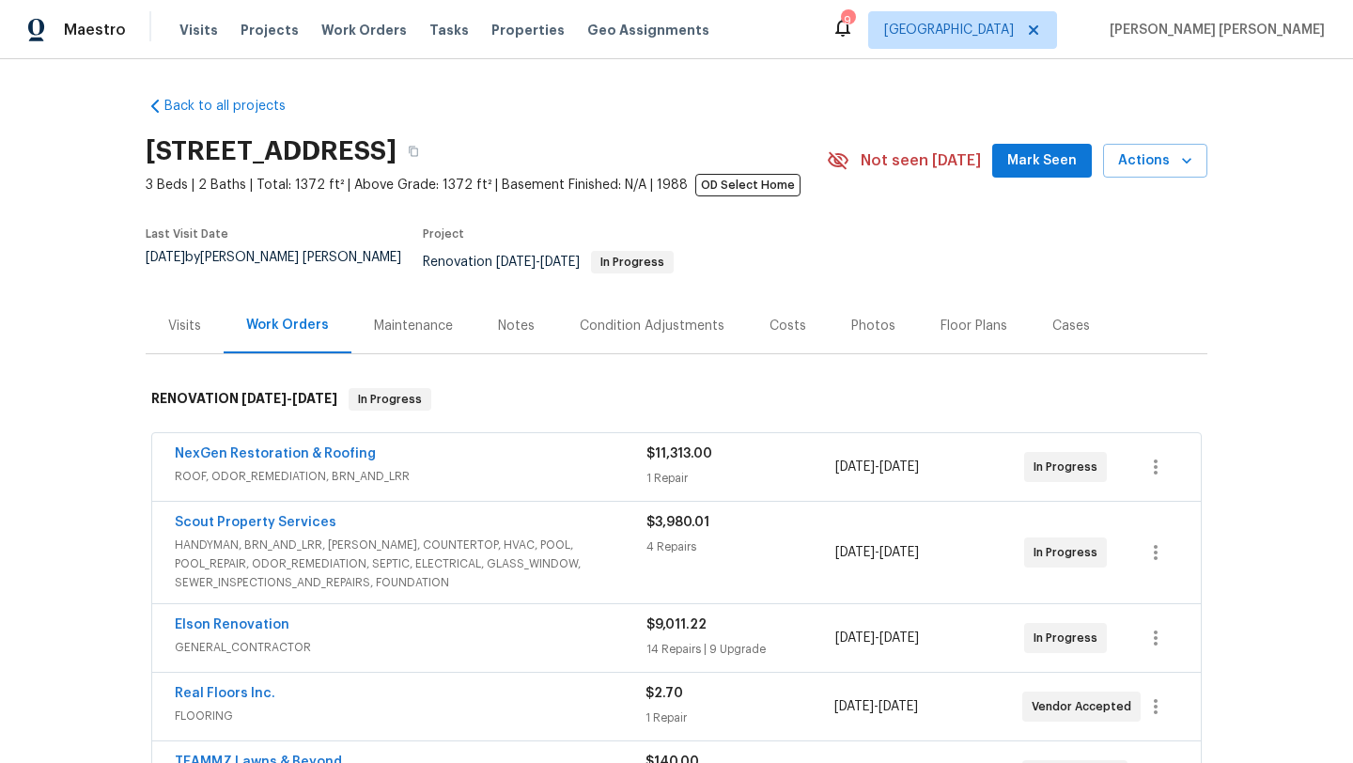
click at [174, 317] on div "Visits" at bounding box center [184, 326] width 33 height 19
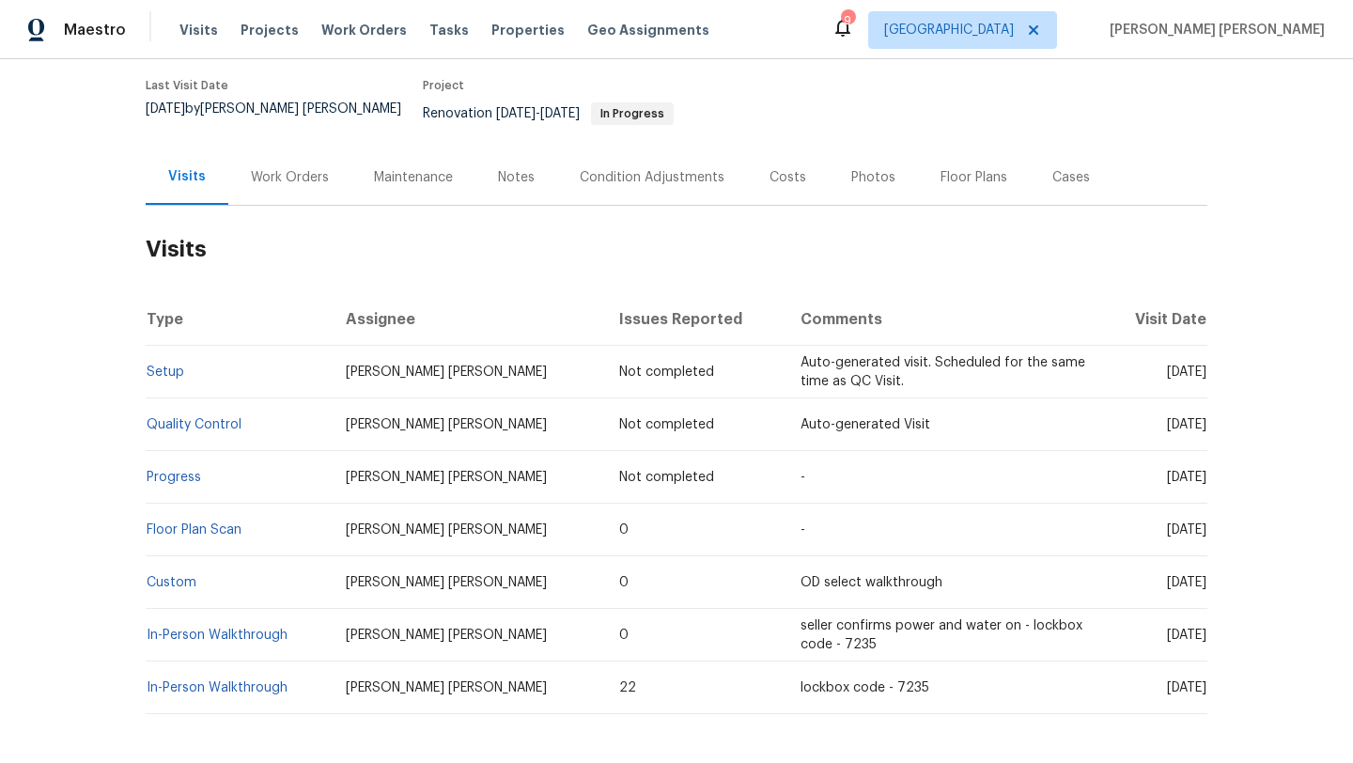
scroll to position [215, 0]
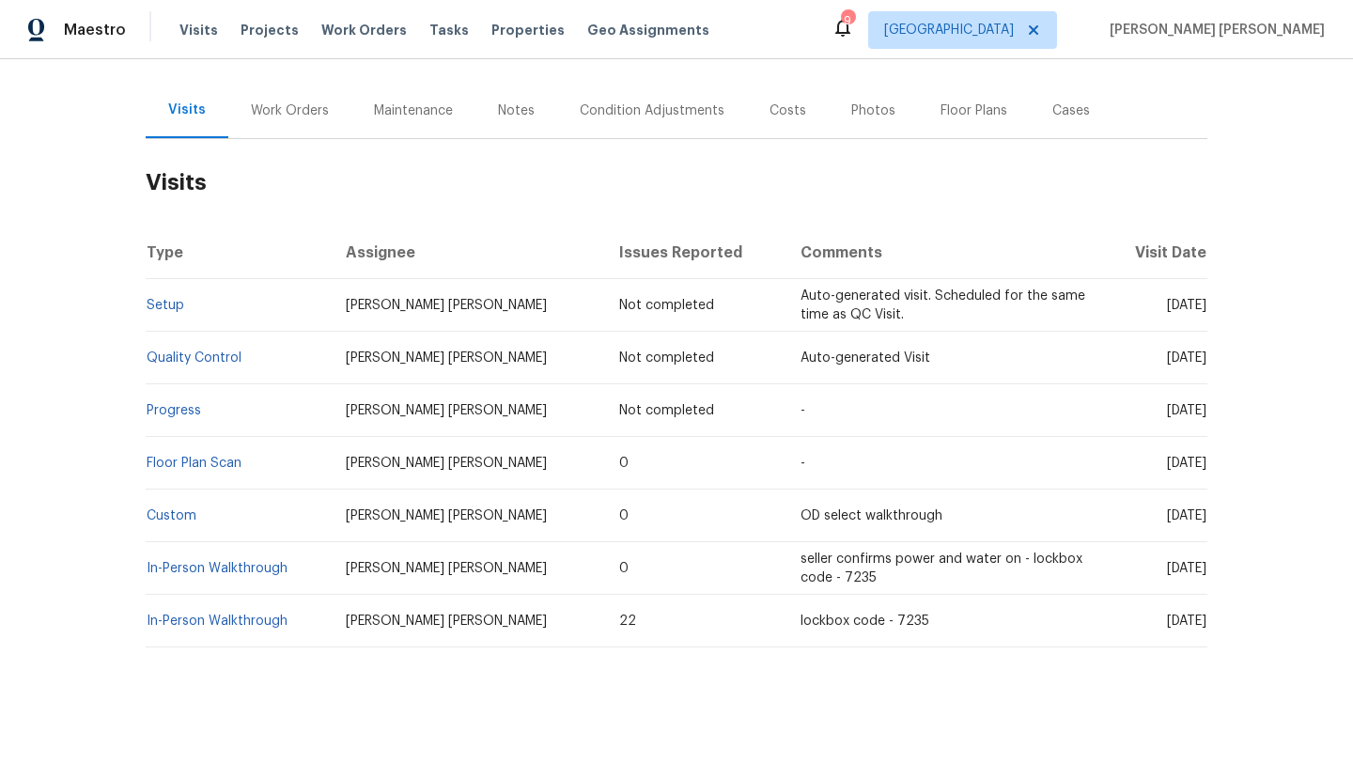
click at [288, 101] on div "Work Orders" at bounding box center [290, 110] width 78 height 19
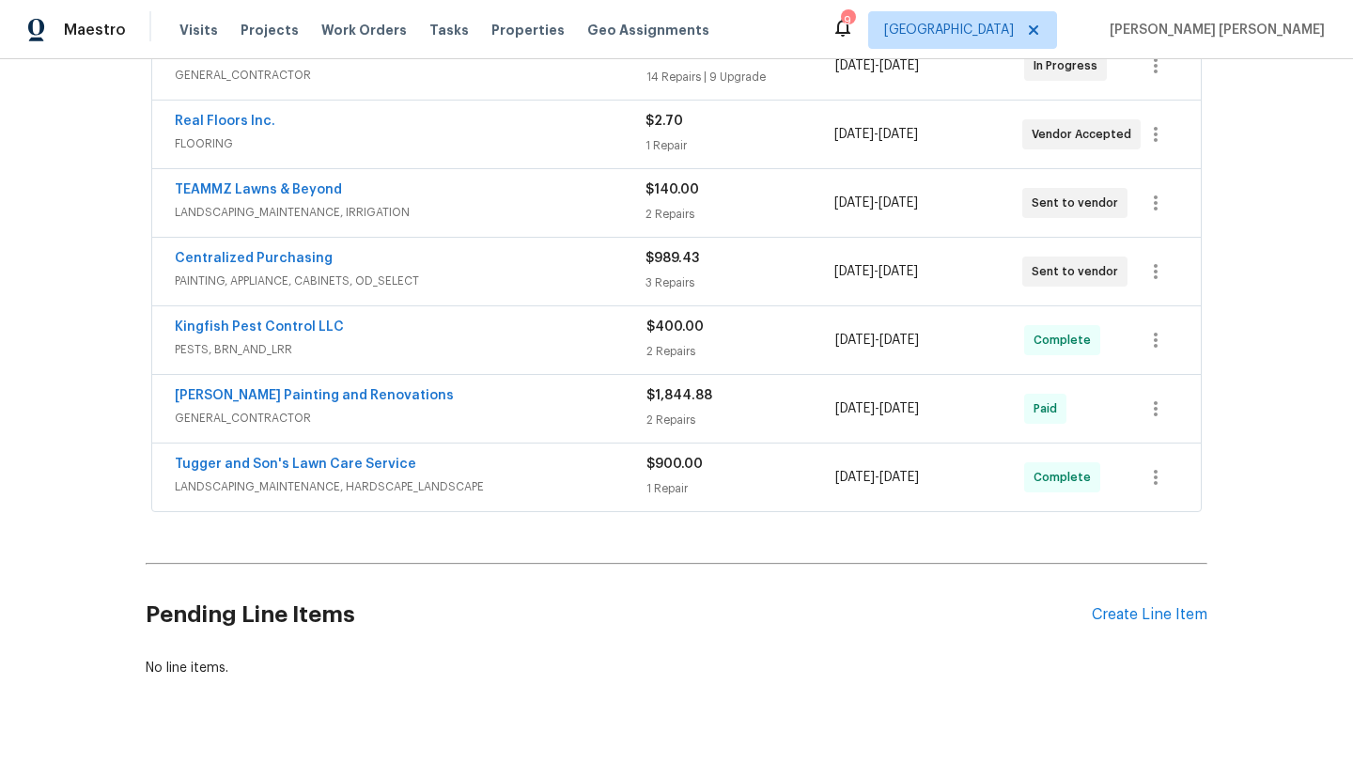
scroll to position [601, 0]
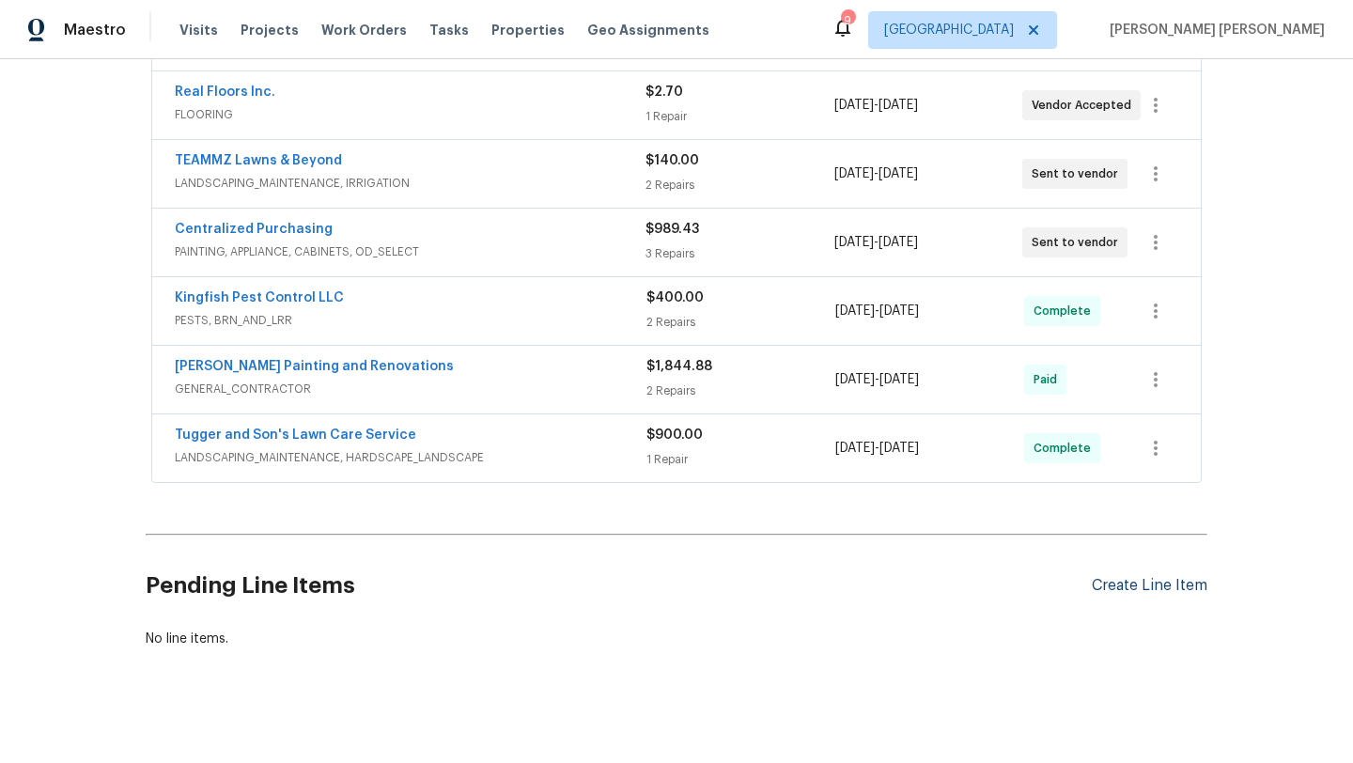
click at [1182, 578] on div "Create Line Item" at bounding box center [1150, 586] width 116 height 18
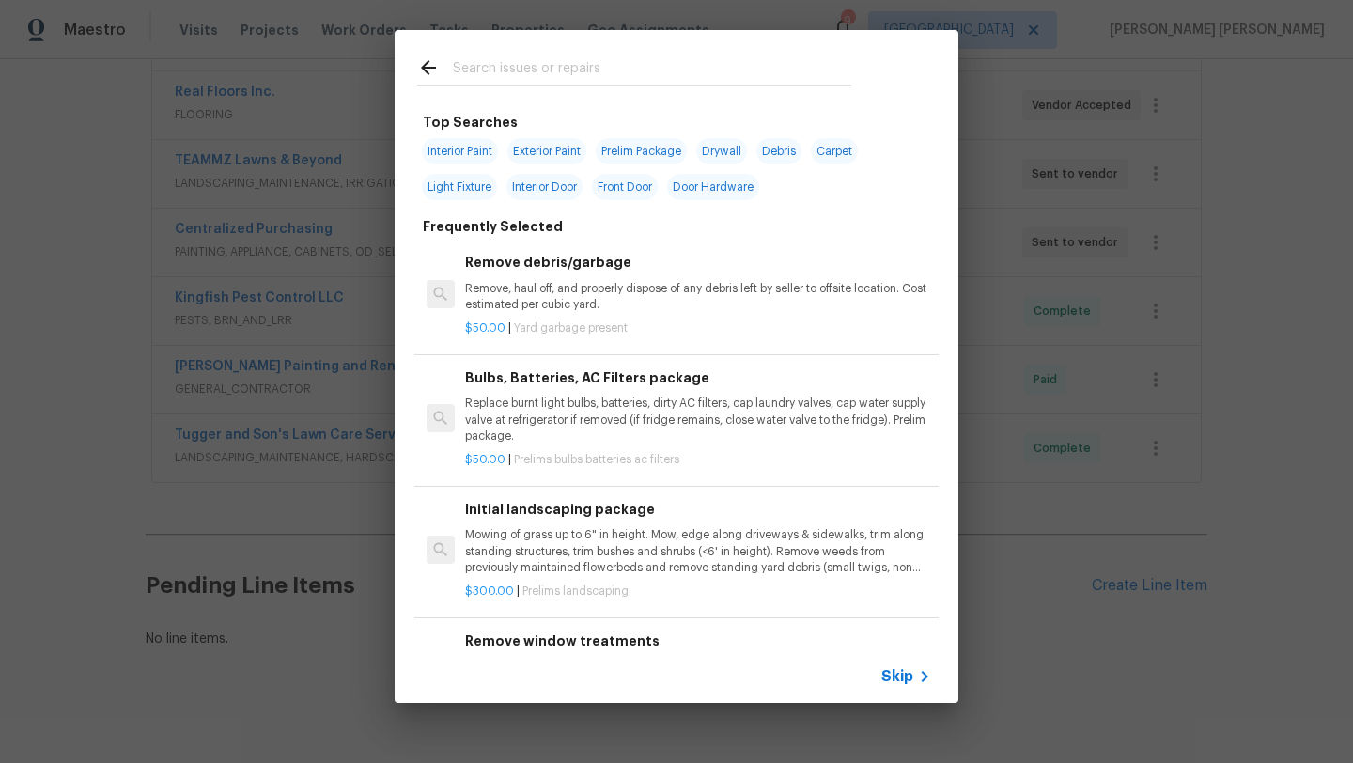
click at [603, 85] on h2 at bounding box center [634, 70] width 434 height 29
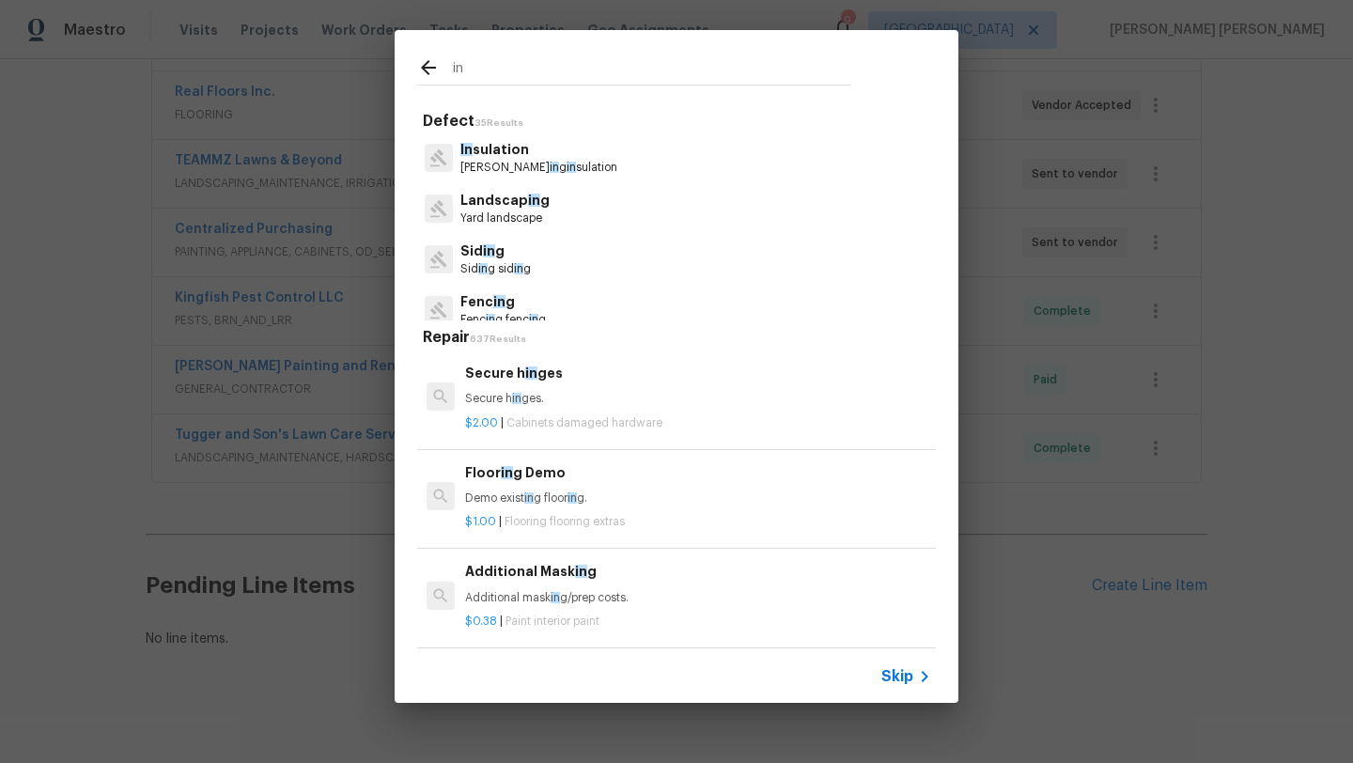
type input "i"
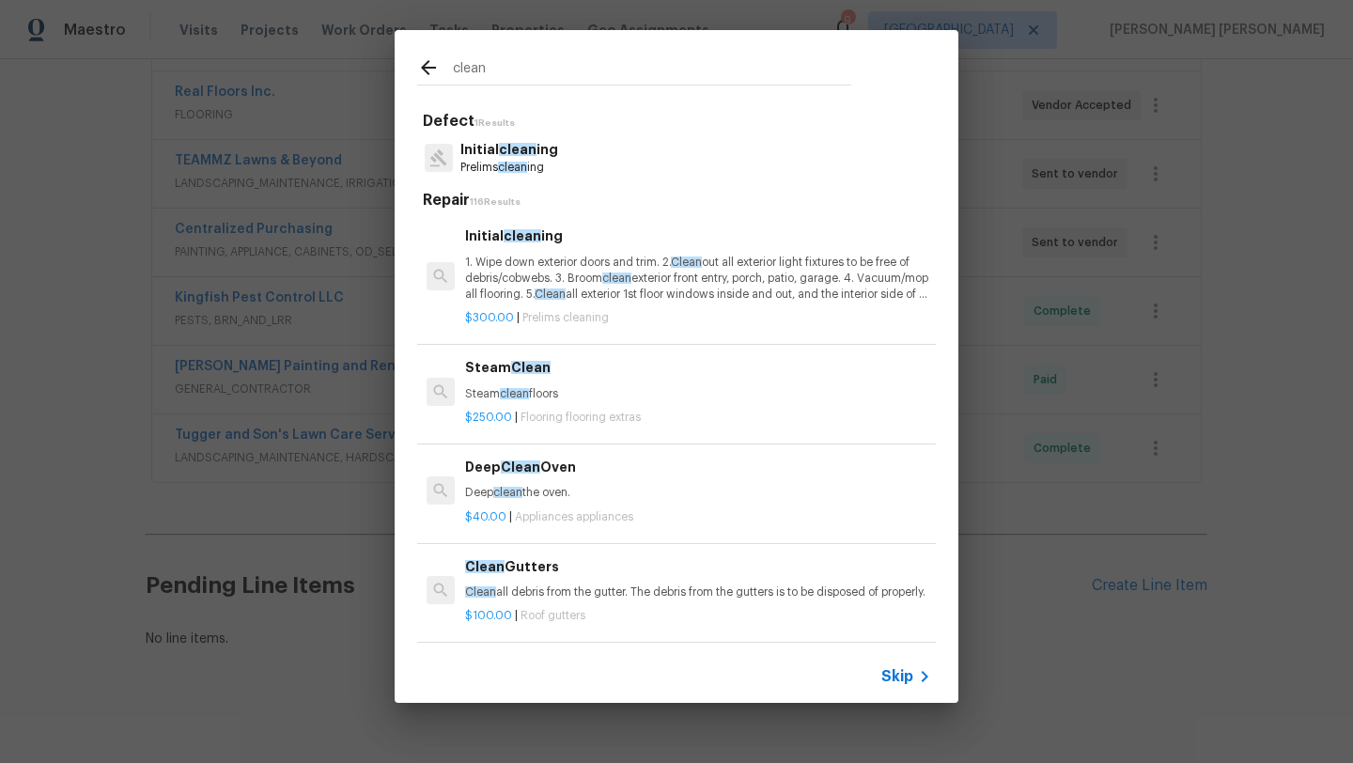
type input "clean"
click at [544, 251] on div "Initial clean ing 1. Wipe down exterior doors and trim. 2. Clean out all exteri…" at bounding box center [698, 264] width 466 height 77
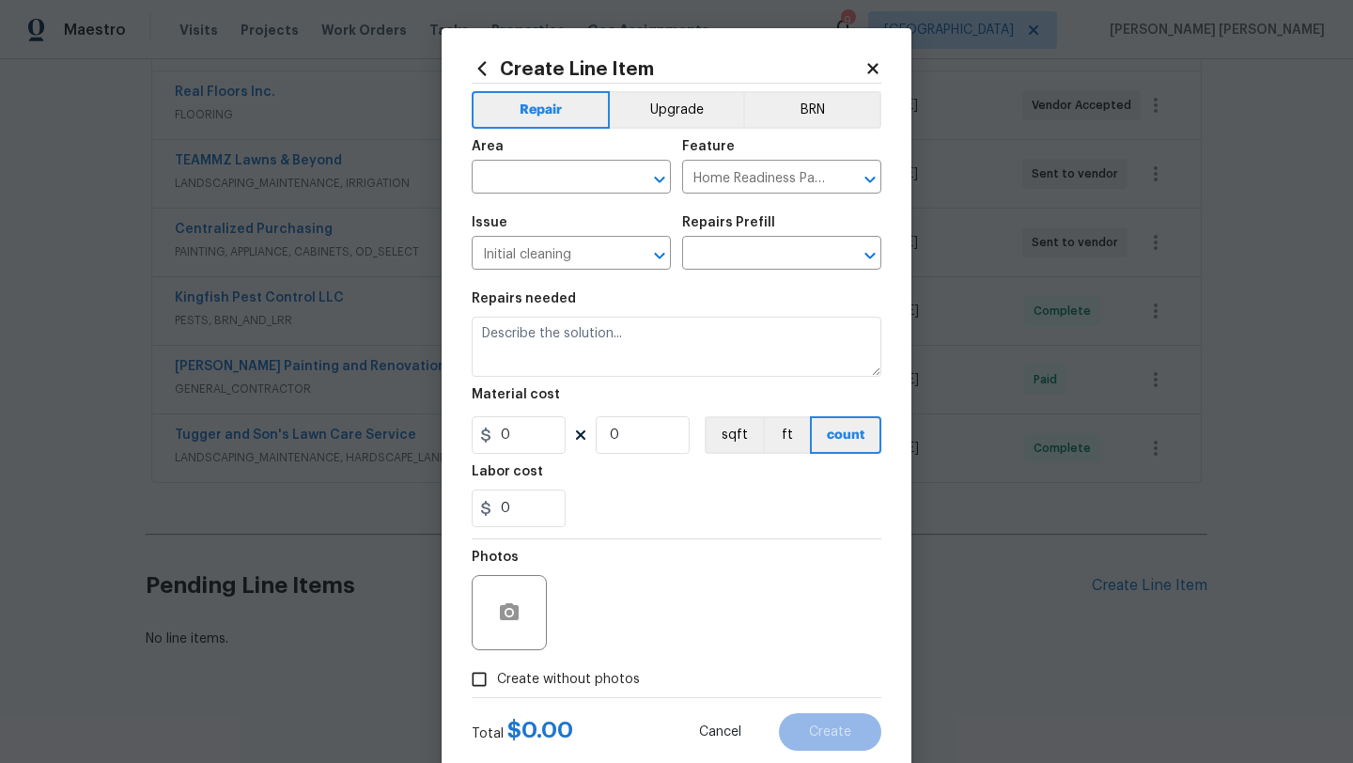
type input "Initial cleaning $300.00"
type textarea "1. Wipe down exterior doors and trim. 2. Clean out all exterior light fixtures …"
type input "300"
type input "1"
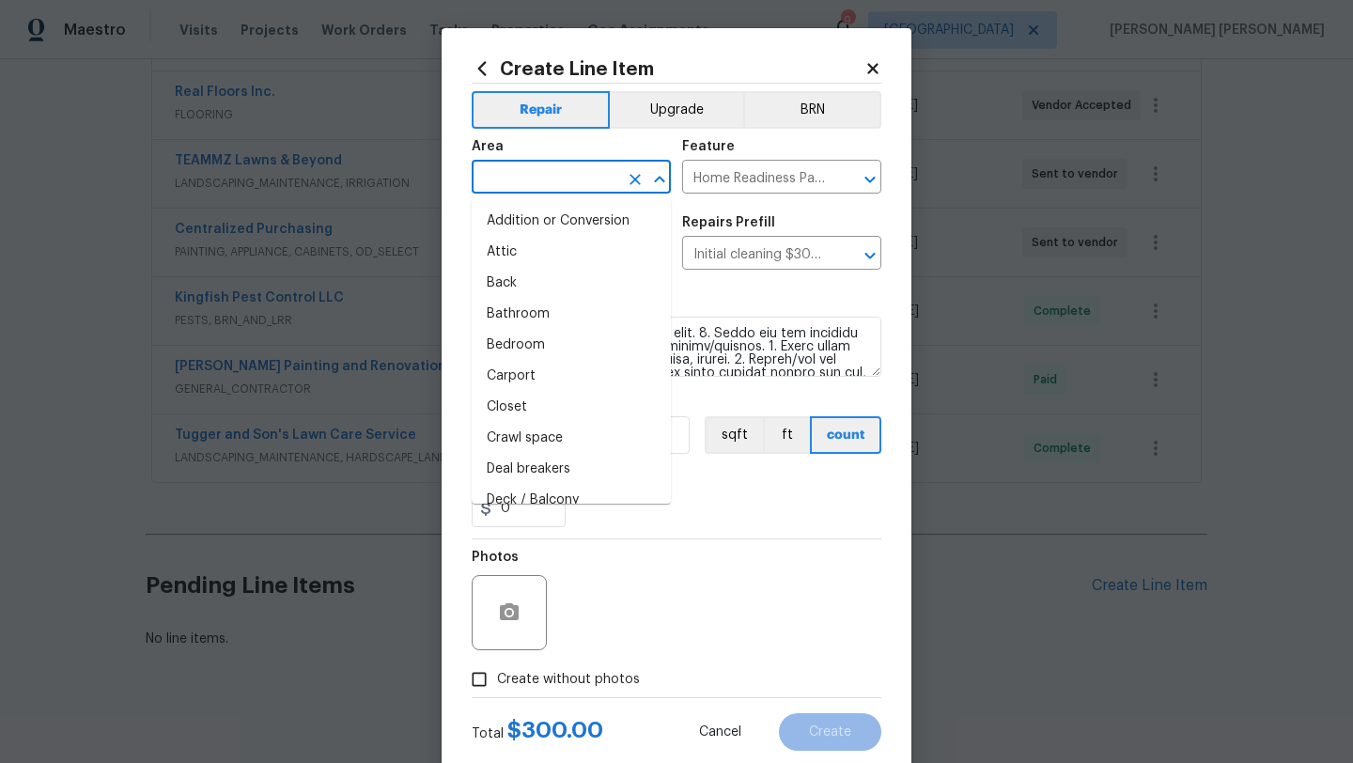
click at [538, 191] on input "text" at bounding box center [545, 178] width 147 height 29
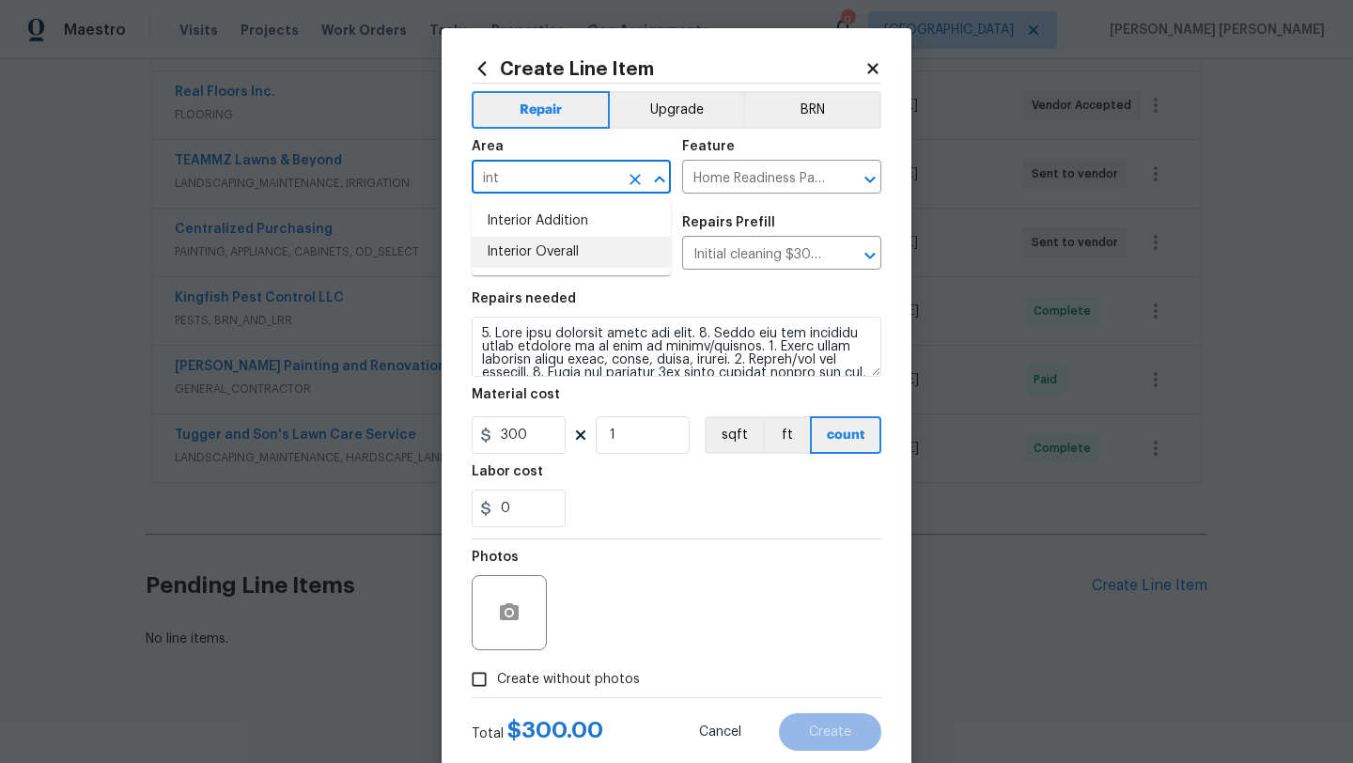
click at [567, 256] on li "Interior Overall" at bounding box center [571, 252] width 199 height 31
type input "Interior Overall"
click at [568, 675] on span "Create without photos" at bounding box center [568, 680] width 143 height 20
click at [497, 675] on input "Create without photos" at bounding box center [479, 679] width 36 height 36
checkbox input "true"
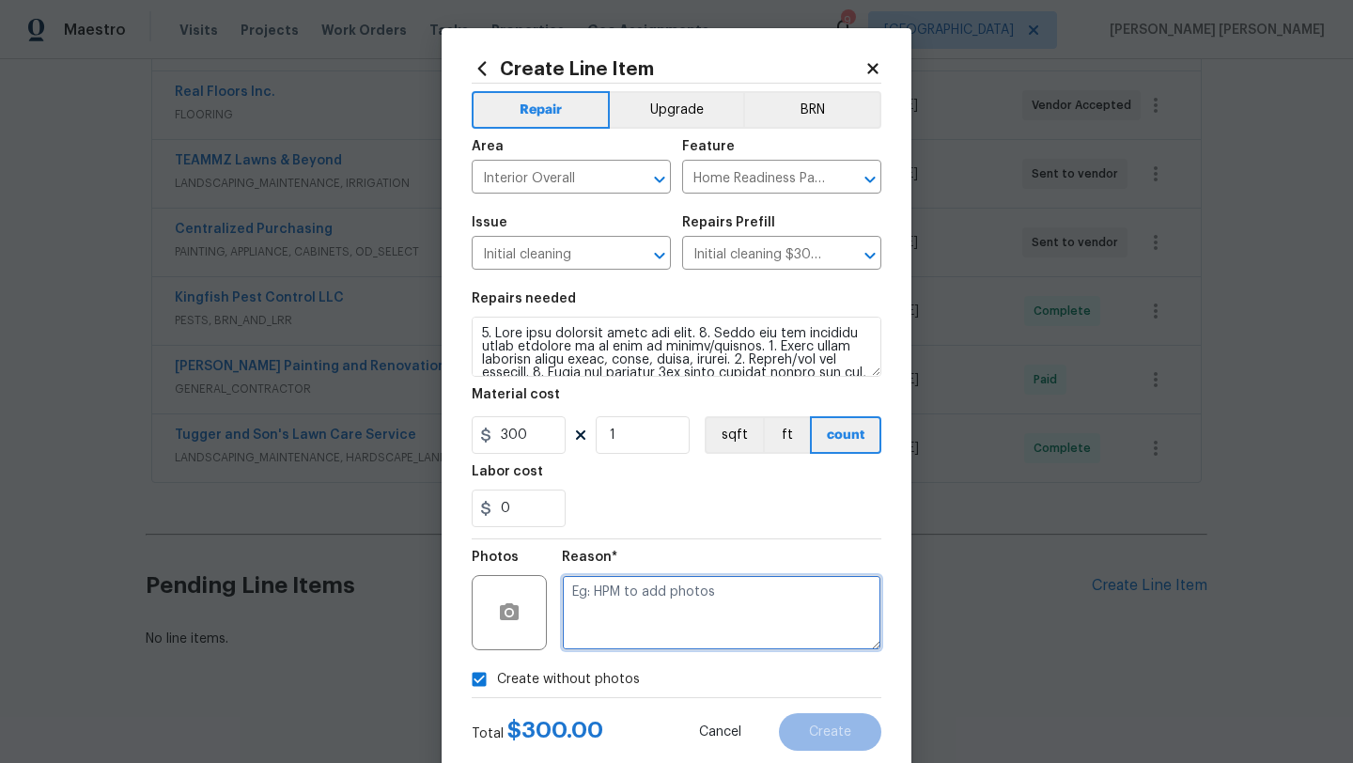
click at [630, 621] on textarea at bounding box center [721, 612] width 319 height 75
type textarea "hpm to add"
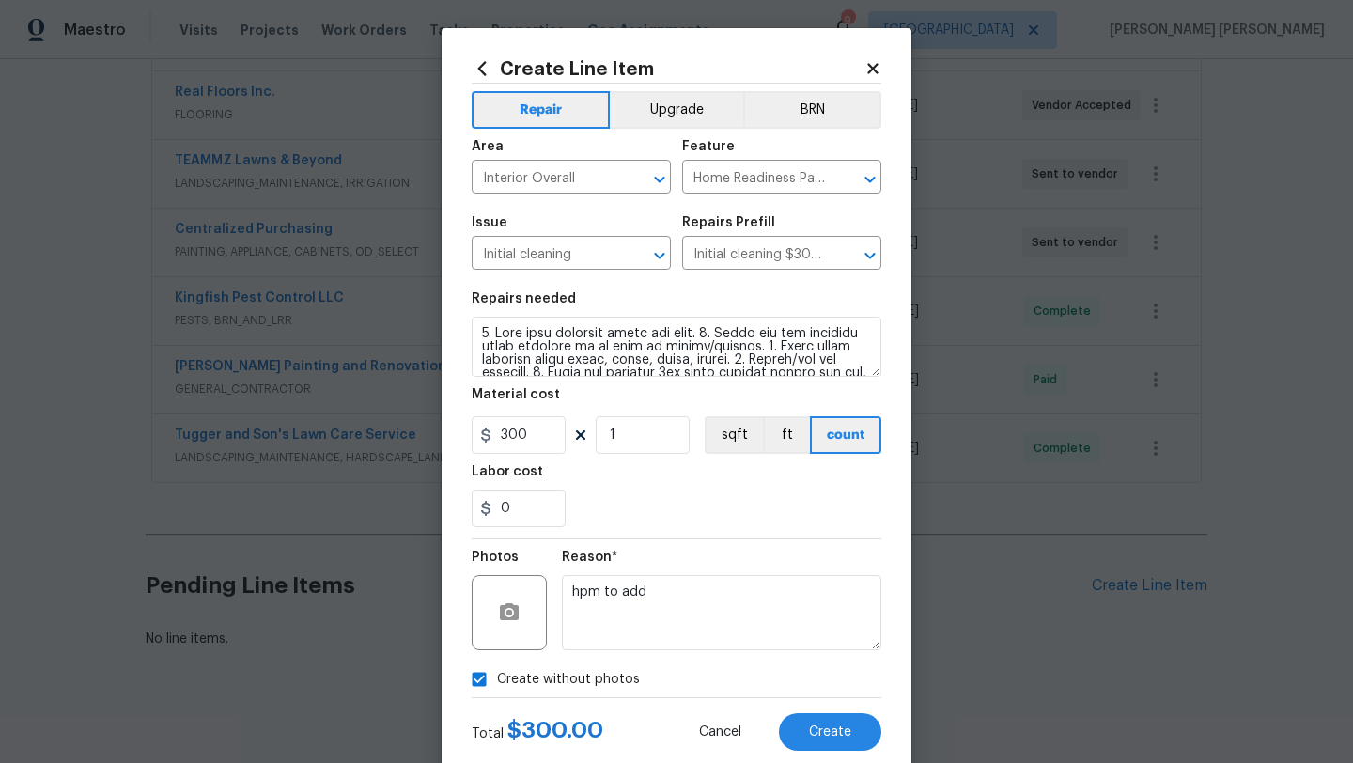
click at [842, 713] on div "Total $ 300.00 Cancel Create" at bounding box center [677, 724] width 410 height 53
click at [843, 726] on span "Create" at bounding box center [830, 732] width 42 height 14
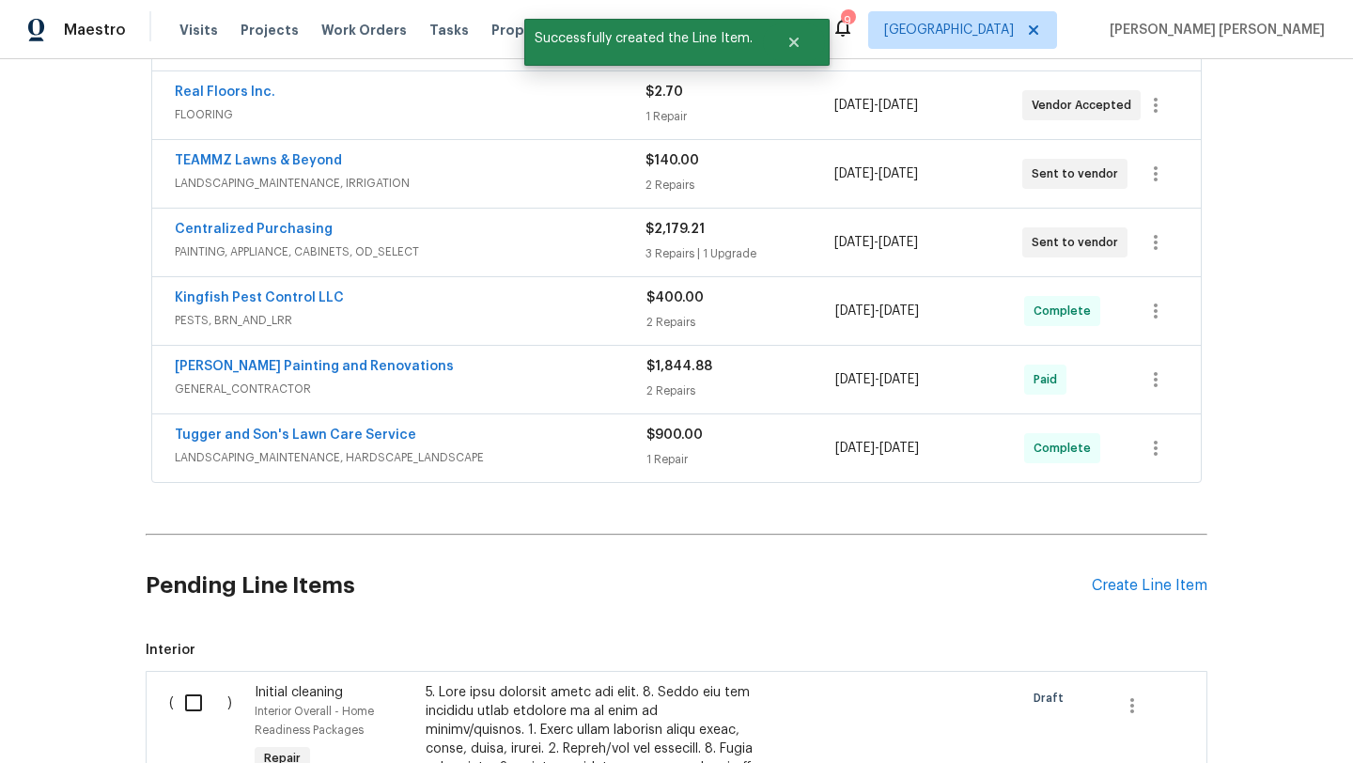
click at [210, 701] on input "checkbox" at bounding box center [201, 702] width 54 height 39
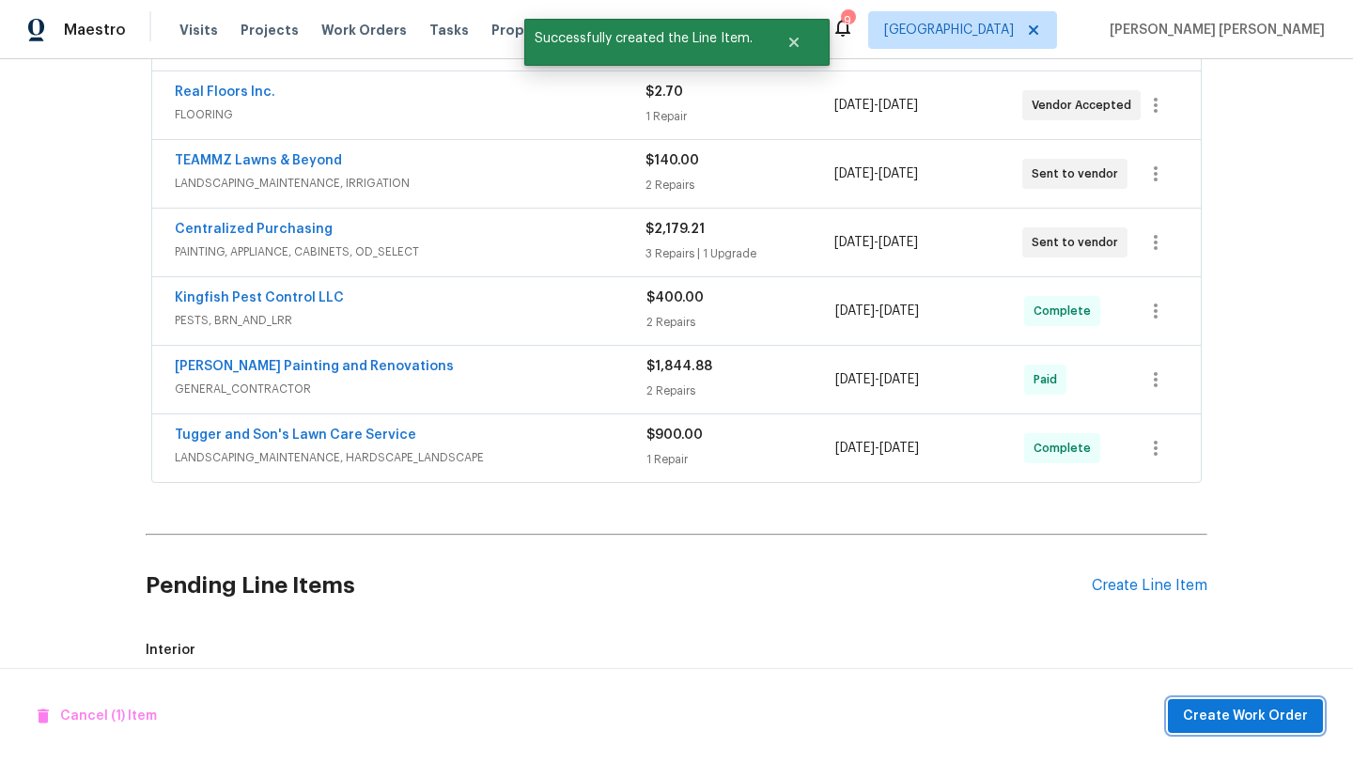
click at [1308, 714] on button "Create Work Order" at bounding box center [1245, 716] width 155 height 35
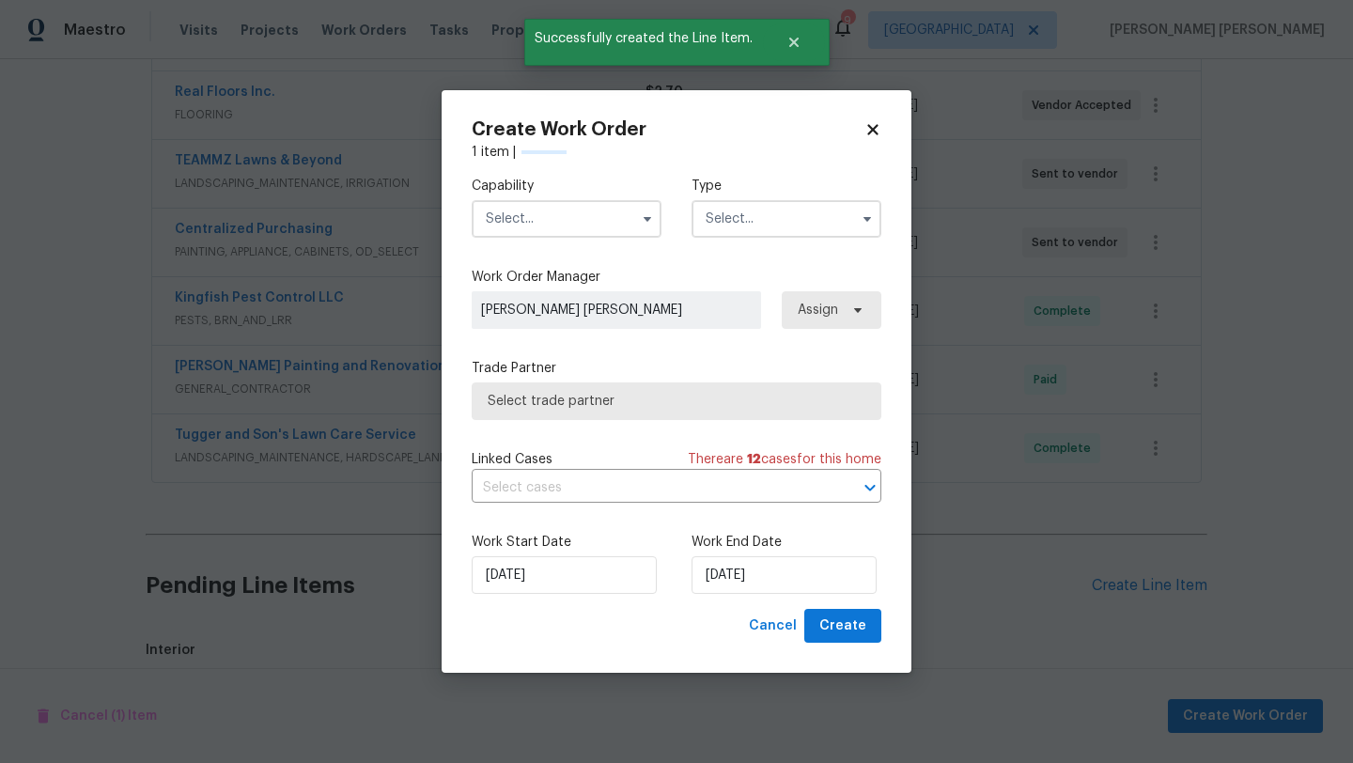
checkbox input "false"
click at [593, 222] on input "text" at bounding box center [567, 219] width 190 height 38
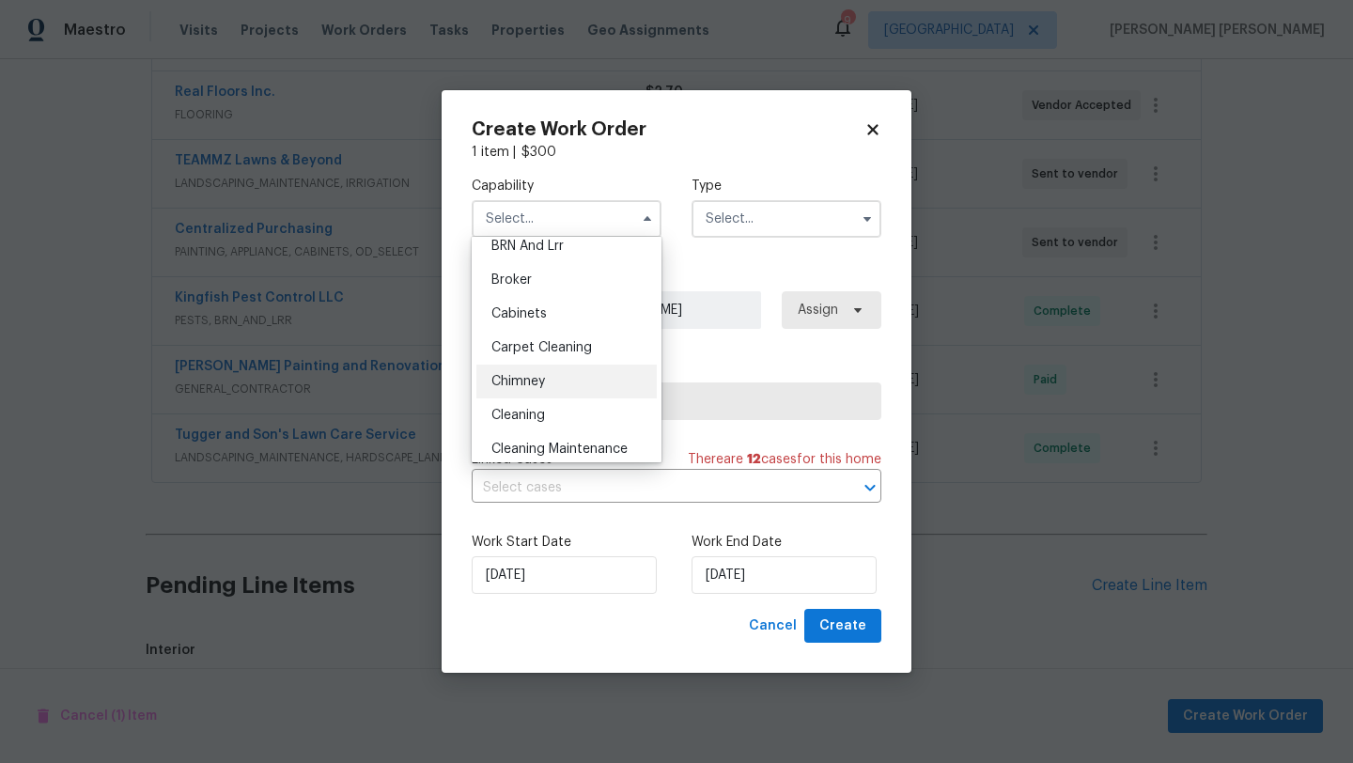
scroll to position [117, 0]
click at [552, 417] on div "Cleaning" at bounding box center [566, 413] width 180 height 34
type input "Cleaning"
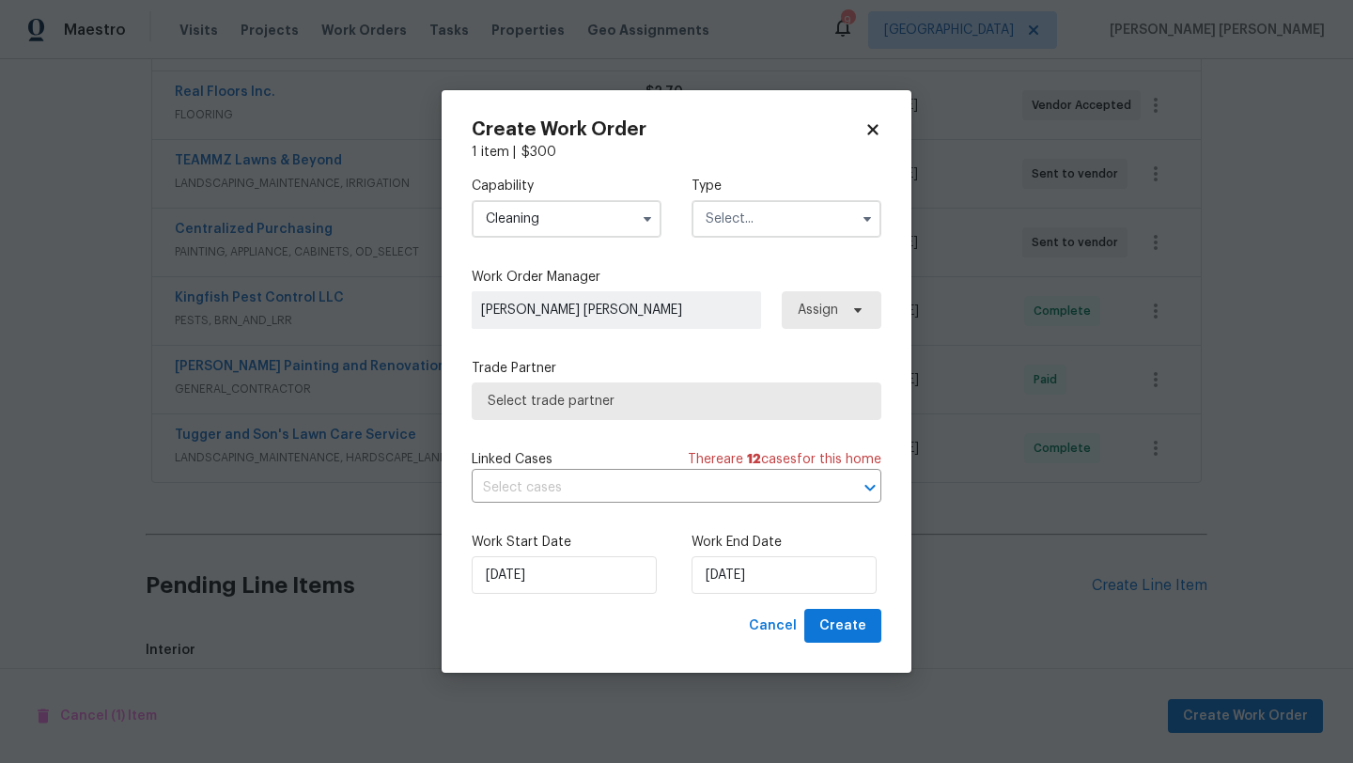
click at [802, 217] on input "text" at bounding box center [787, 219] width 190 height 38
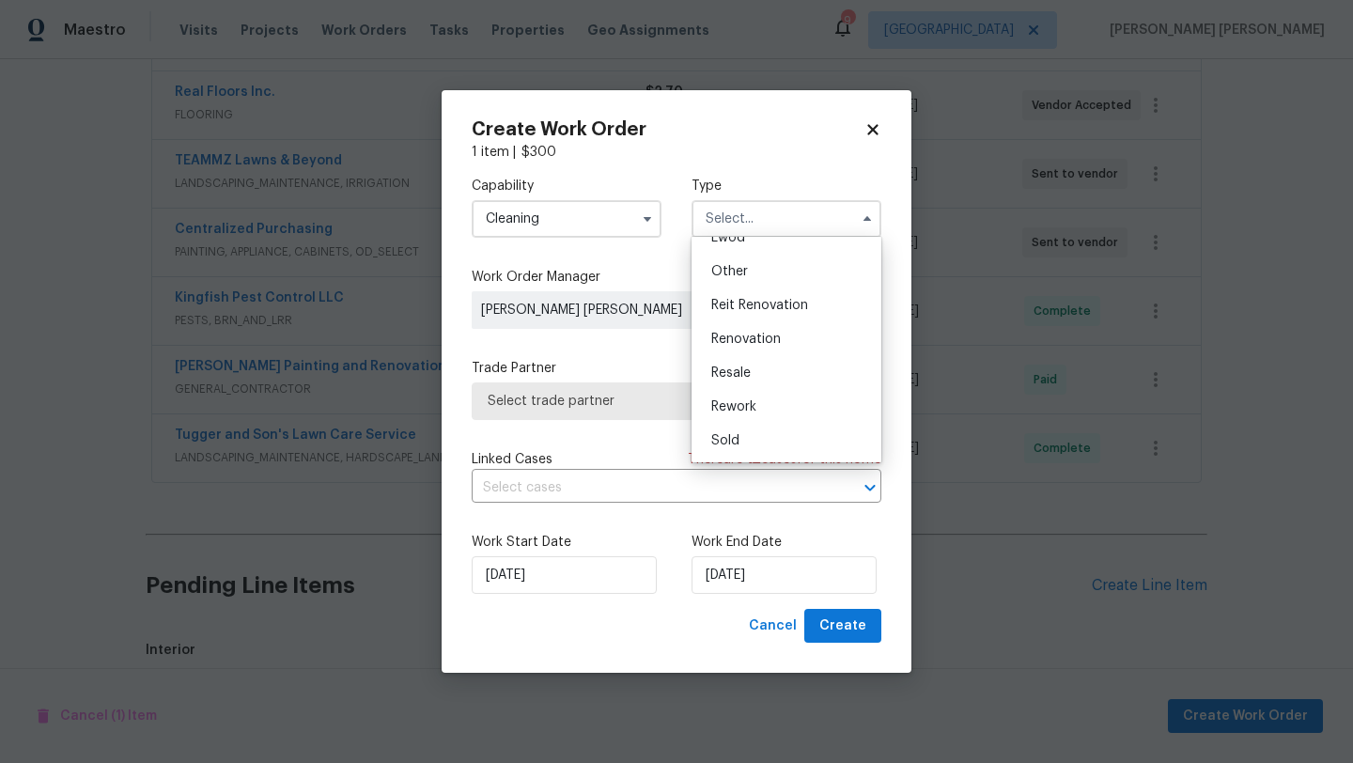
scroll to position [220, 0]
click at [793, 350] on div "Renovation" at bounding box center [786, 343] width 180 height 34
type input "Renovation"
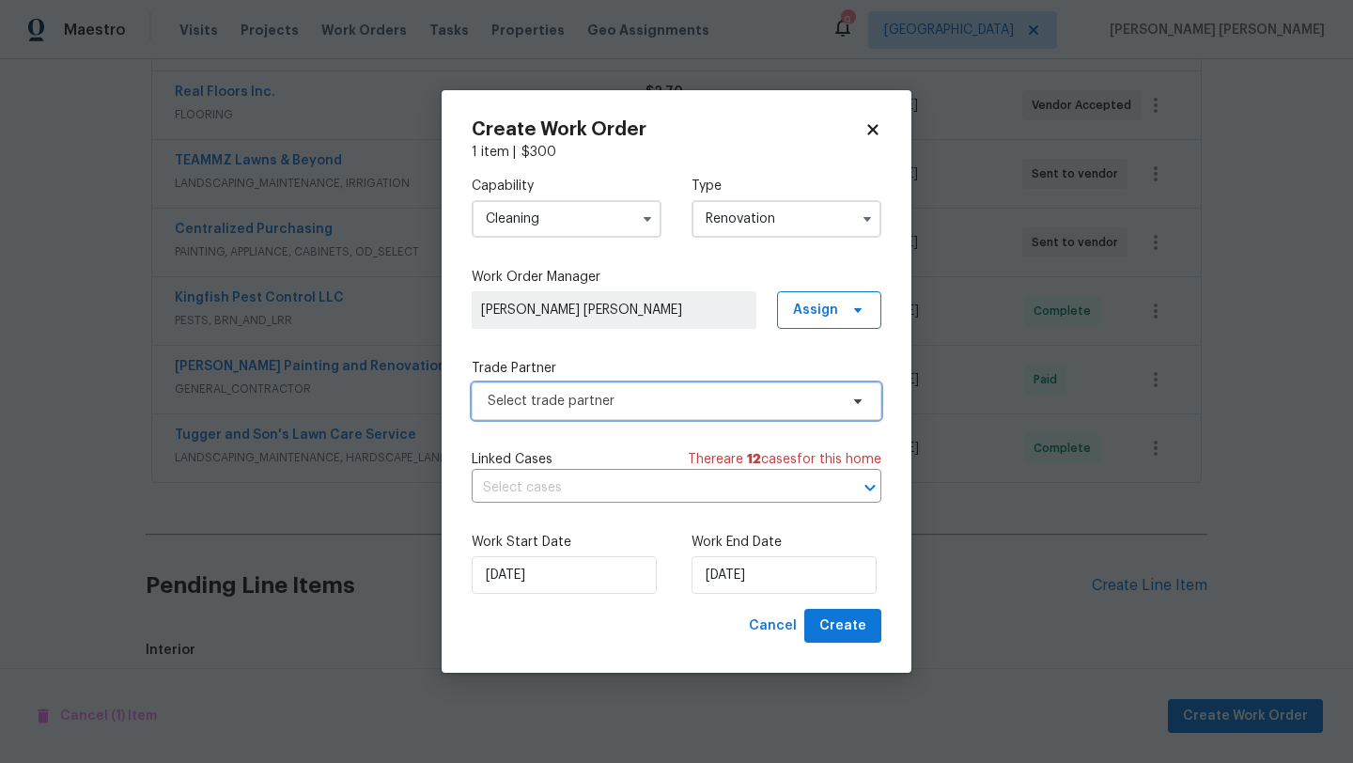
click at [574, 418] on span "Select trade partner" at bounding box center [677, 401] width 410 height 38
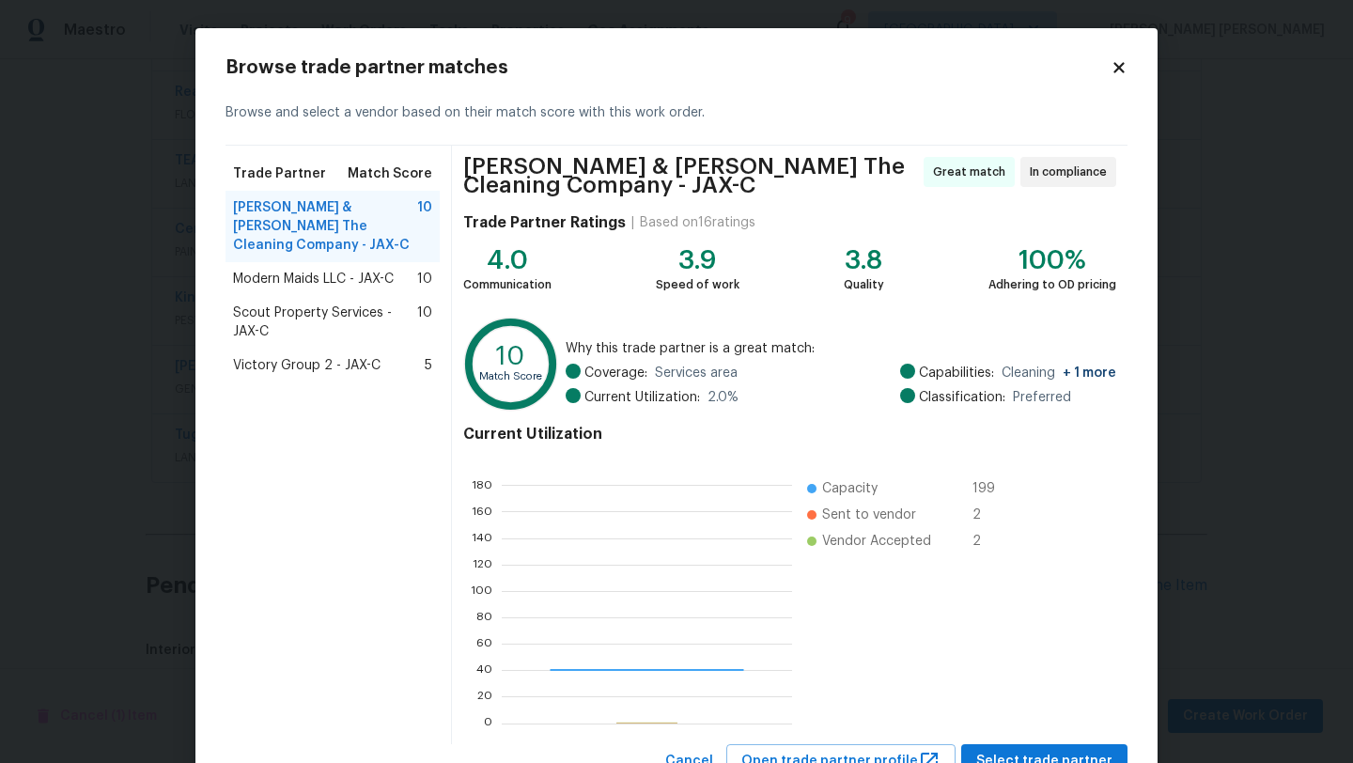
scroll to position [263, 289]
click at [1050, 755] on span "Select trade partner" at bounding box center [1044, 761] width 136 height 23
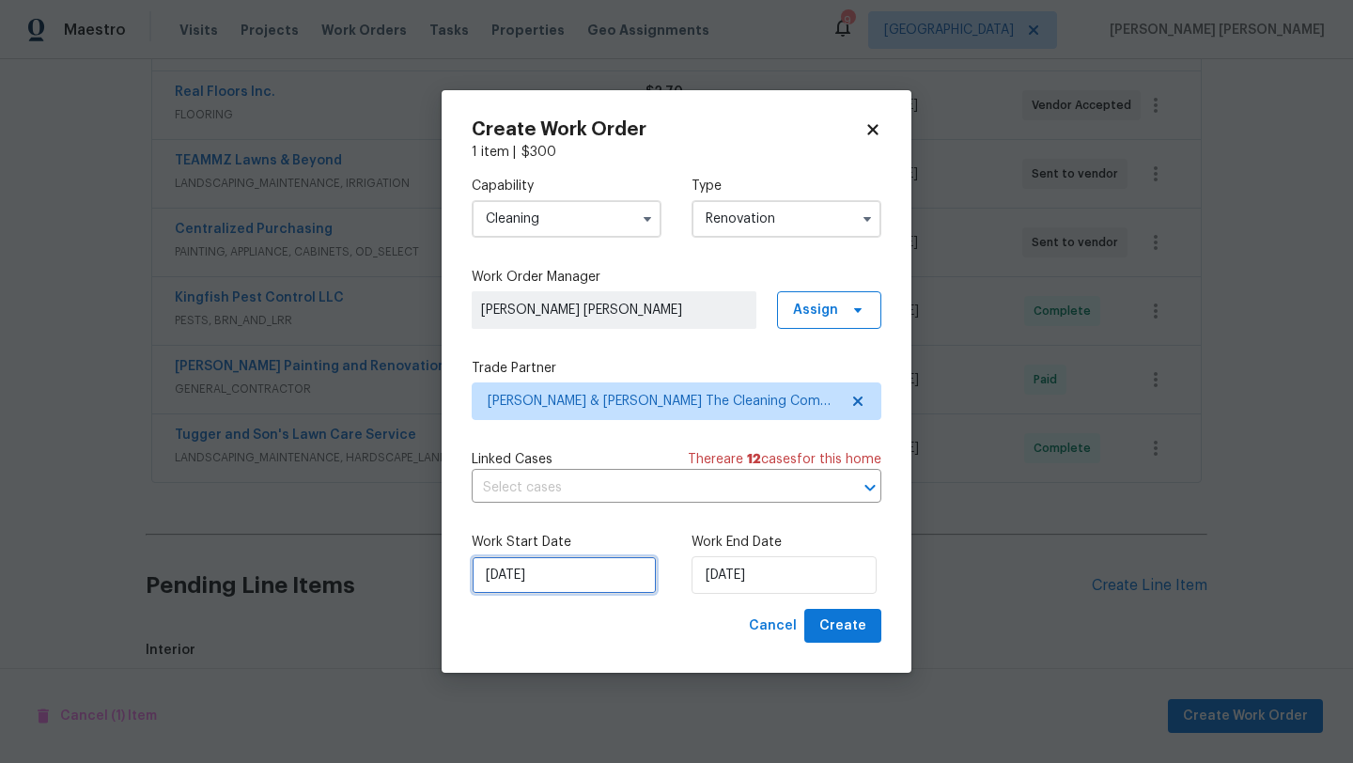
click at [580, 578] on input "9/17/2025" at bounding box center [564, 575] width 185 height 38
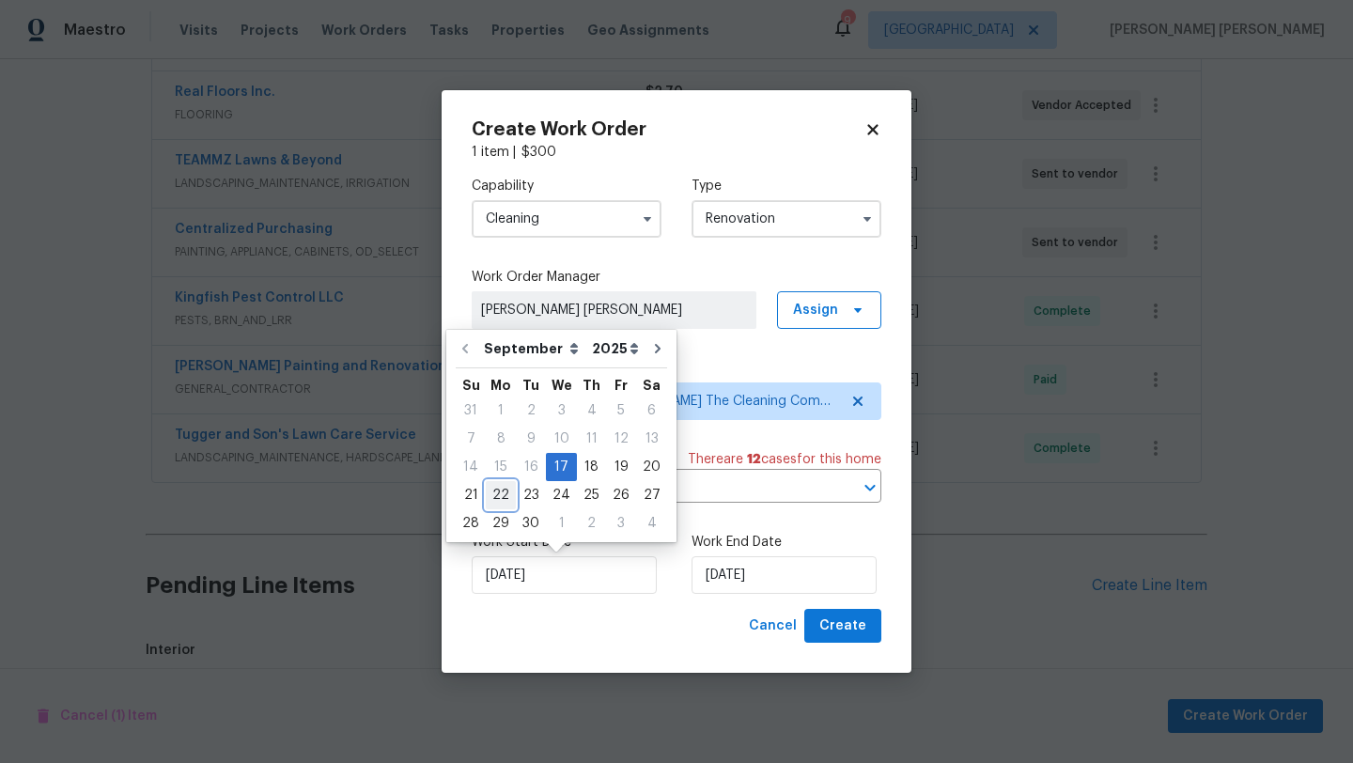
click at [491, 494] on div "22" at bounding box center [501, 495] width 30 height 26
type input "9/22/2025"
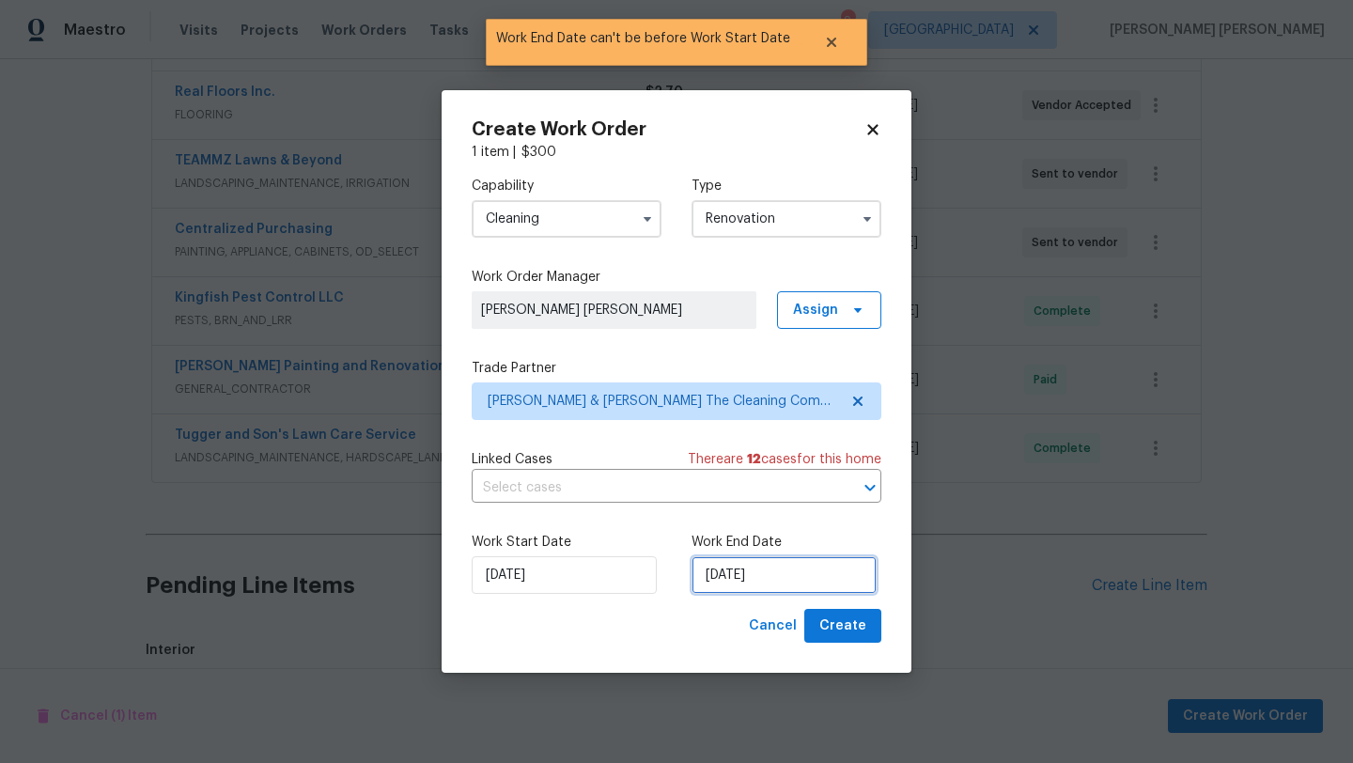
click at [730, 575] on input "9/22/2025" at bounding box center [784, 575] width 185 height 38
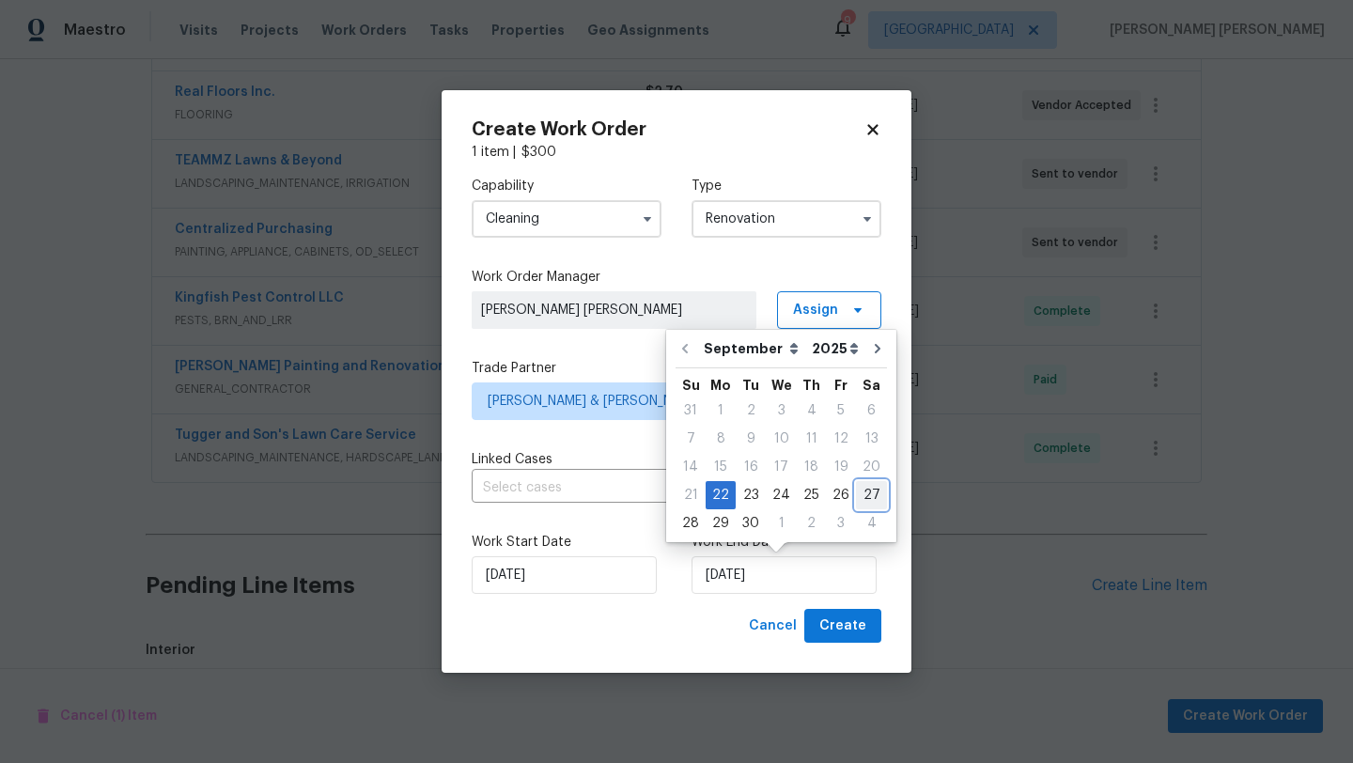
click at [866, 499] on div "27" at bounding box center [871, 495] width 31 height 26
type input "9/27/2025"
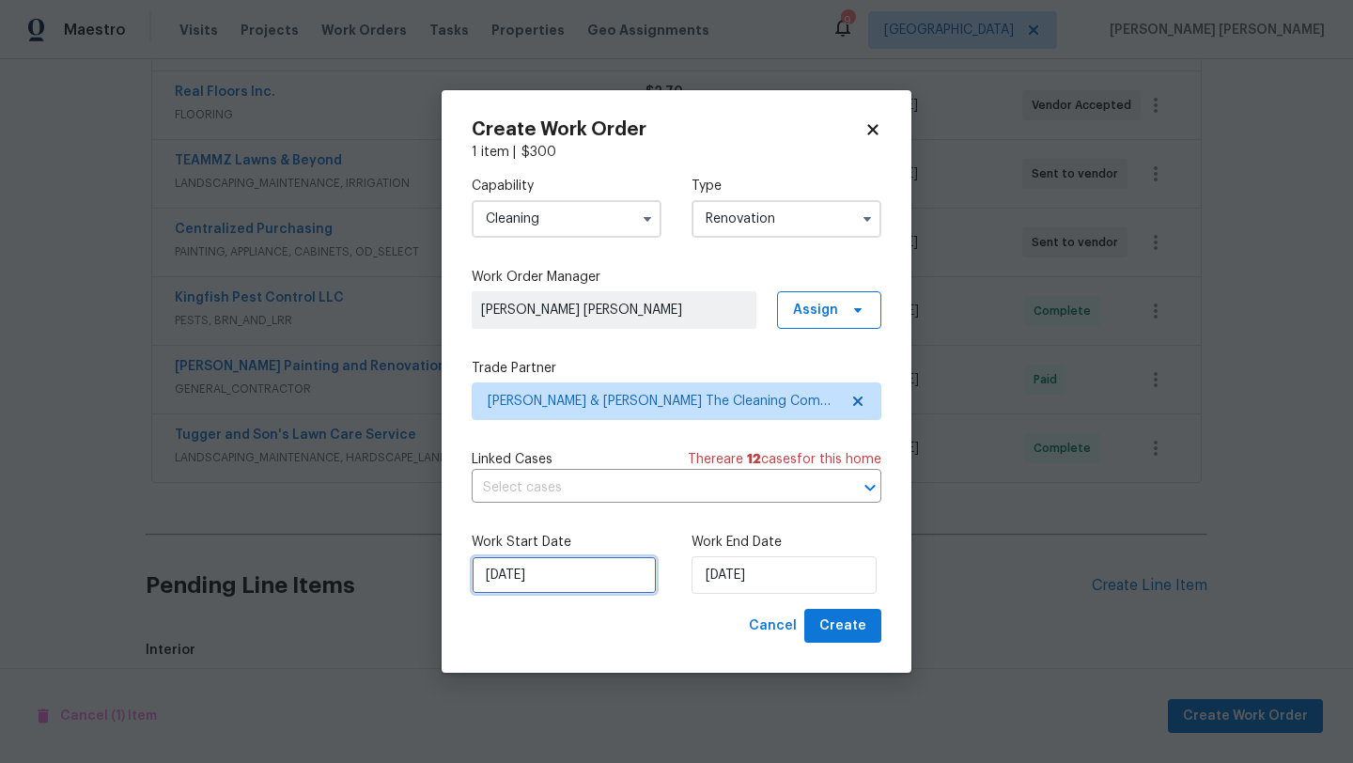
click at [572, 581] on input "9/22/2025" at bounding box center [564, 575] width 185 height 38
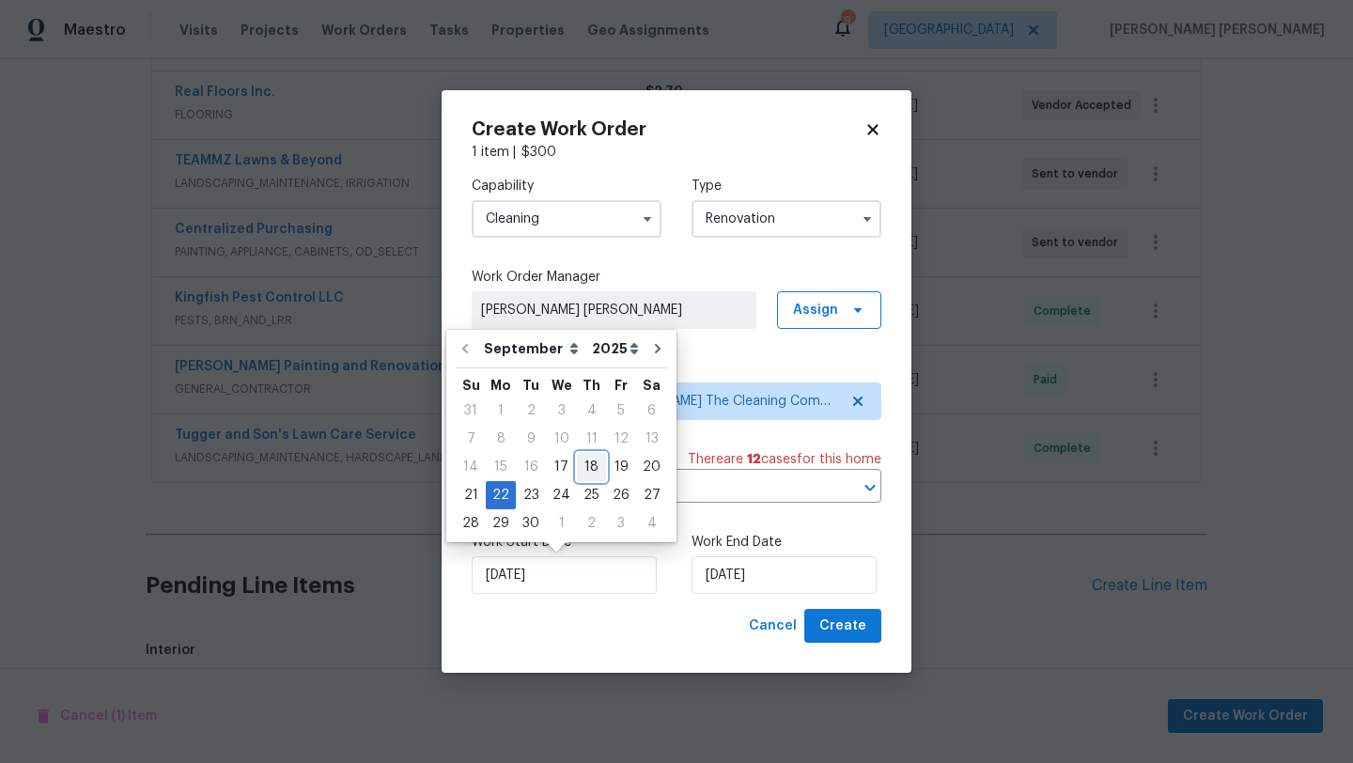
click at [595, 467] on div "18" at bounding box center [591, 467] width 29 height 26
type input "9/18/2025"
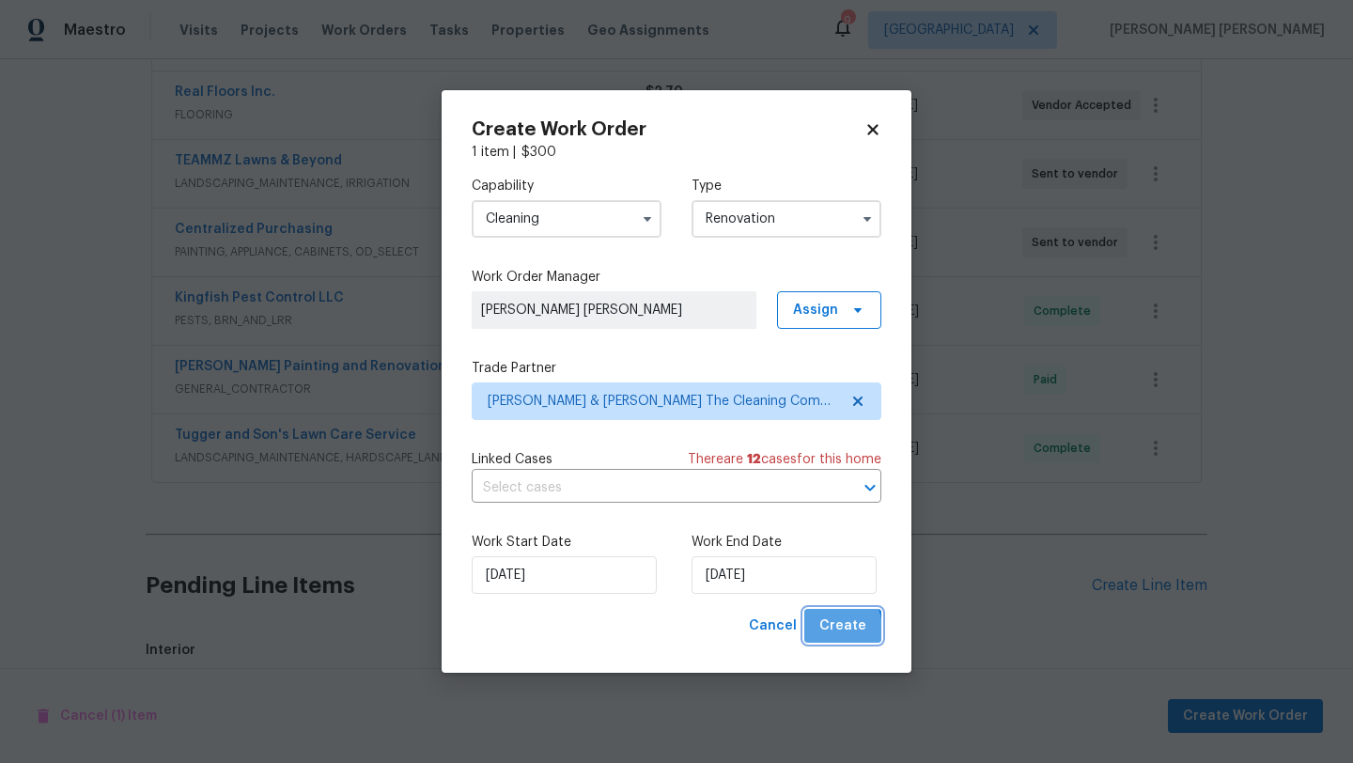
click at [830, 630] on span "Create" at bounding box center [842, 626] width 47 height 23
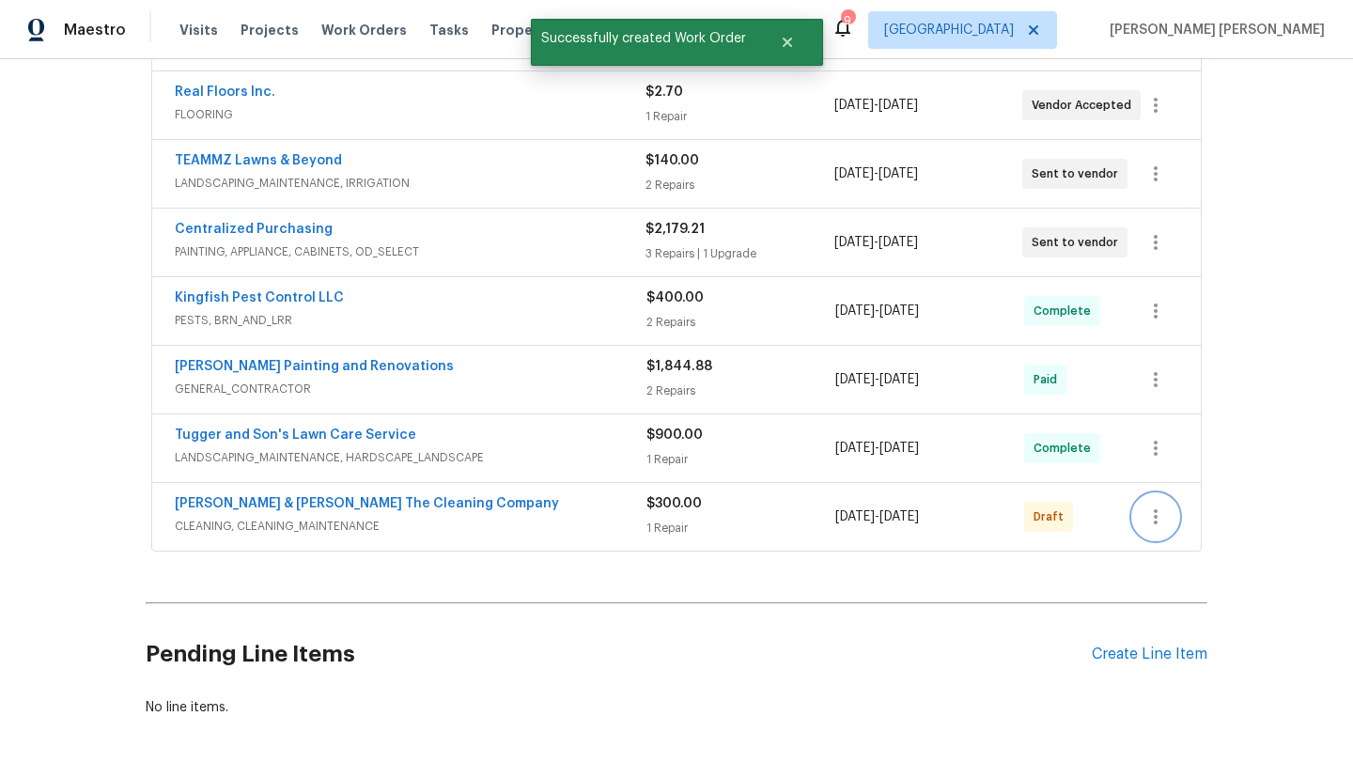
click at [1146, 507] on icon "button" at bounding box center [1155, 517] width 23 height 23
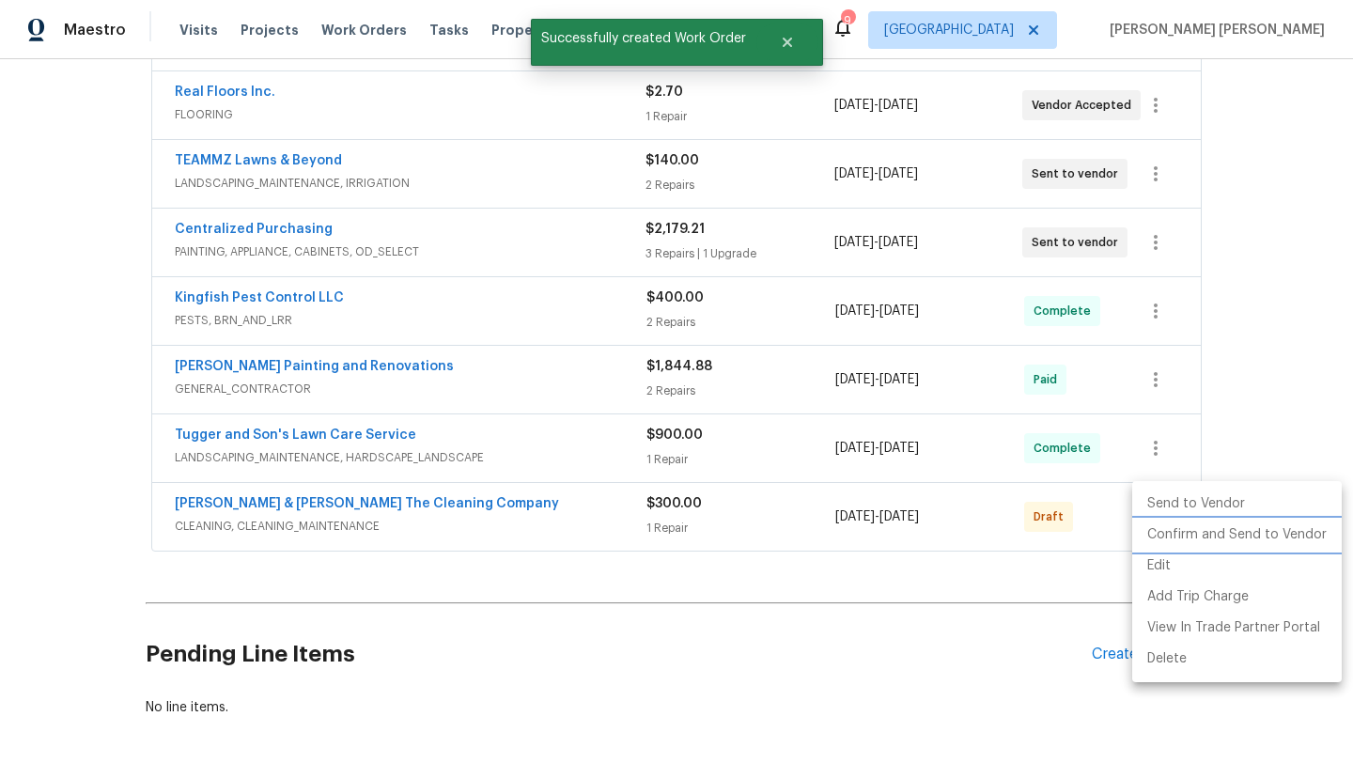
click at [1173, 528] on li "Confirm and Send to Vendor" at bounding box center [1237, 535] width 210 height 31
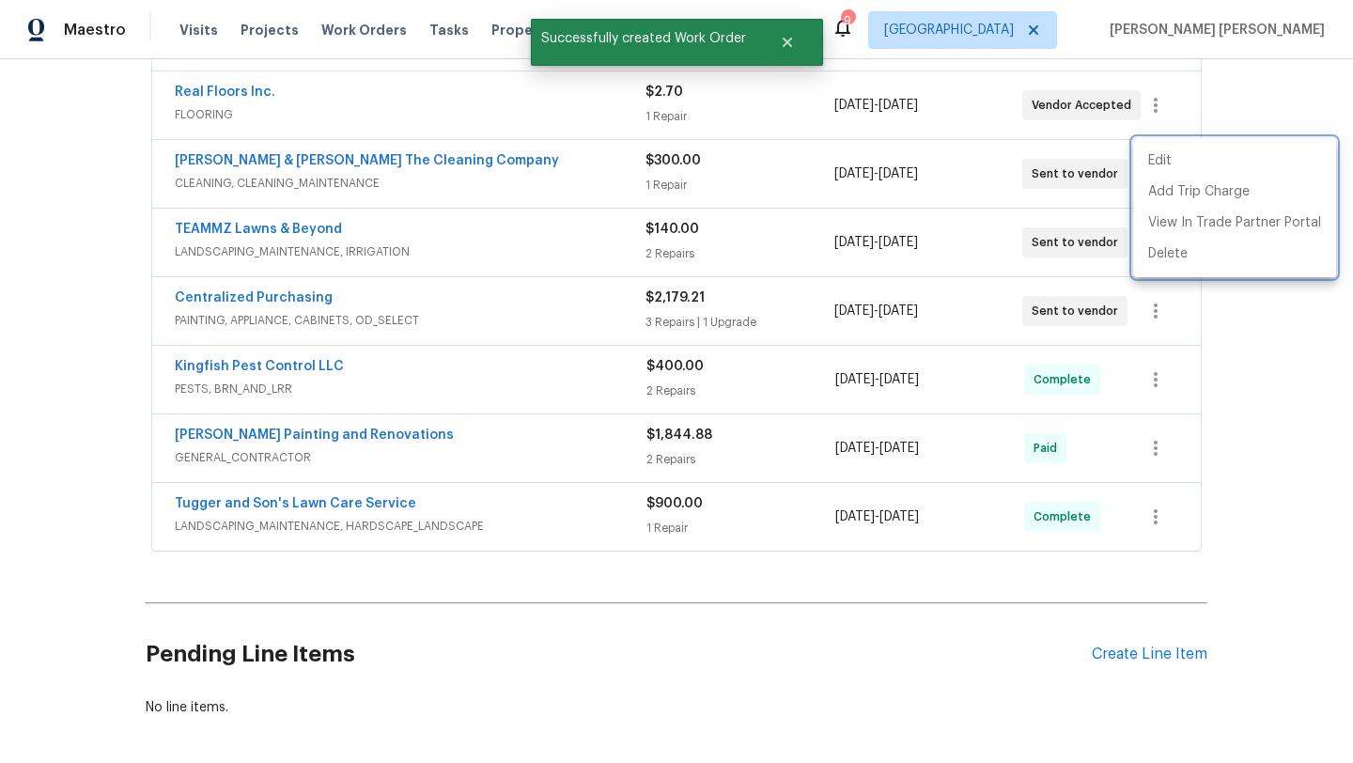
click at [1253, 420] on div at bounding box center [676, 381] width 1353 height 763
